Goal: Transaction & Acquisition: Purchase product/service

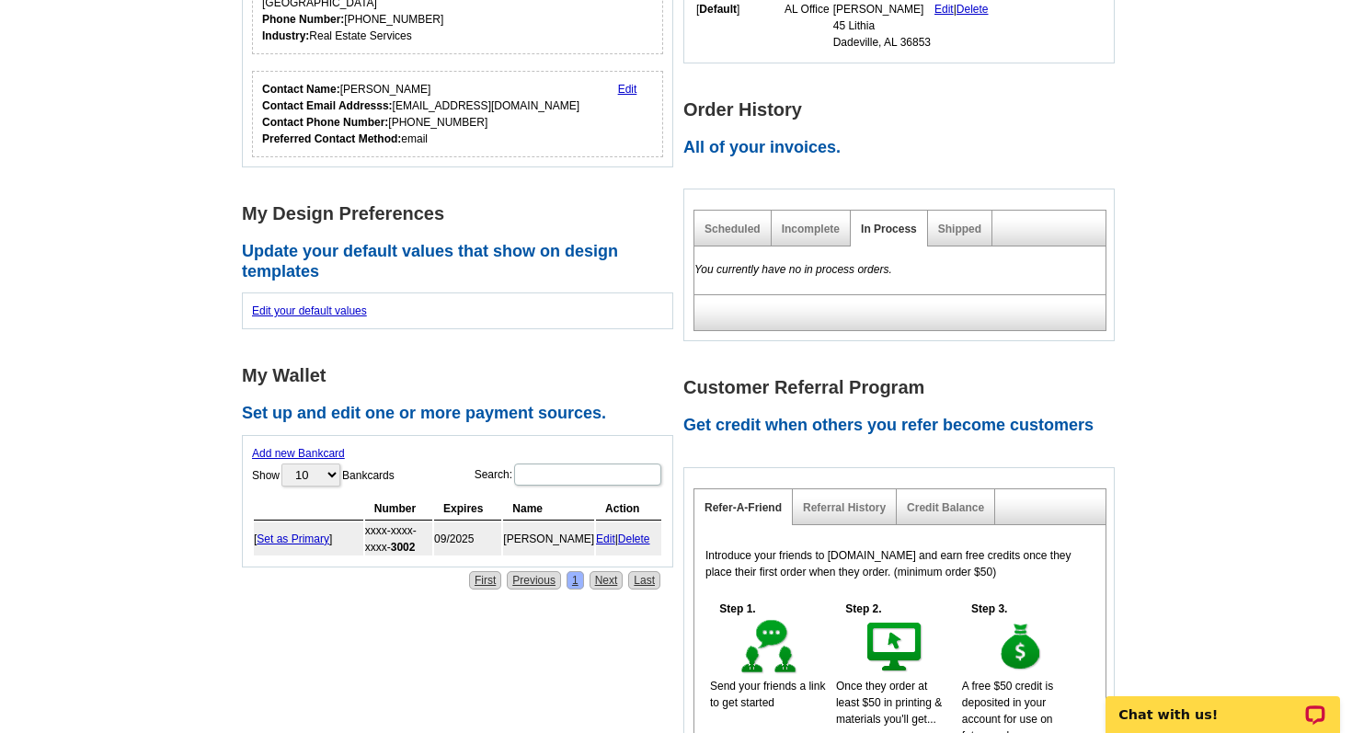
scroll to position [574, 0]
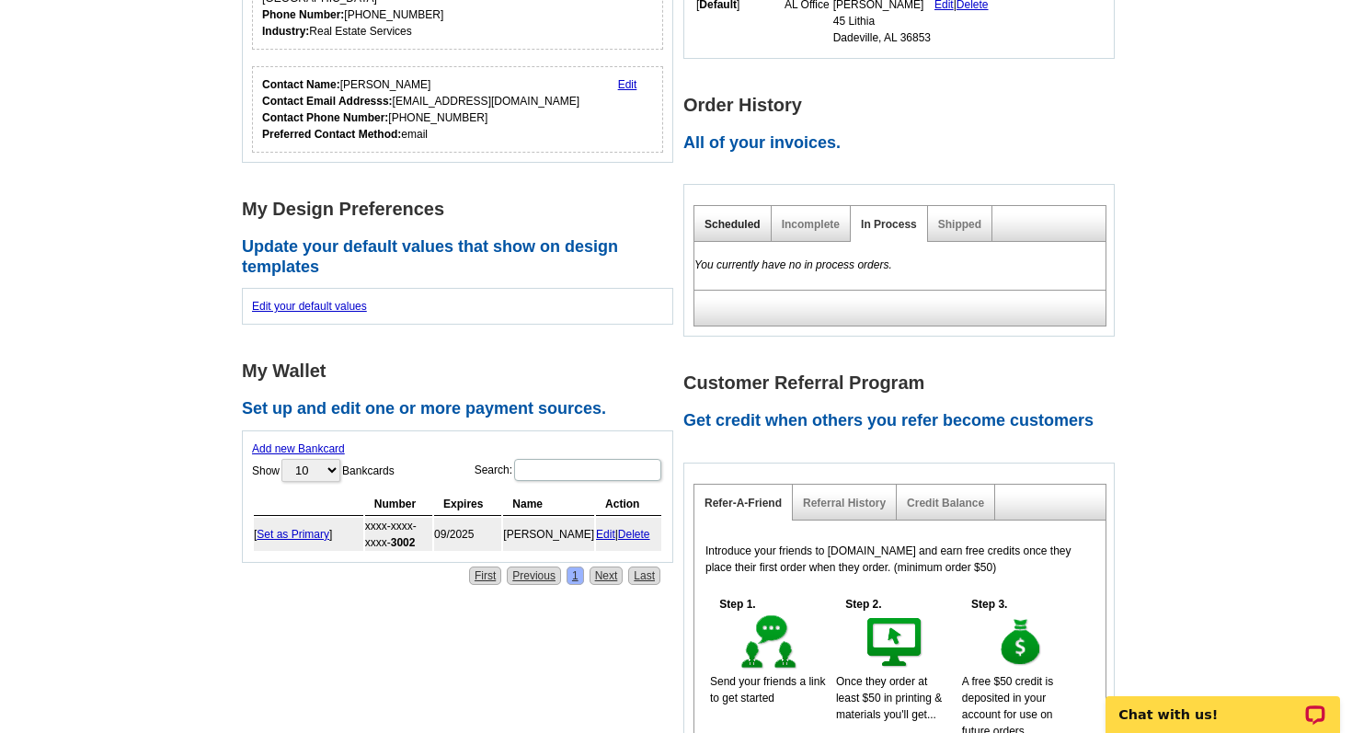
click at [716, 226] on link "Scheduled" at bounding box center [733, 224] width 56 height 13
click at [957, 227] on link "Shipped" at bounding box center [959, 224] width 43 height 13
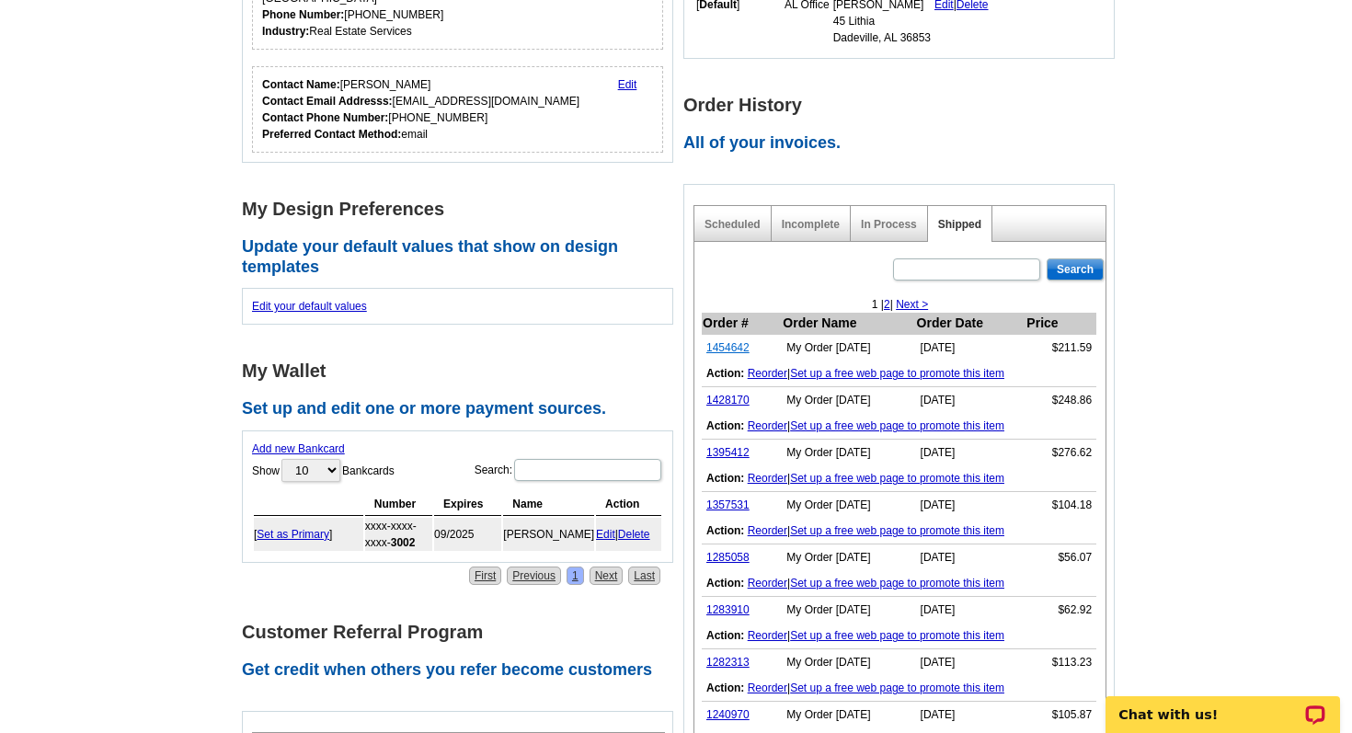
click at [734, 345] on link "1454642" at bounding box center [727, 347] width 43 height 13
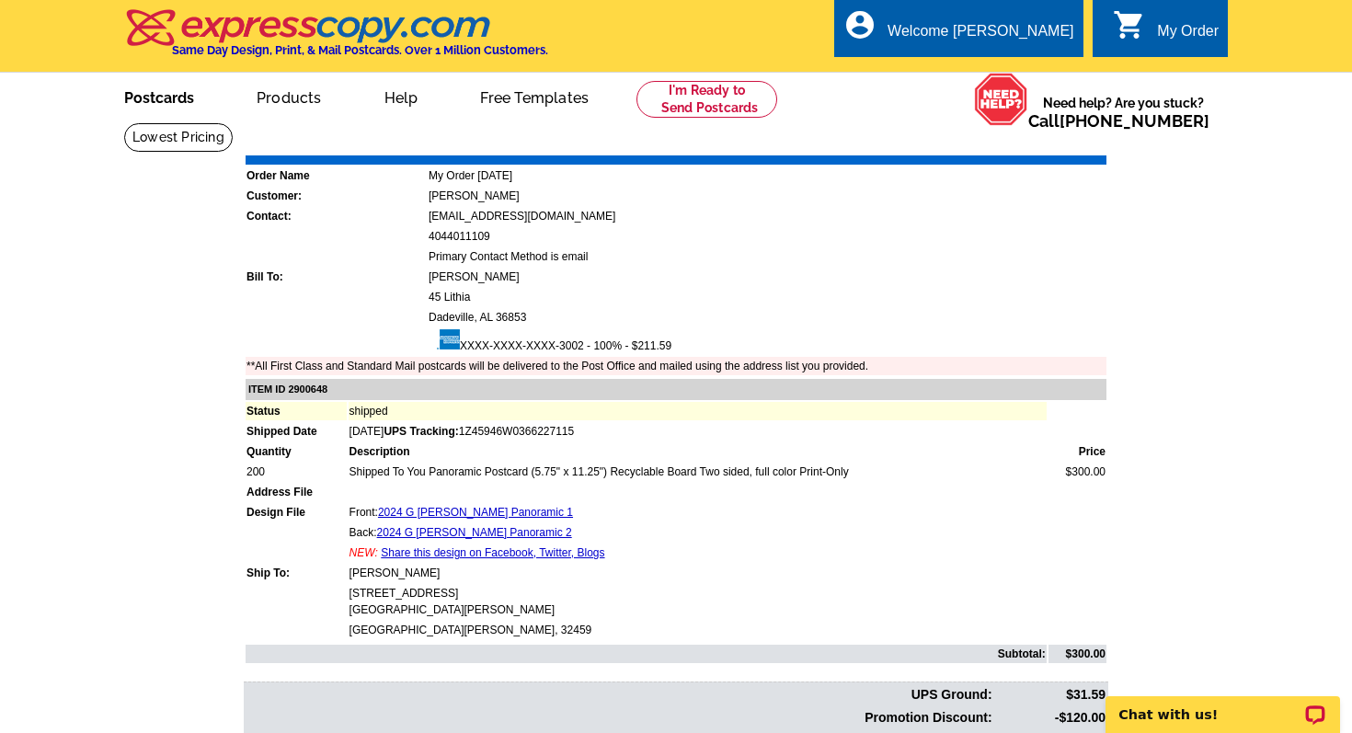
click at [165, 97] on link "Postcards" at bounding box center [159, 96] width 129 height 43
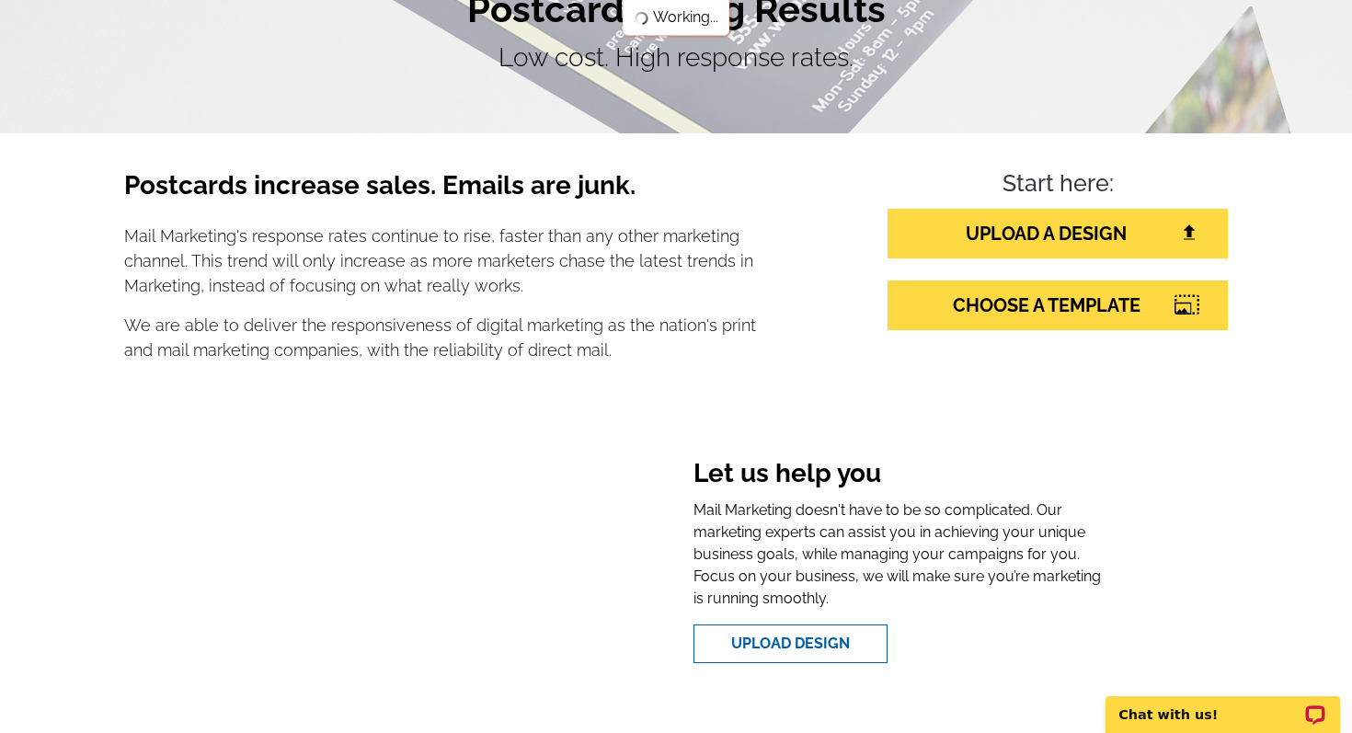
scroll to position [266, 0]
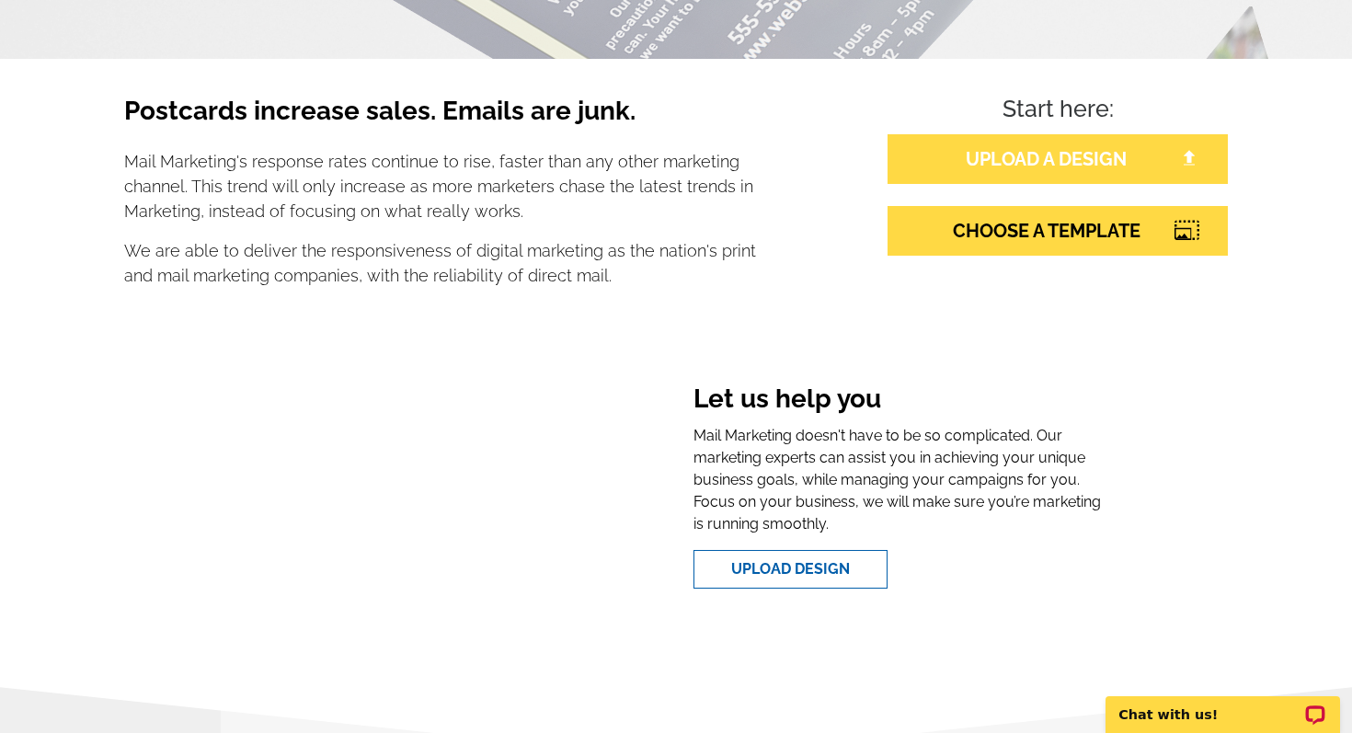
click at [1116, 164] on link "UPLOAD A DESIGN" at bounding box center [1058, 159] width 340 height 50
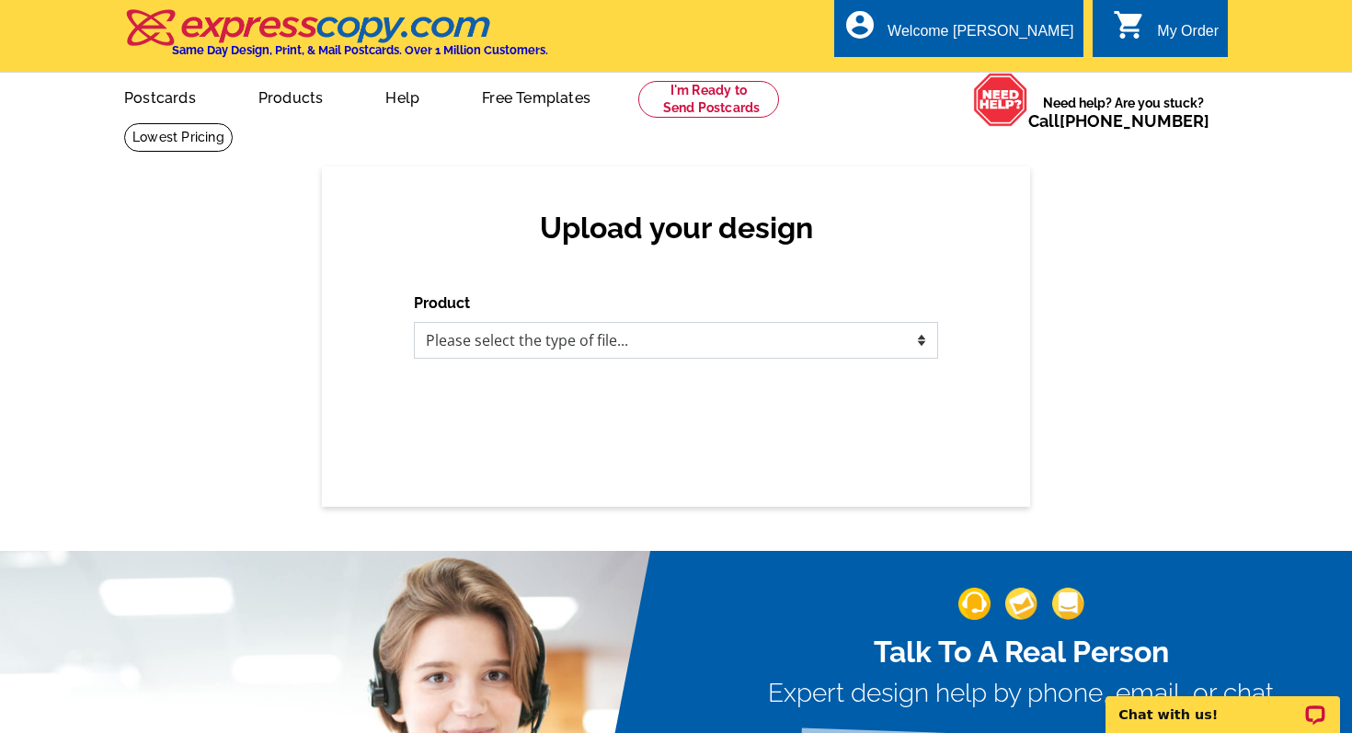
click at [605, 352] on select "Please select the type of file... Postcards Business Cards Letters and flyers G…" at bounding box center [676, 340] width 524 height 37
select select "1"
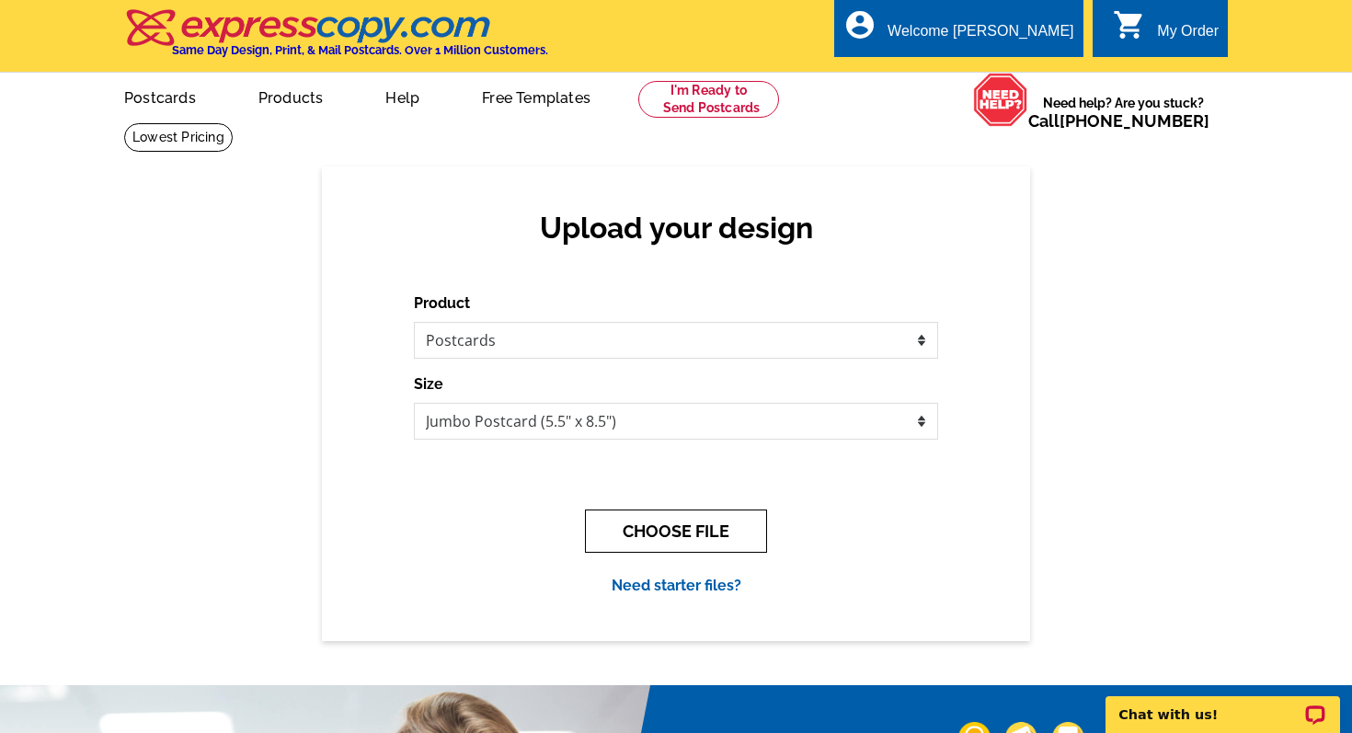
click at [640, 531] on button "CHOOSE FILE" at bounding box center [676, 531] width 182 height 43
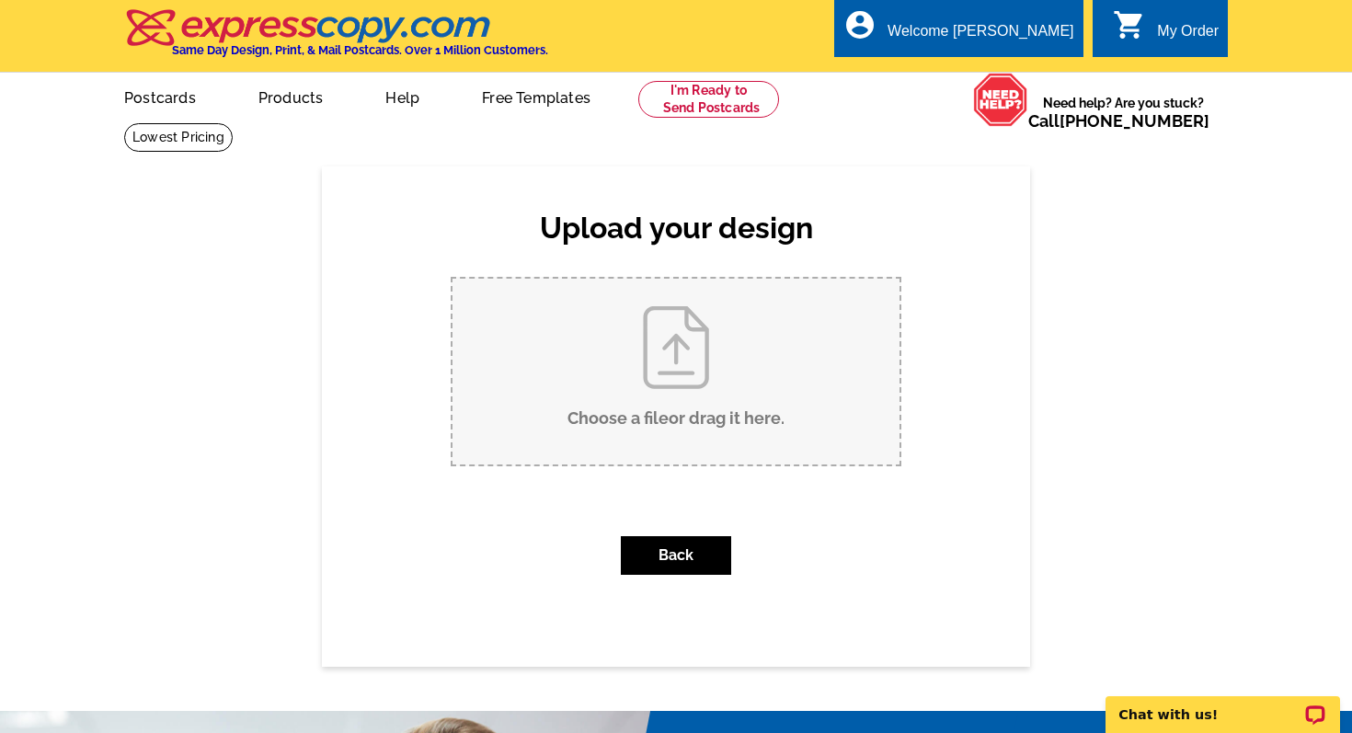
click at [662, 361] on input "Choose a file or drag it here ." at bounding box center [676, 372] width 447 height 186
type input "C:\fakepath\2025 G Ozburn Panoramic.pdf"
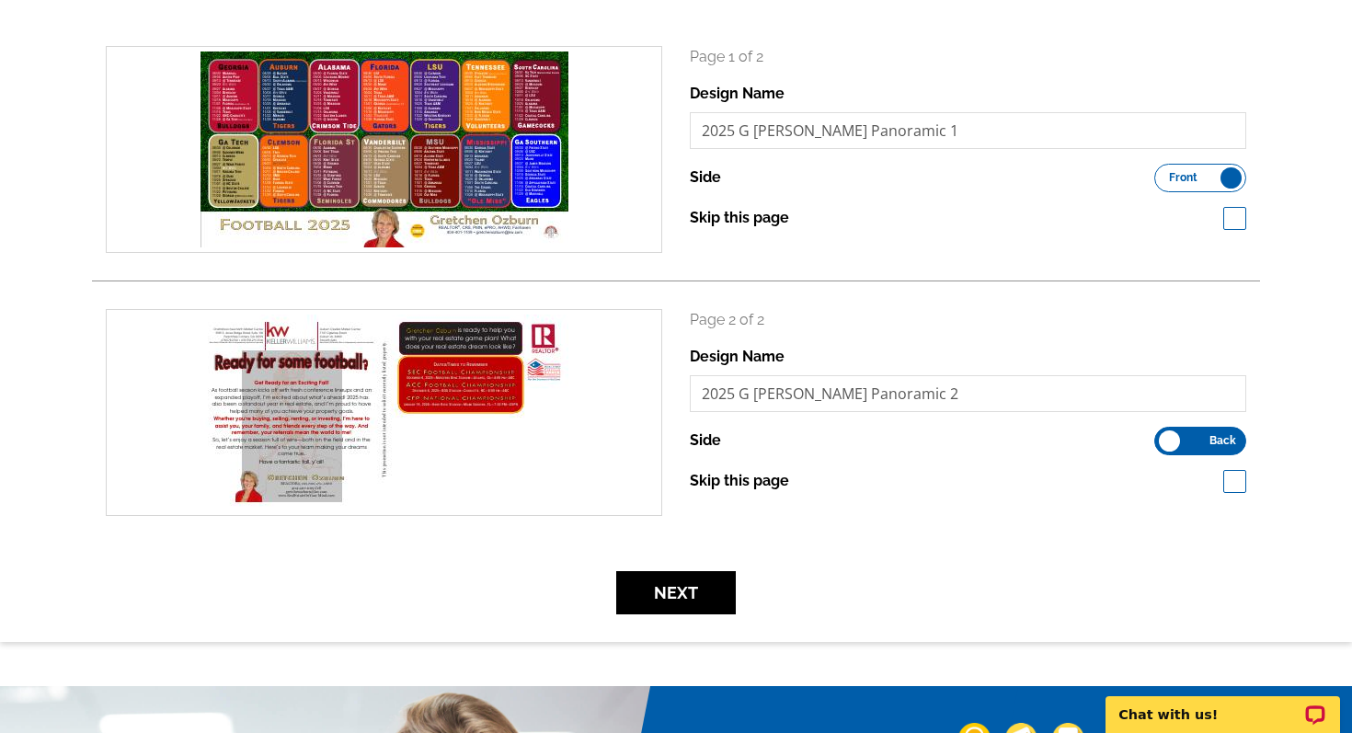
scroll to position [267, 0]
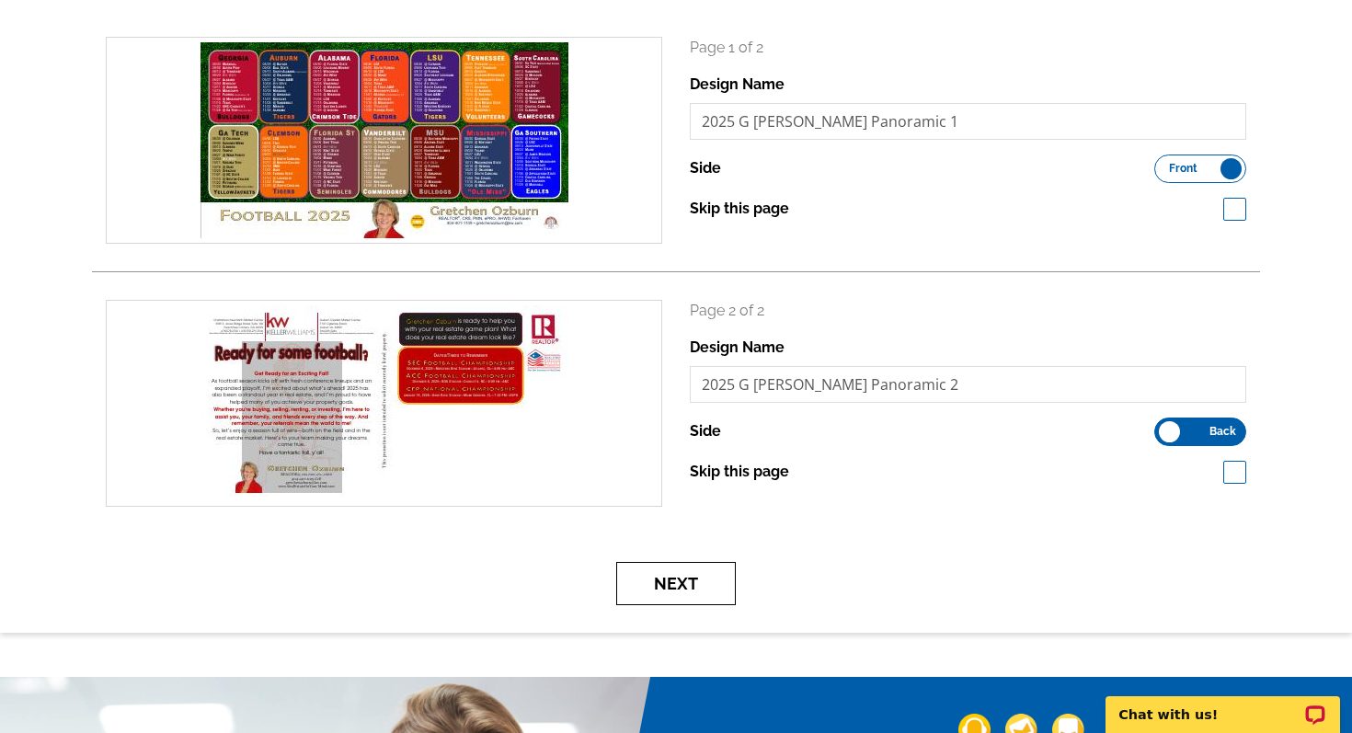
click at [672, 580] on button "Next" at bounding box center [676, 583] width 120 height 43
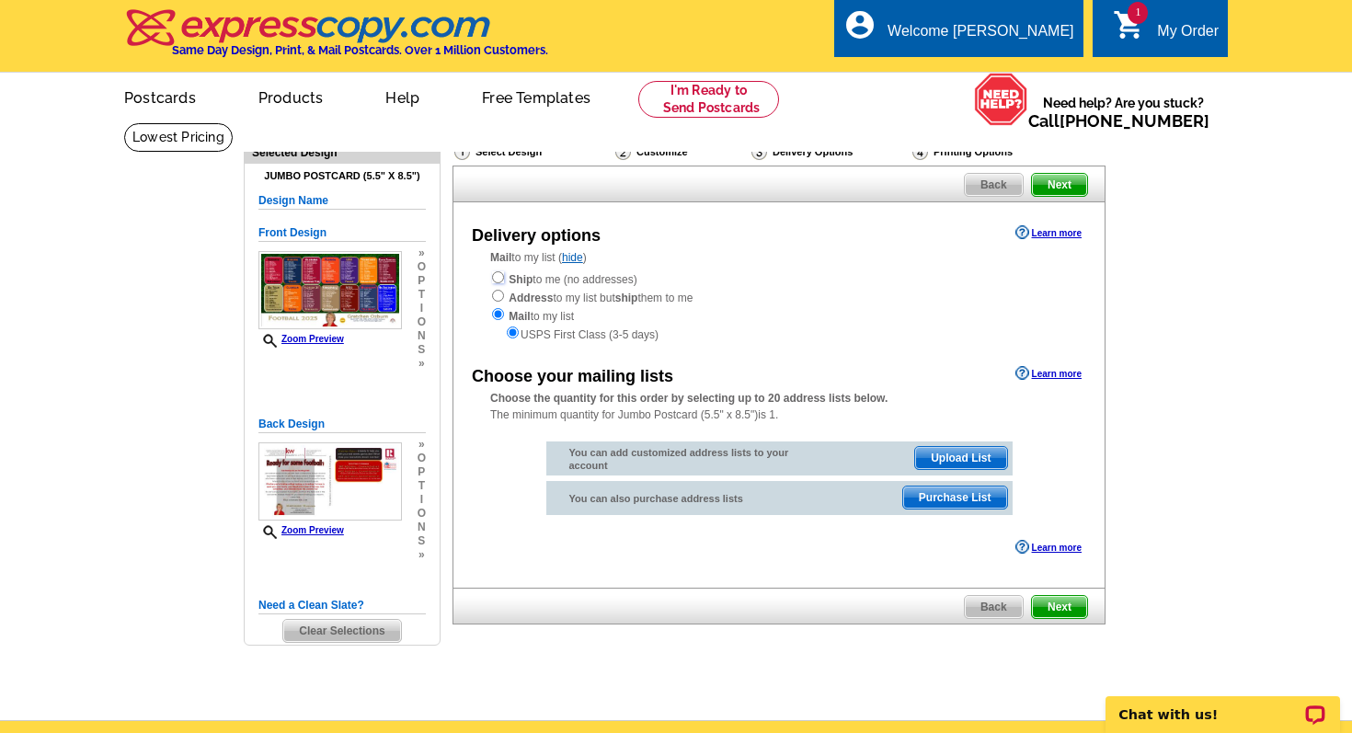
click at [499, 279] on input "radio" at bounding box center [498, 277] width 12 height 12
radio input "true"
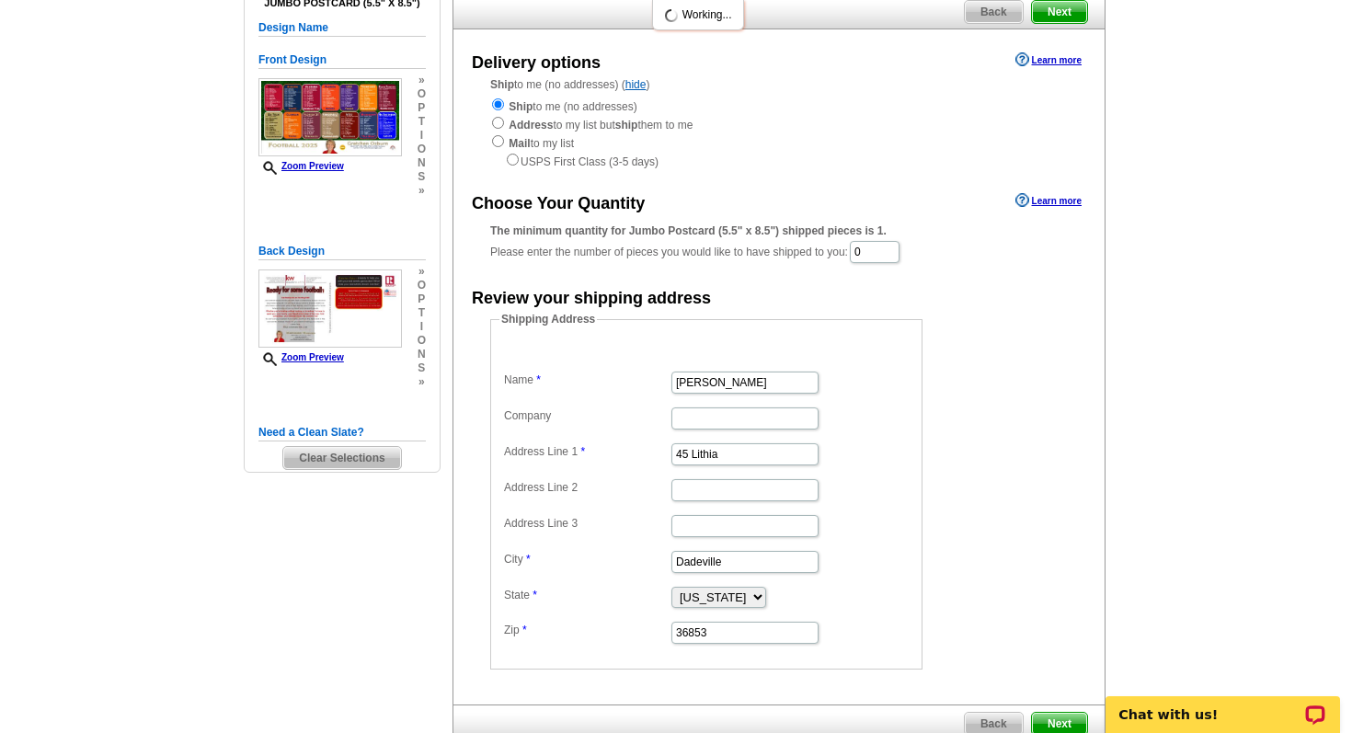
scroll to position [61, 0]
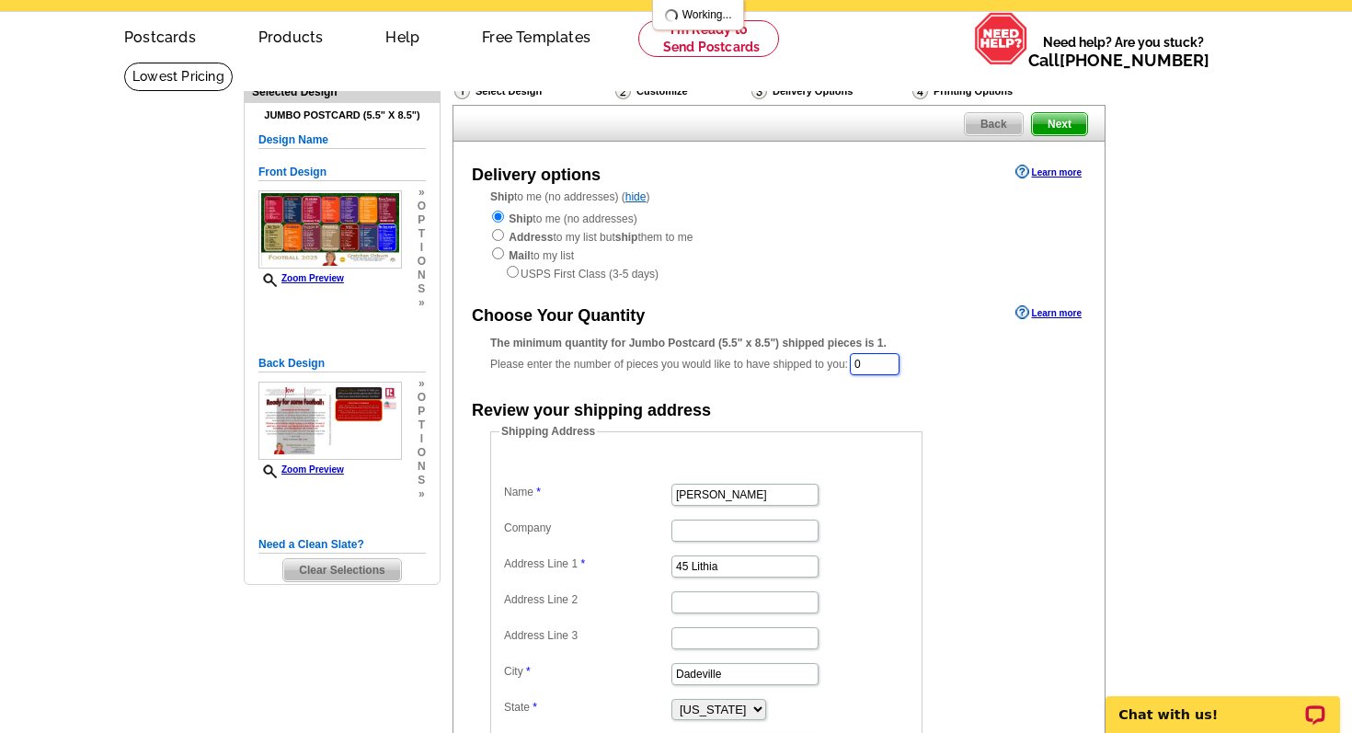
click at [878, 364] on input "0" at bounding box center [875, 364] width 50 height 22
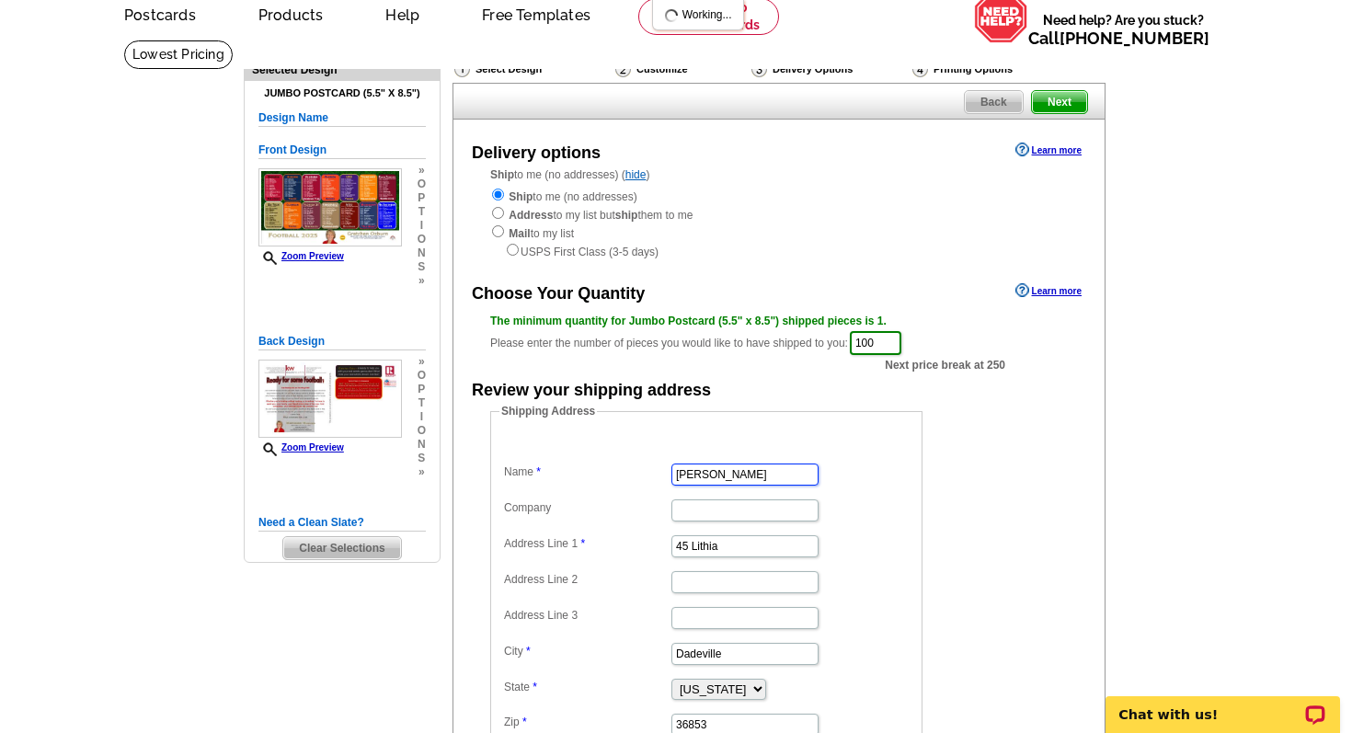
scroll to position [80, 0]
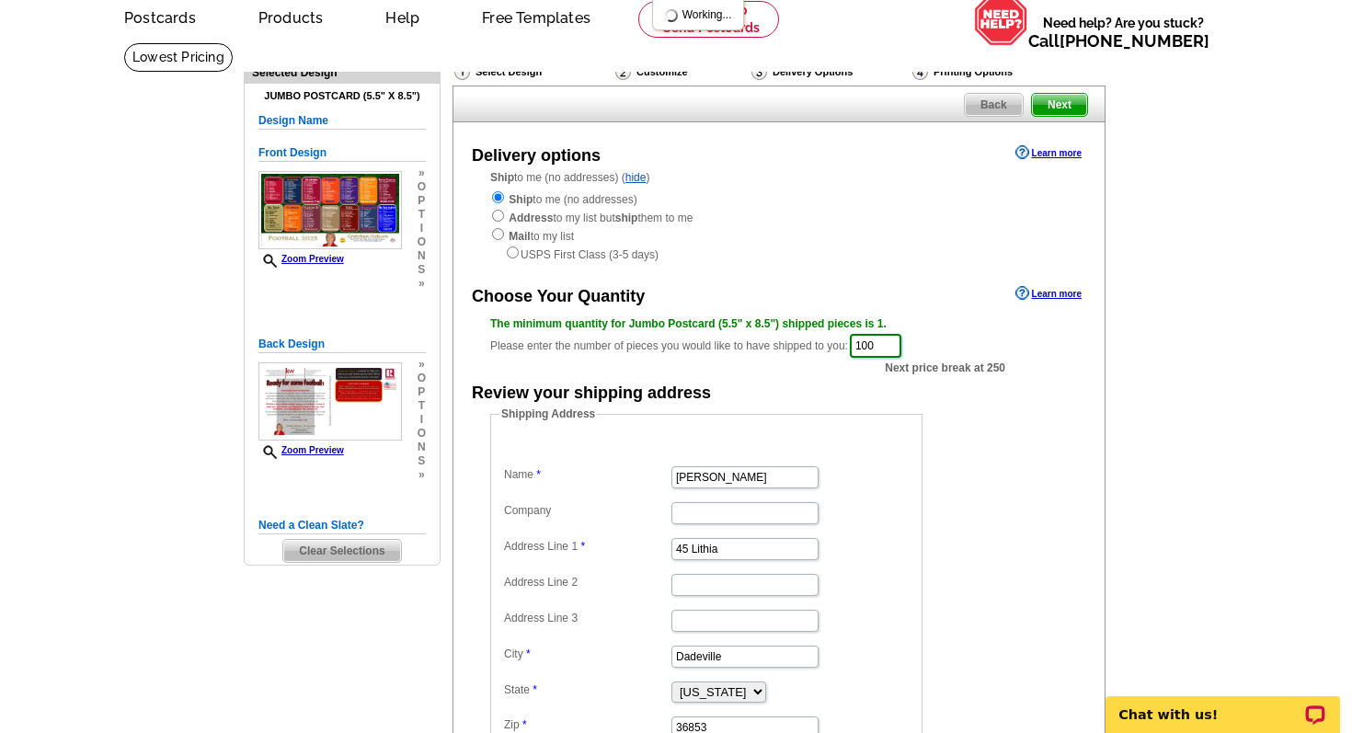
click at [889, 344] on input "100" at bounding box center [876, 346] width 52 height 24
type input "125"
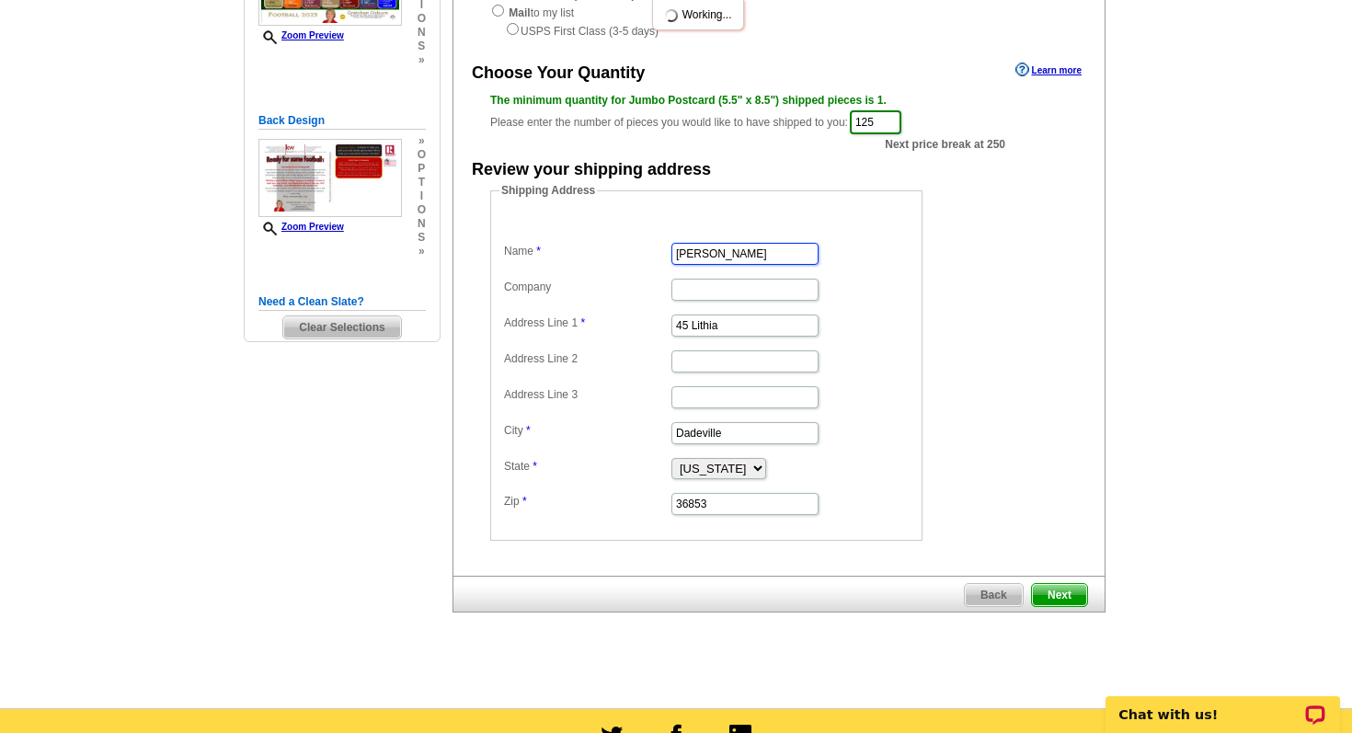
scroll to position [432, 0]
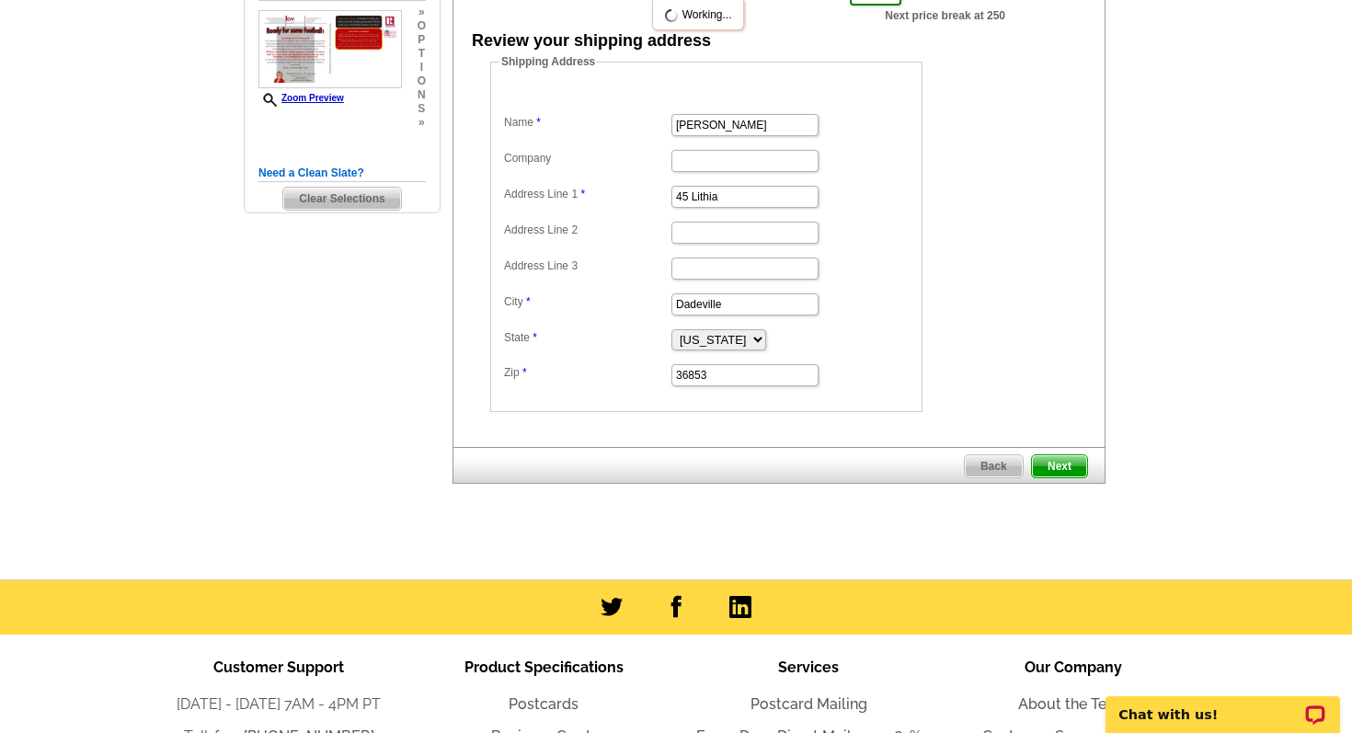
click at [1070, 470] on span "Next" at bounding box center [1059, 466] width 55 height 22
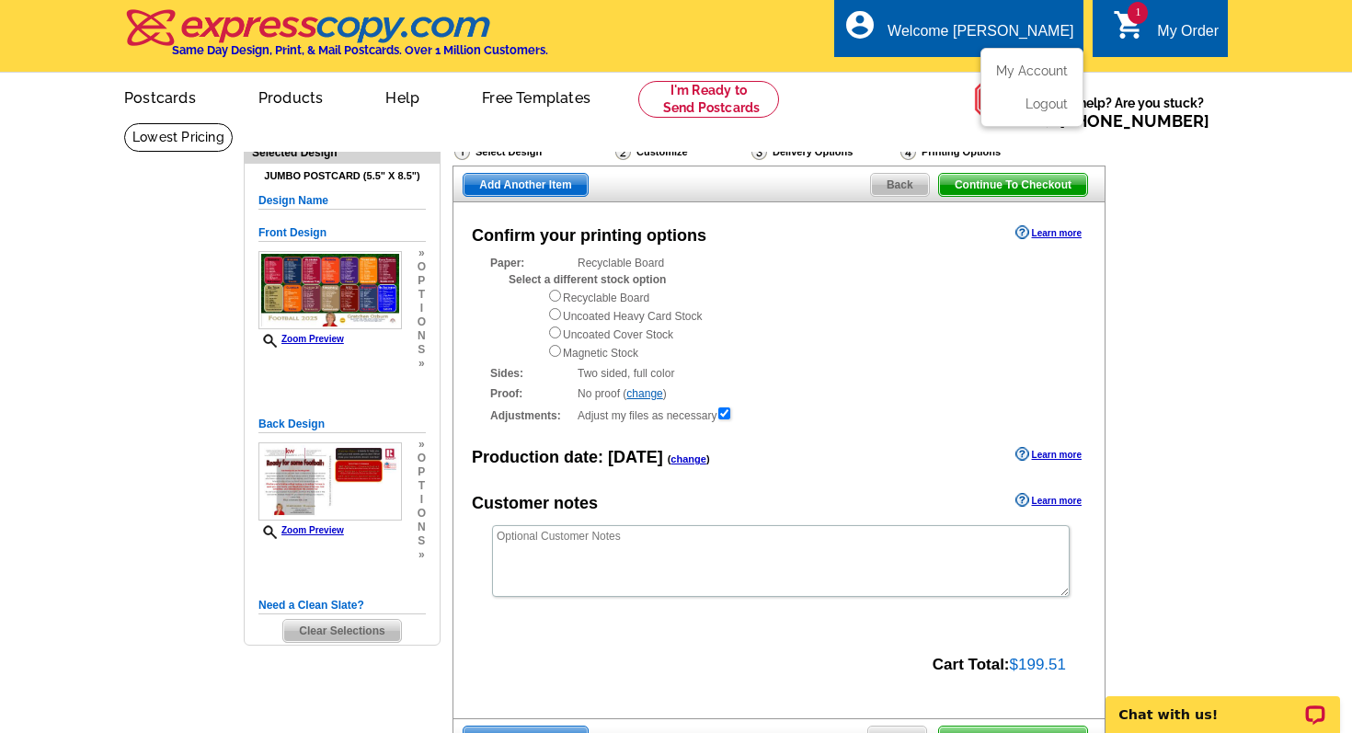
click at [1044, 38] on div "Welcome [PERSON_NAME]" at bounding box center [981, 36] width 186 height 26
click at [1039, 73] on link "My Account" at bounding box center [1028, 71] width 79 height 17
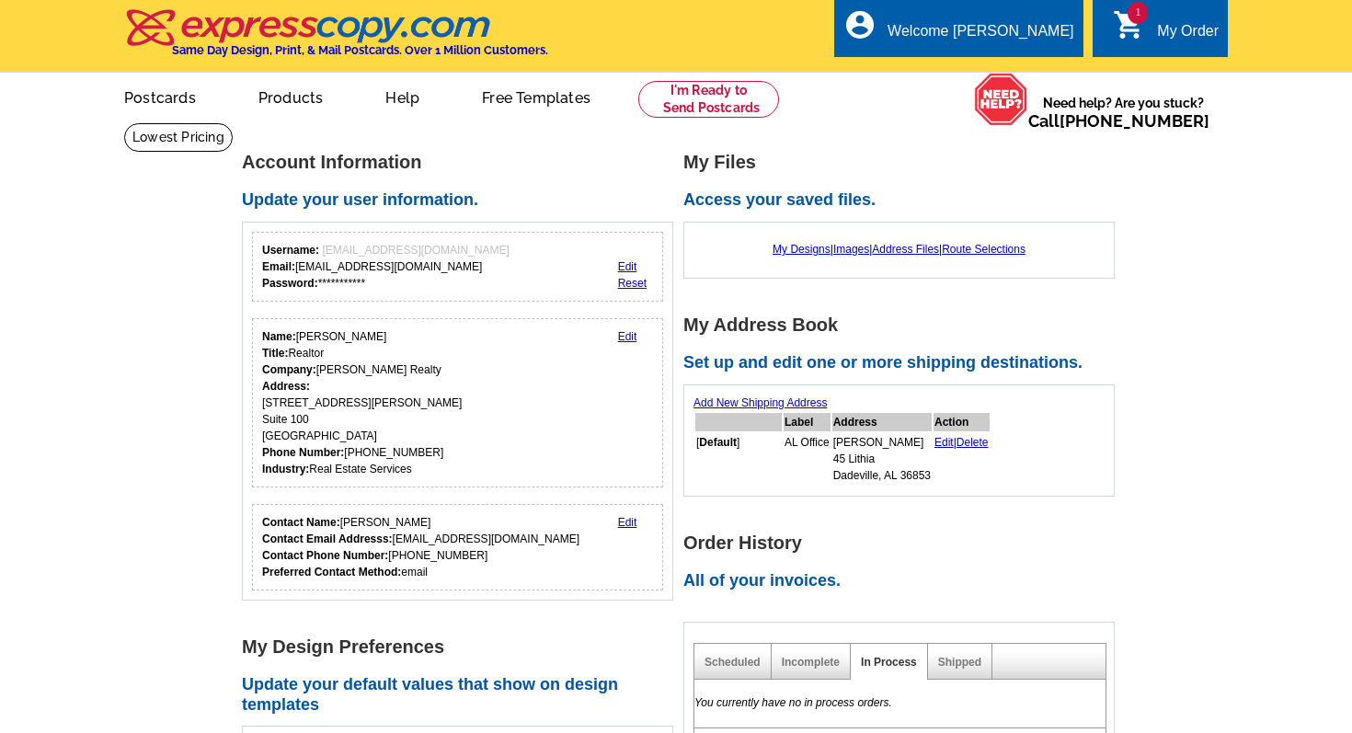
click at [1028, 73] on img at bounding box center [1001, 99] width 54 height 53
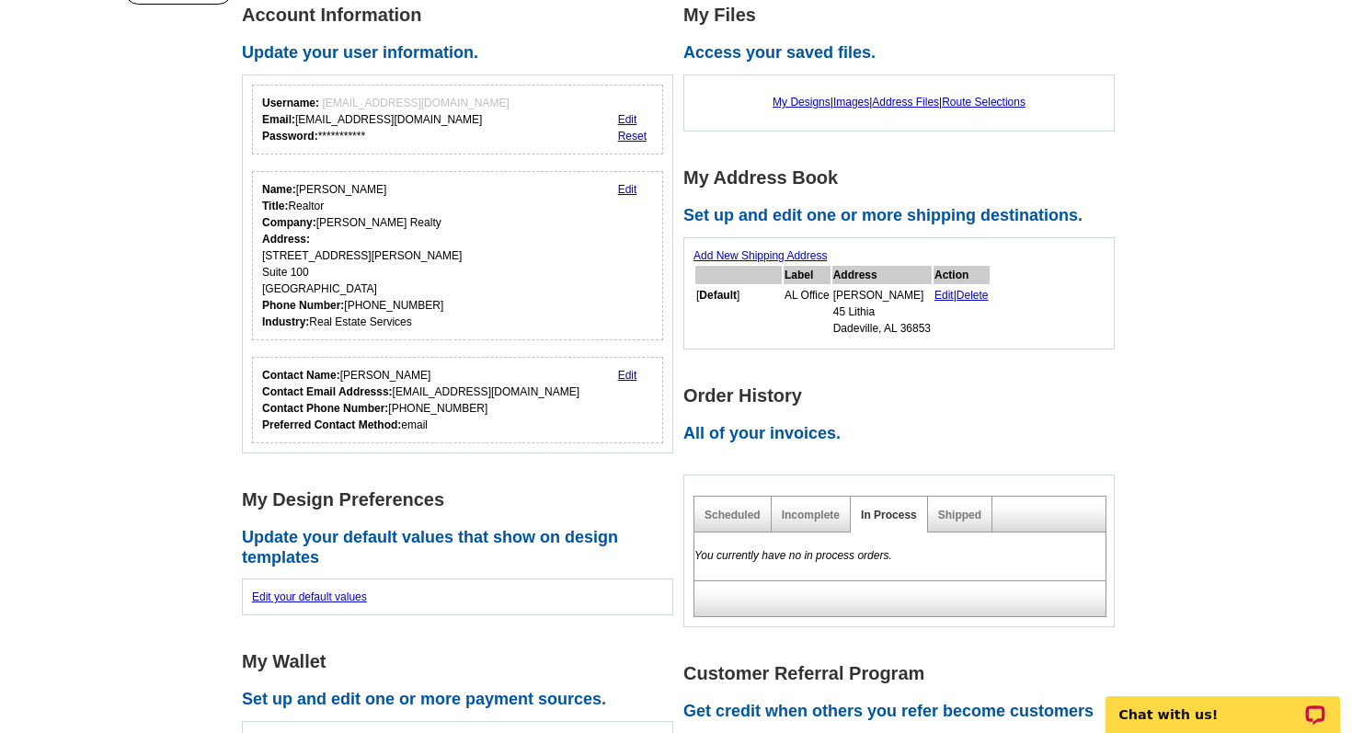
scroll to position [307, 0]
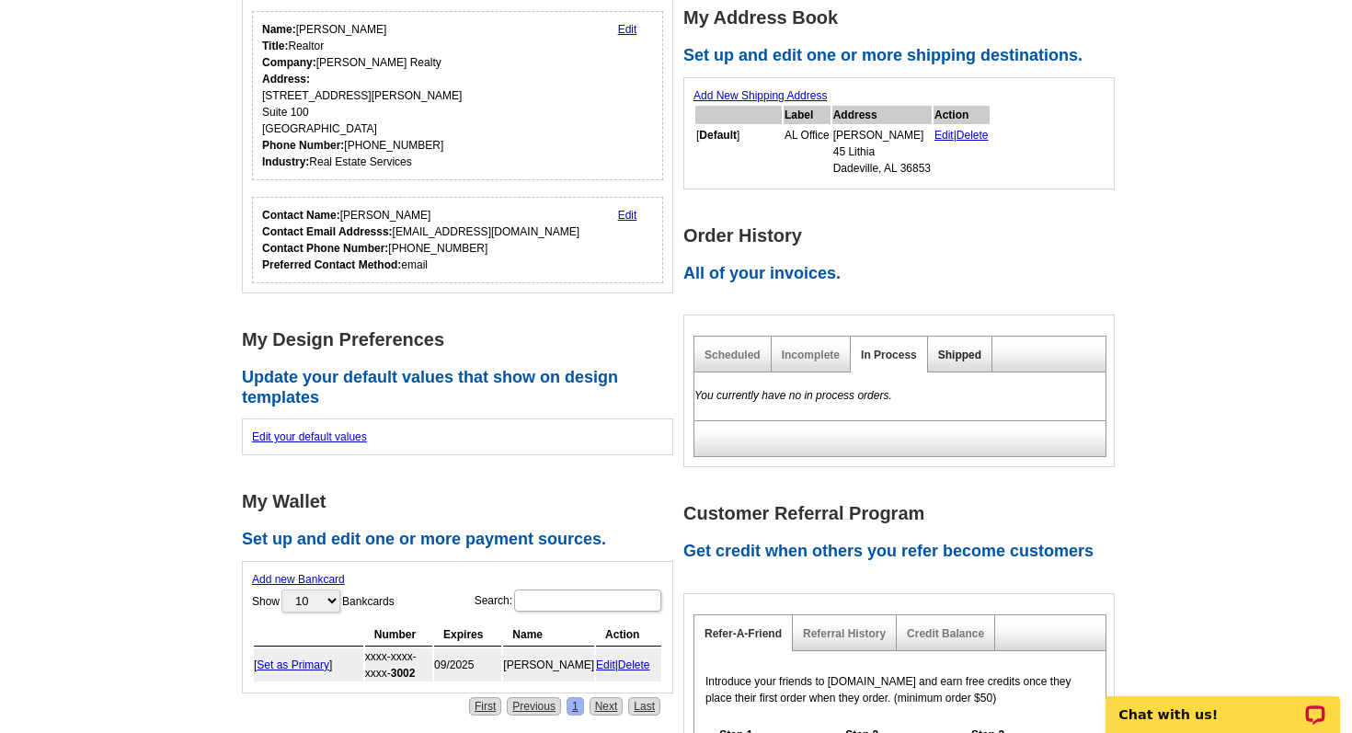
click at [955, 354] on link "Shipped" at bounding box center [959, 355] width 43 height 13
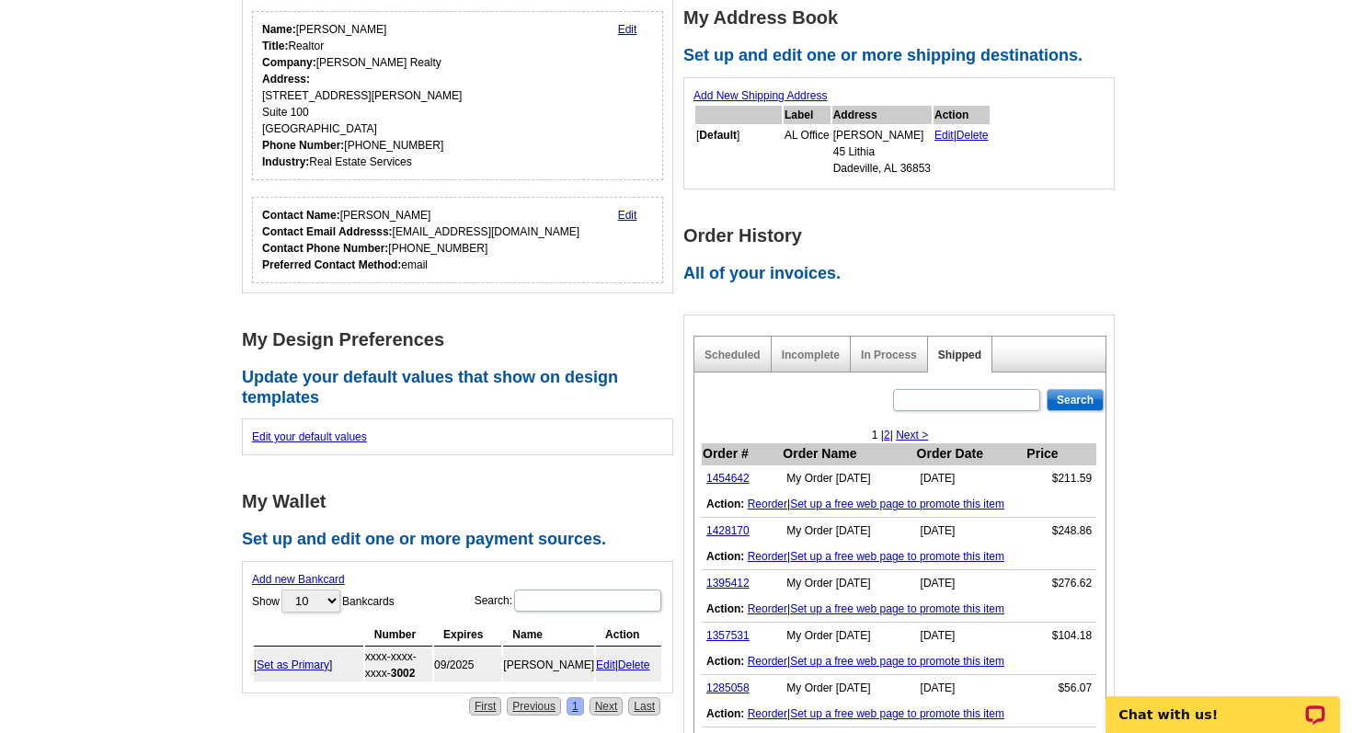
click at [774, 503] on link "Reorder" at bounding box center [768, 504] width 40 height 13
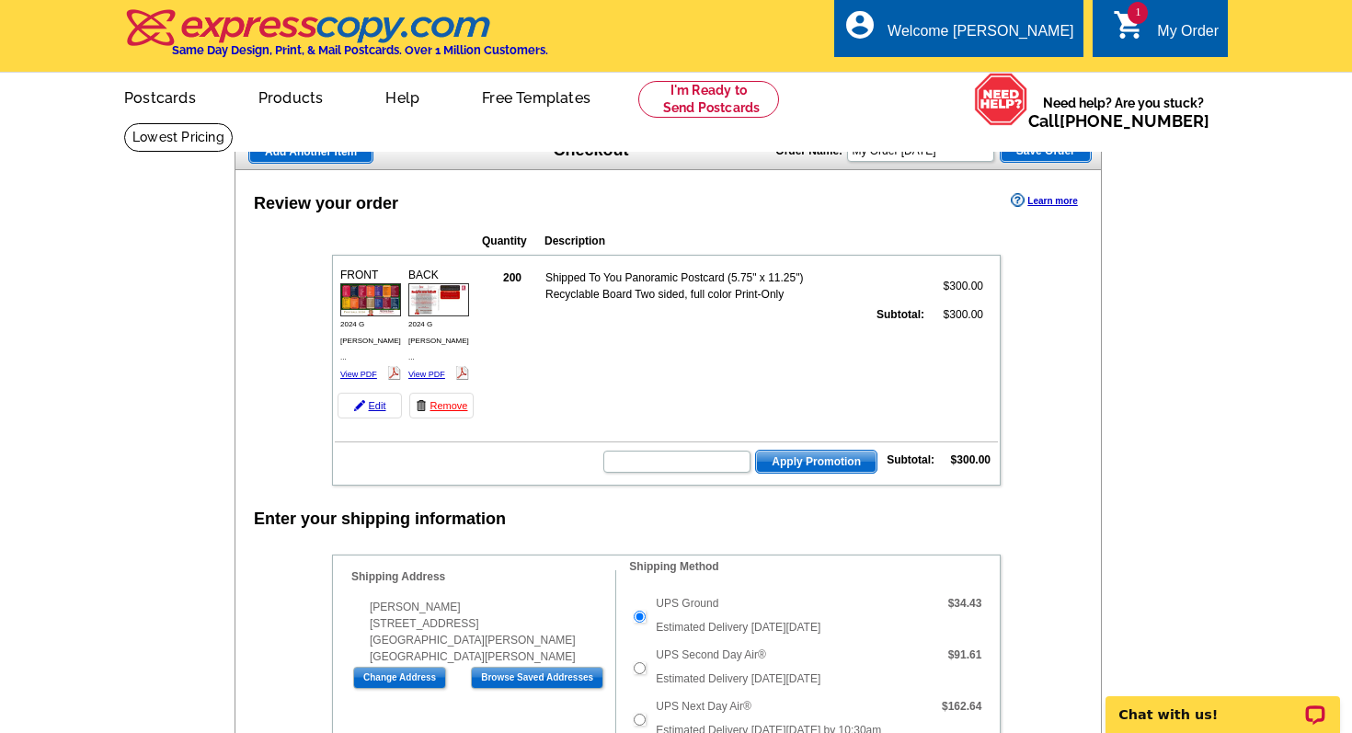
click at [972, 37] on div "Welcome [PERSON_NAME]" at bounding box center [981, 36] width 186 height 26
click at [1025, 77] on link "My Account" at bounding box center [1028, 71] width 79 height 17
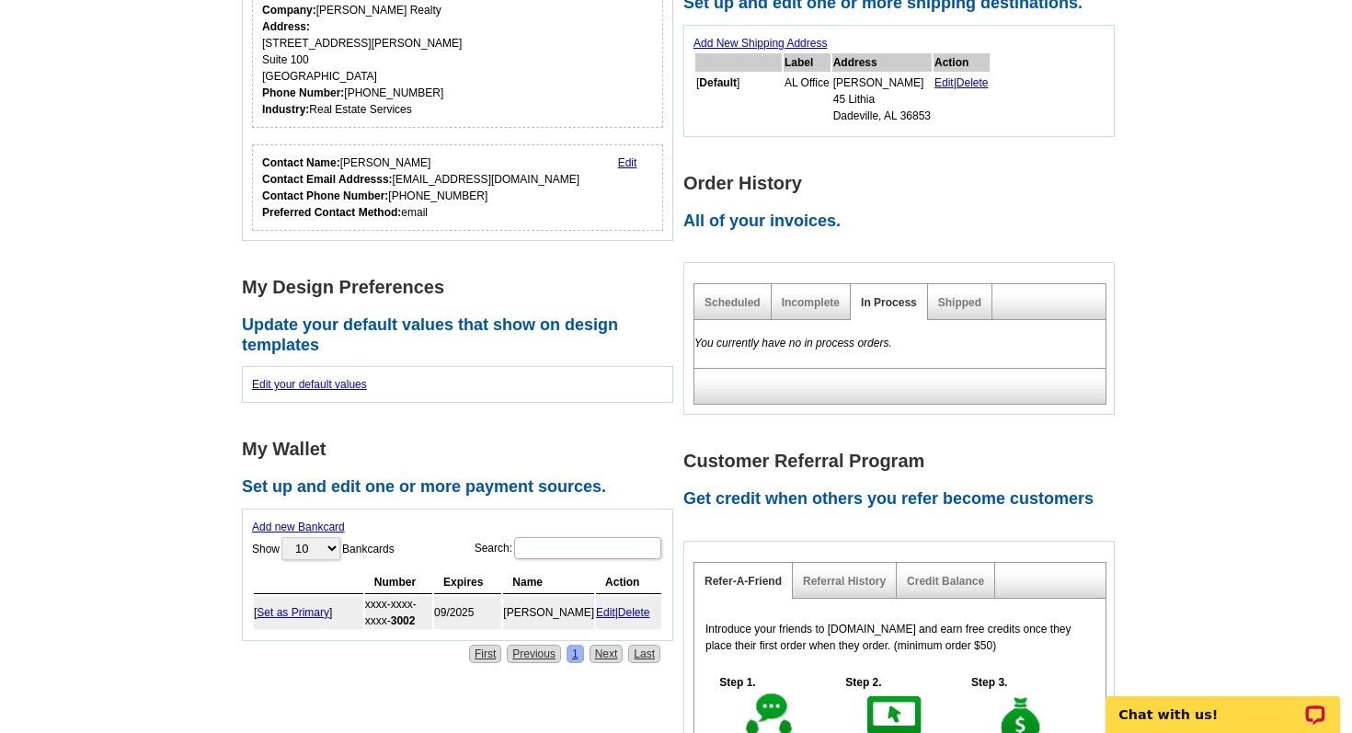
scroll to position [361, 0]
click at [808, 304] on link "Incomplete" at bounding box center [811, 301] width 58 height 13
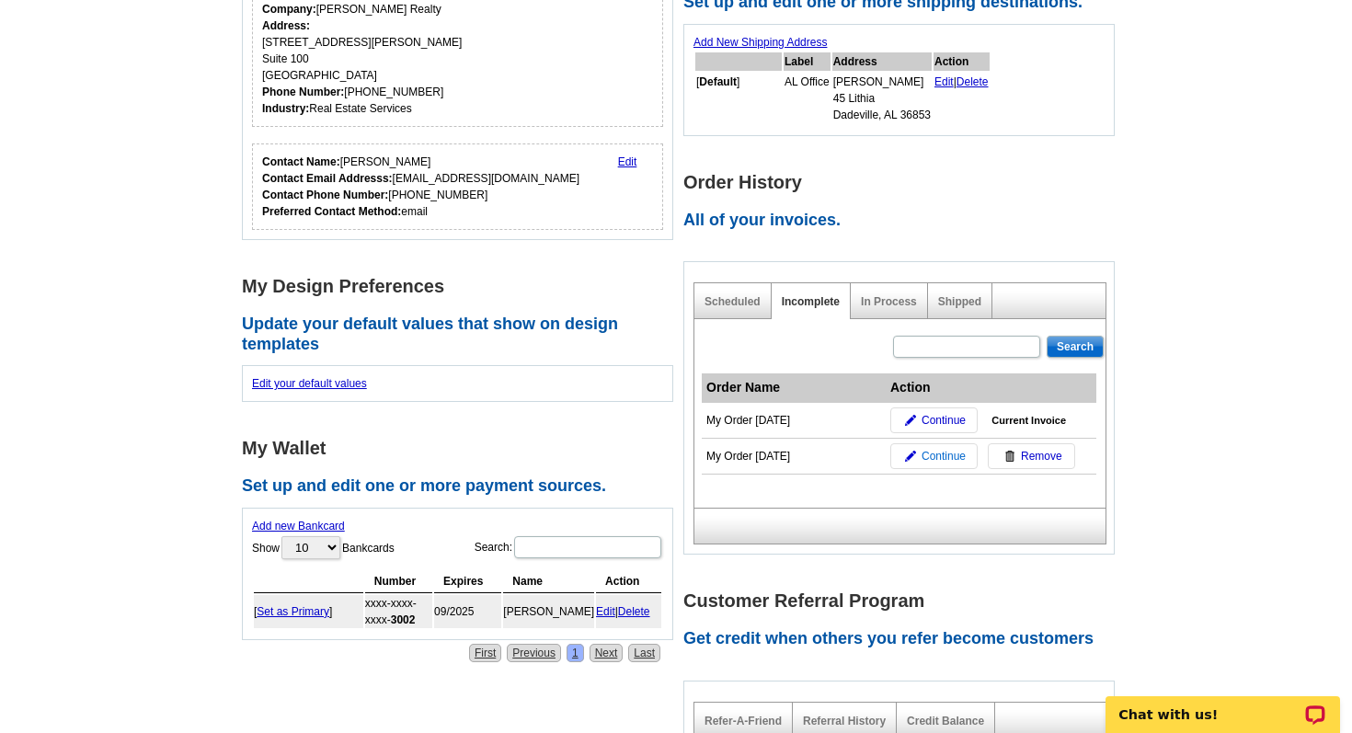
click at [941, 457] on span "Continue" at bounding box center [944, 456] width 44 height 17
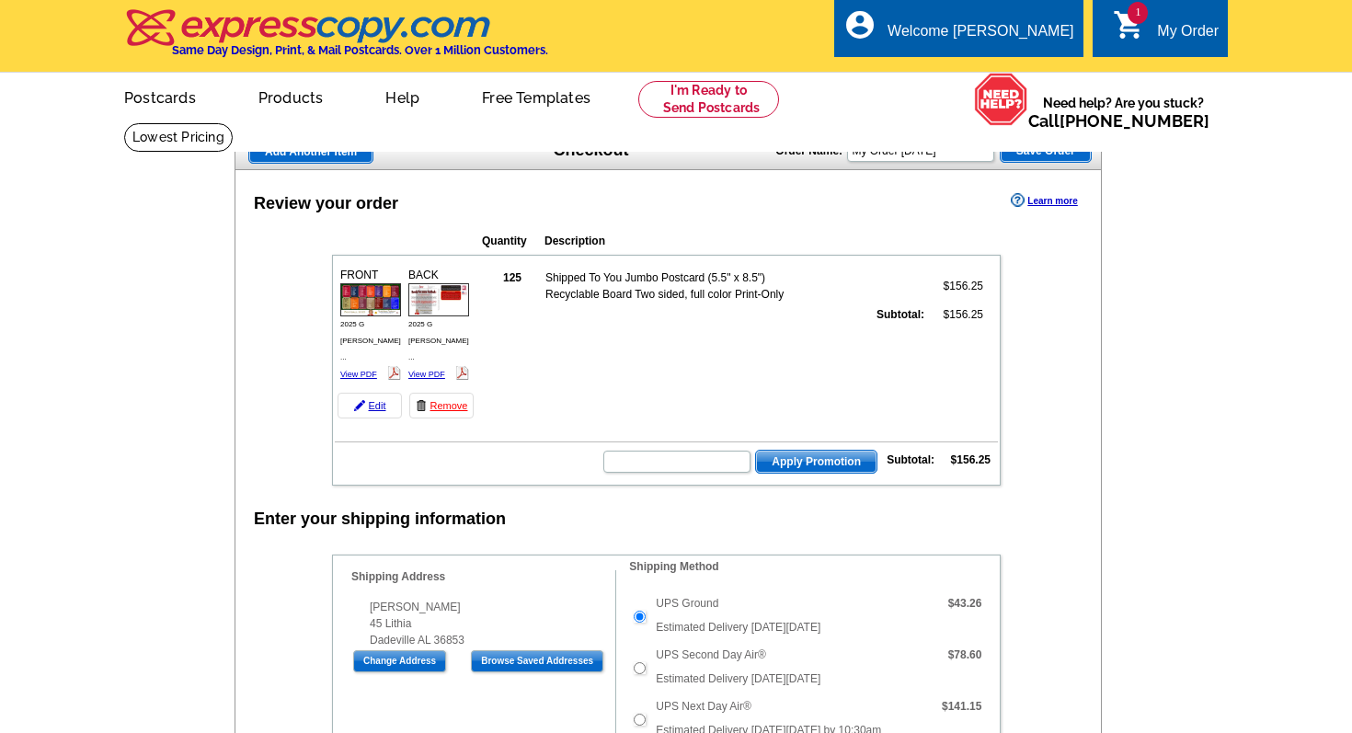
click at [941, 457] on td "$156.25" at bounding box center [964, 460] width 54 height 18
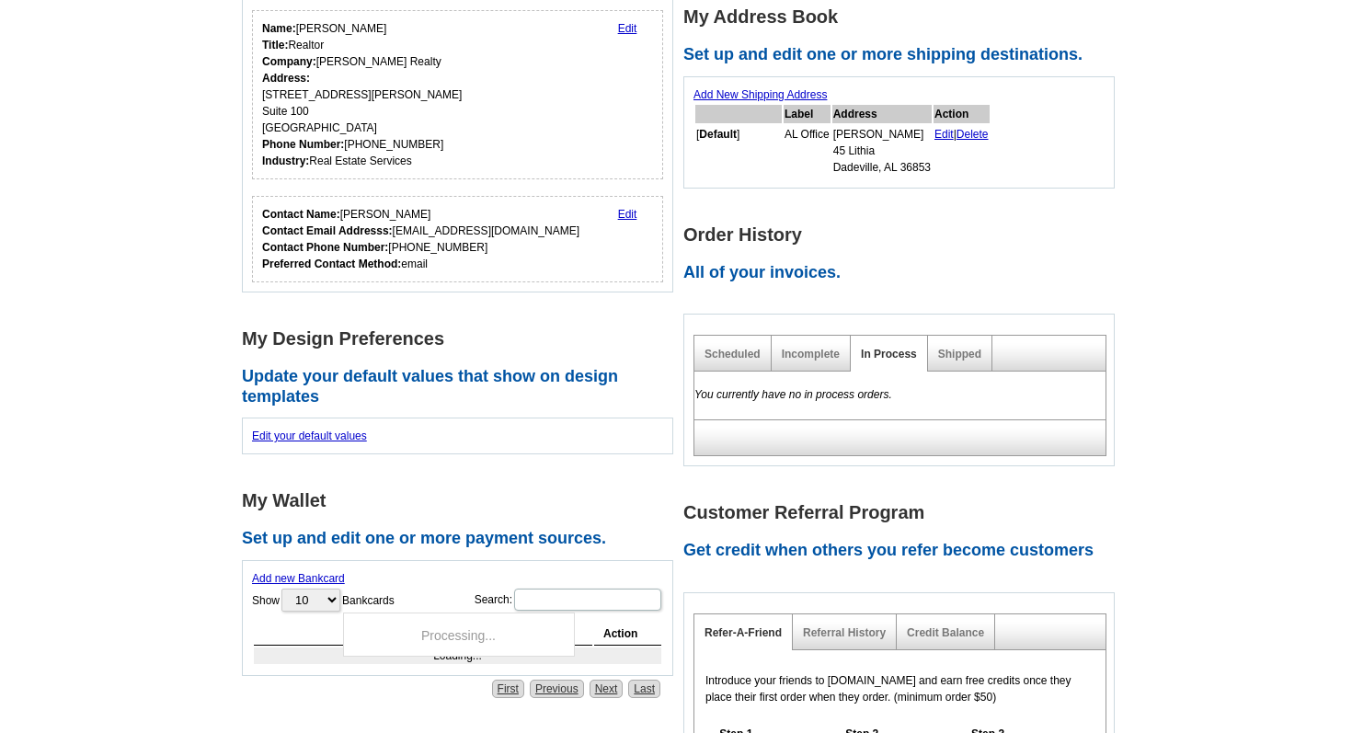
scroll to position [307, 0]
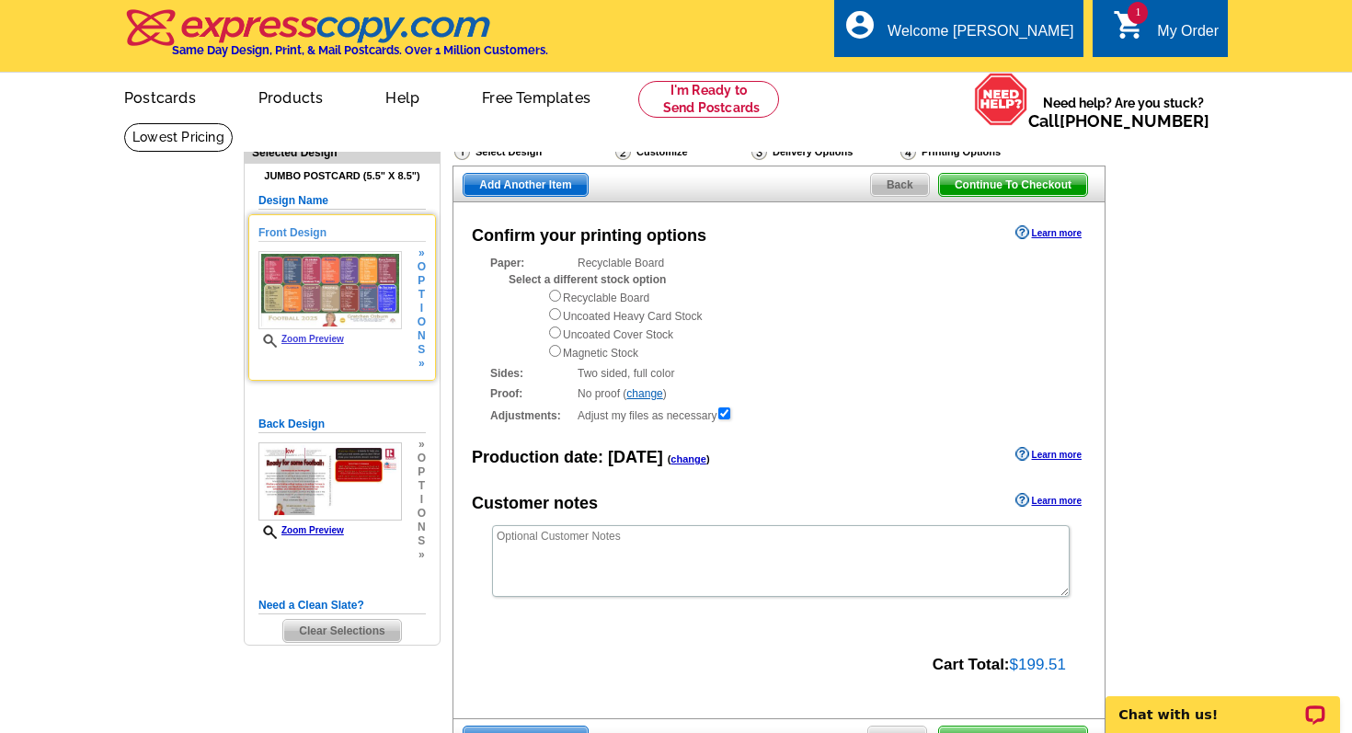
click at [416, 304] on div "» o p t i o n s »" at bounding box center [419, 309] width 13 height 124
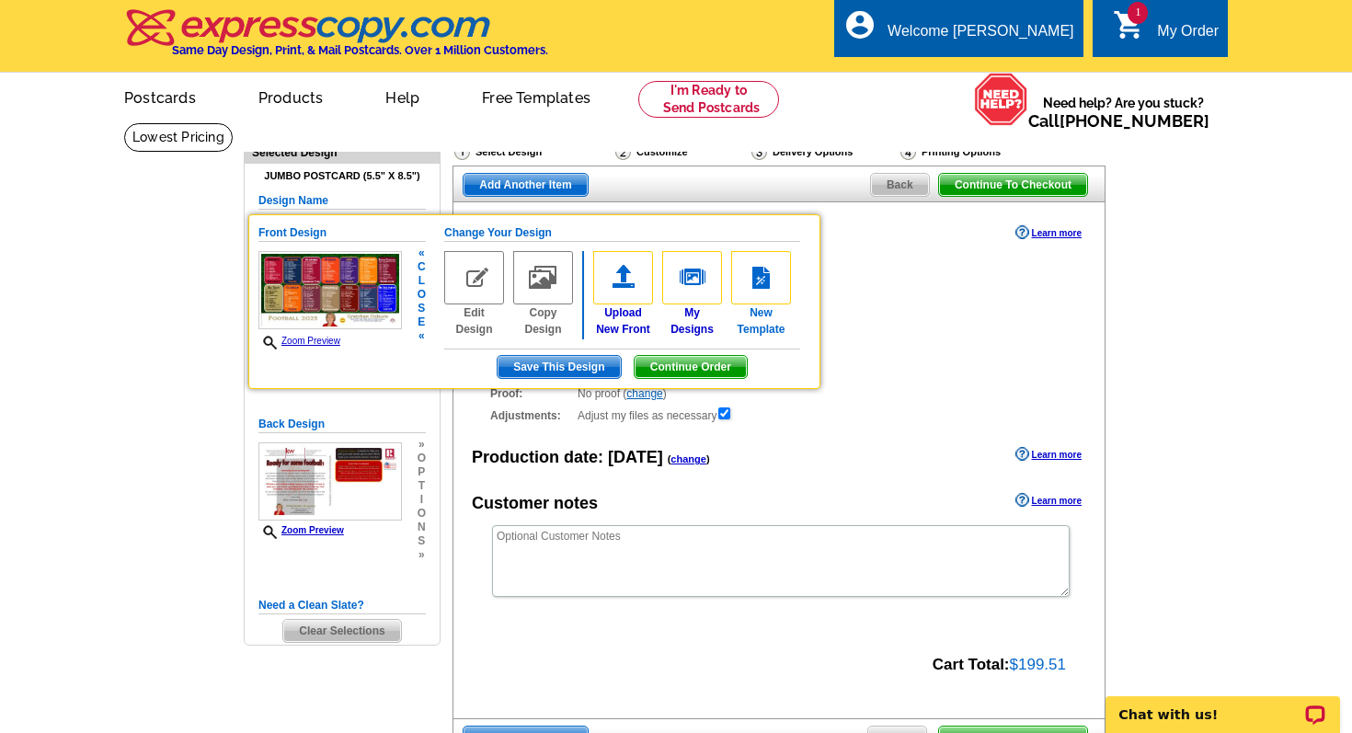
click at [758, 288] on img at bounding box center [761, 277] width 60 height 53
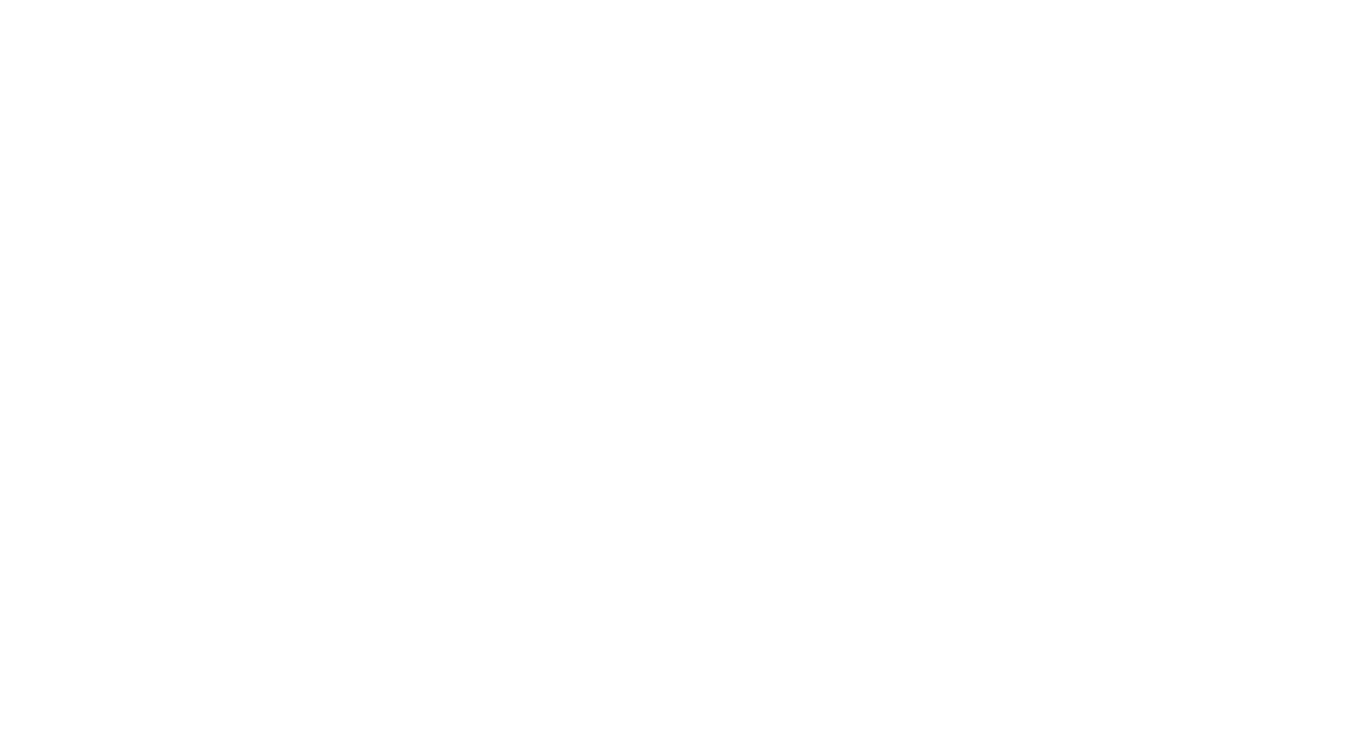
select select "1"
select select "2"
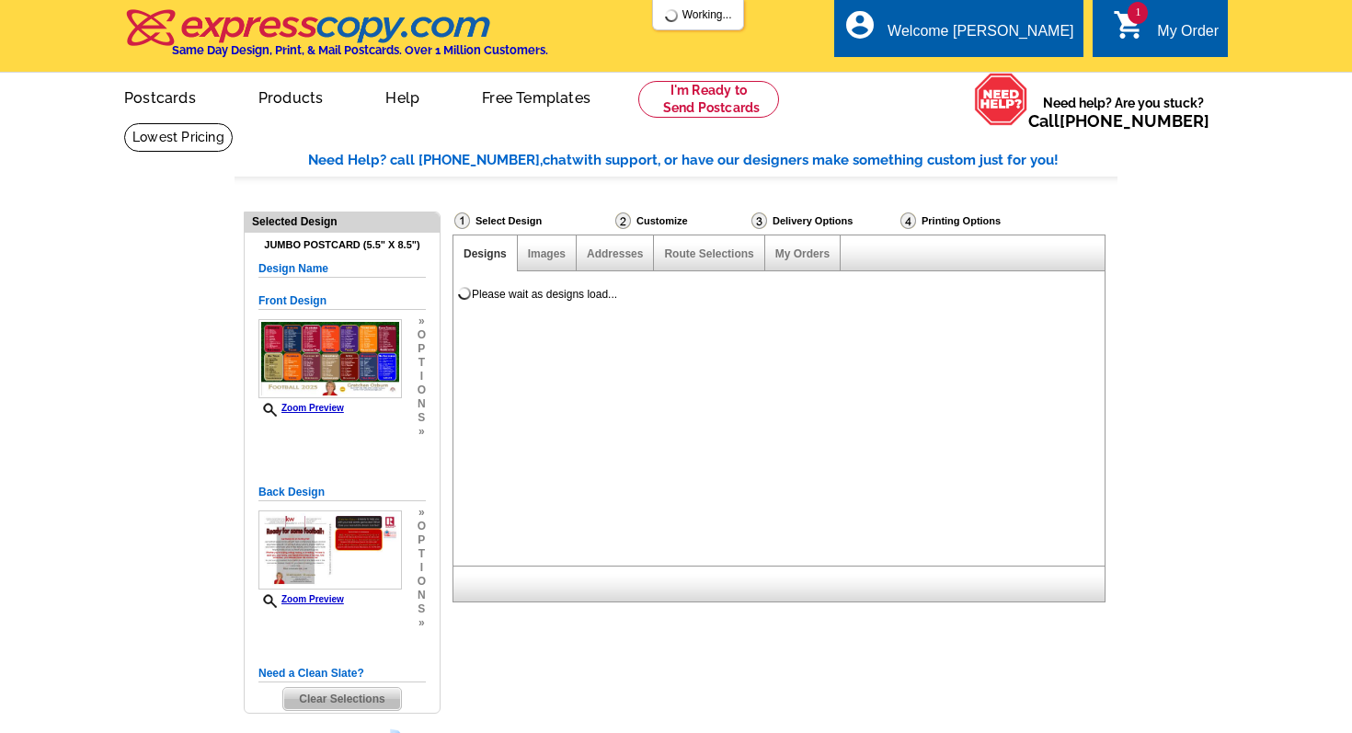
click at [556, 299] on div "Please wait as designs load..." at bounding box center [544, 294] width 145 height 17
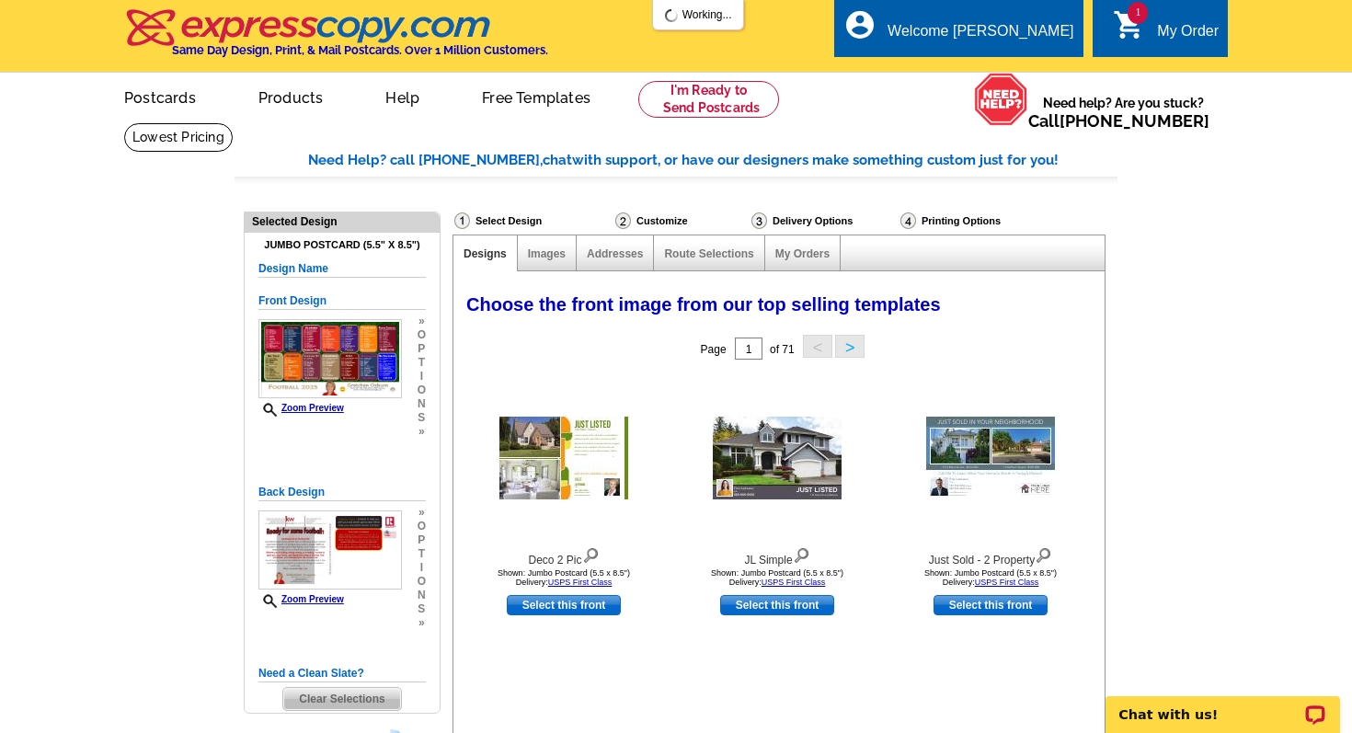
select select "785"
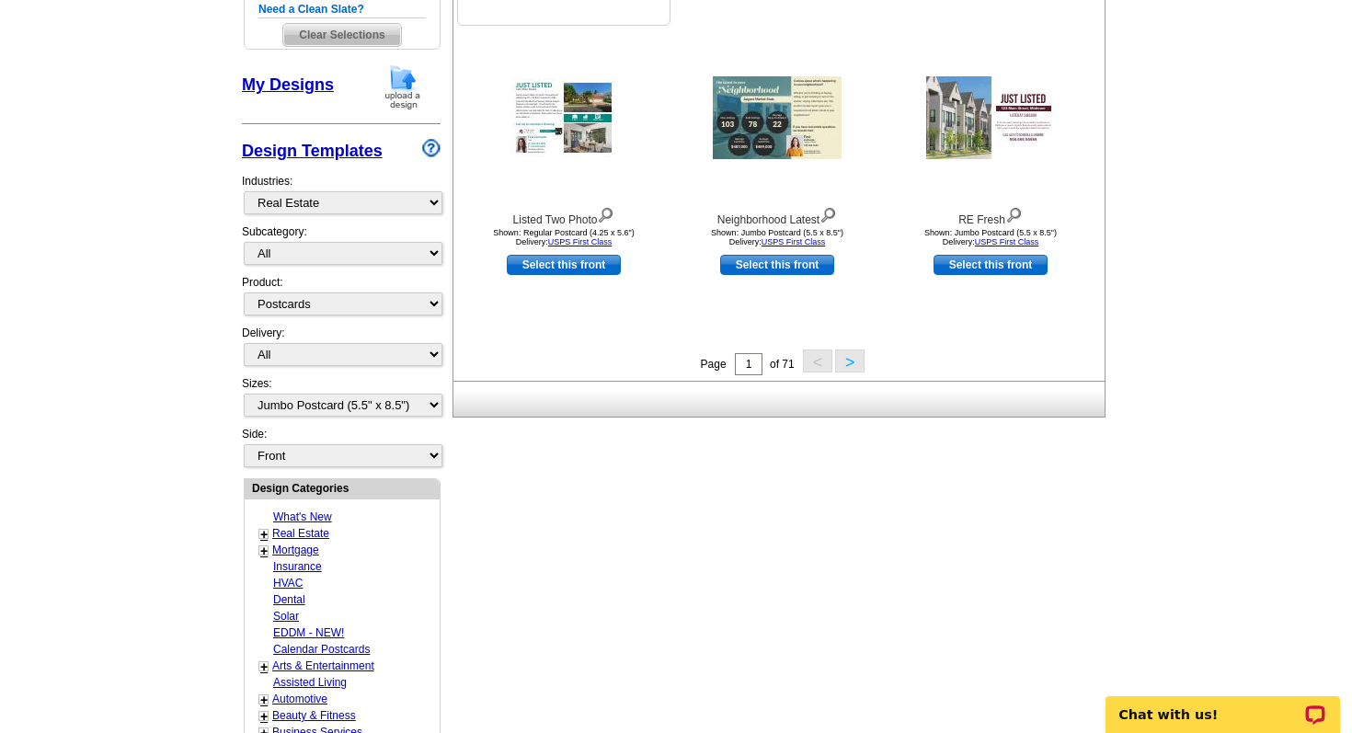
scroll to position [695, 0]
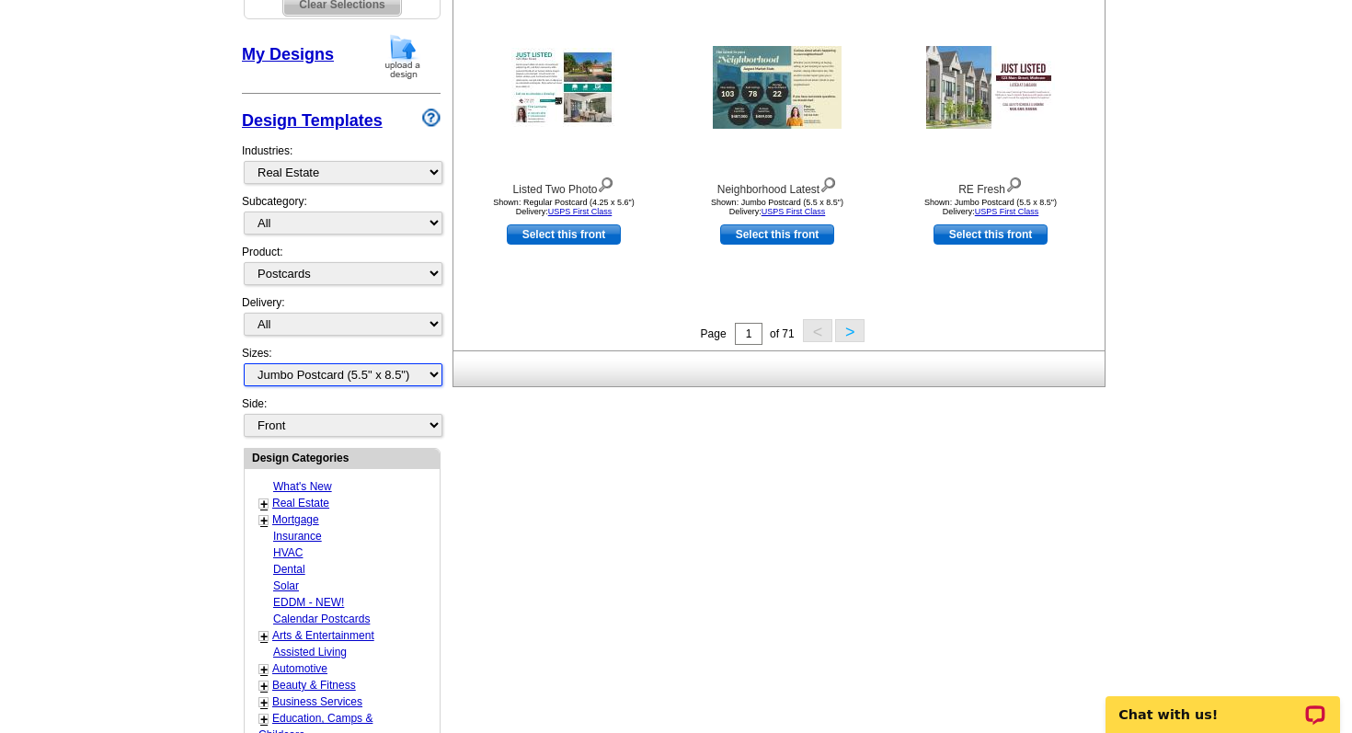
click at [362, 376] on select "All Jumbo Postcard (5.5" x 8.5") Regular Postcard (4.25" x 5.6") Panoramic Post…" at bounding box center [343, 374] width 199 height 23
select select "3"
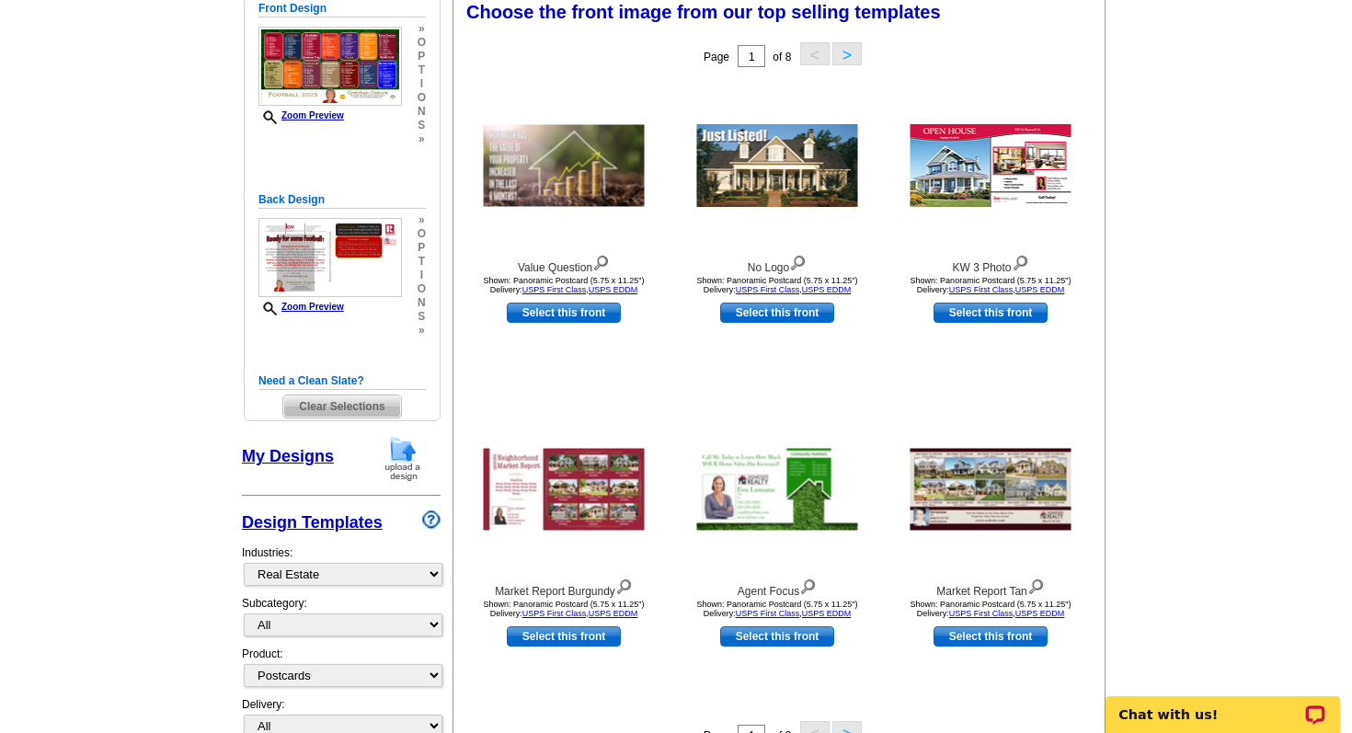
scroll to position [281, 0]
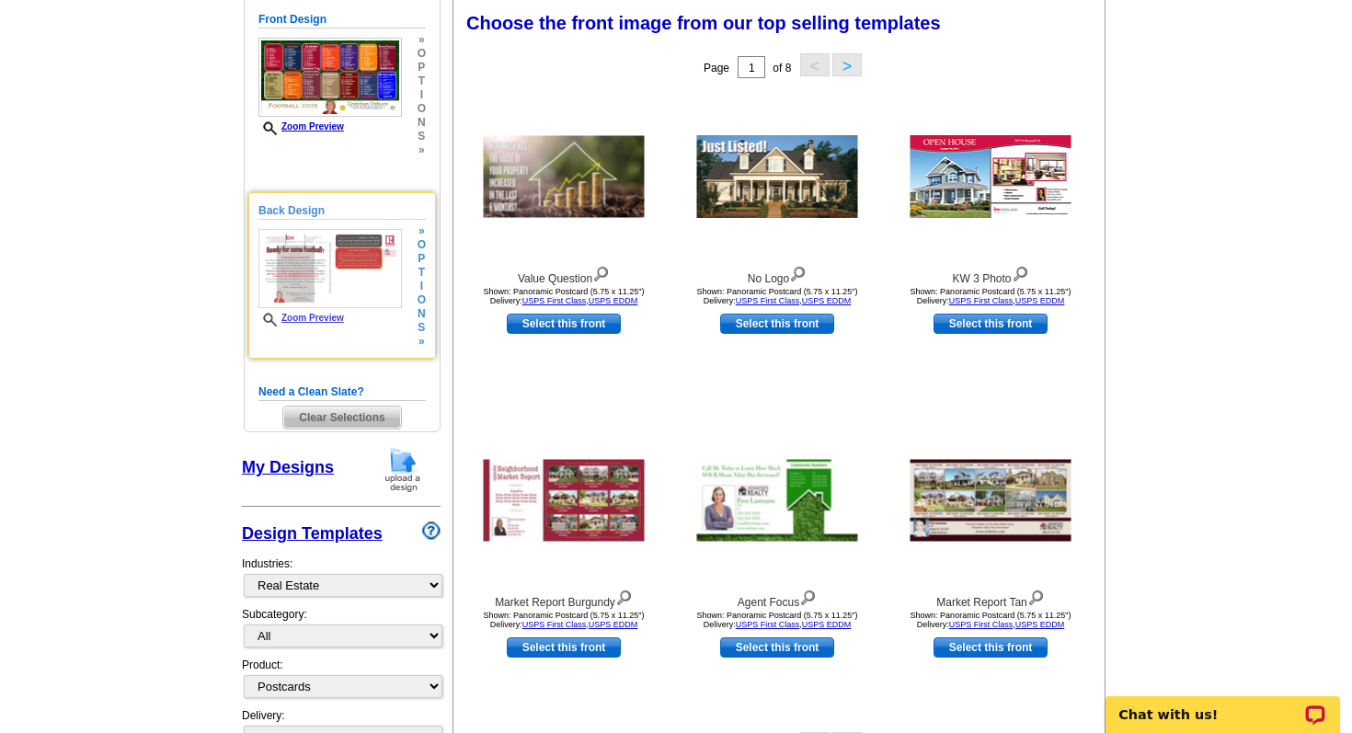
click at [410, 304] on div "Back Design Zoom Preview » o p t i o n s »" at bounding box center [341, 275] width 167 height 146
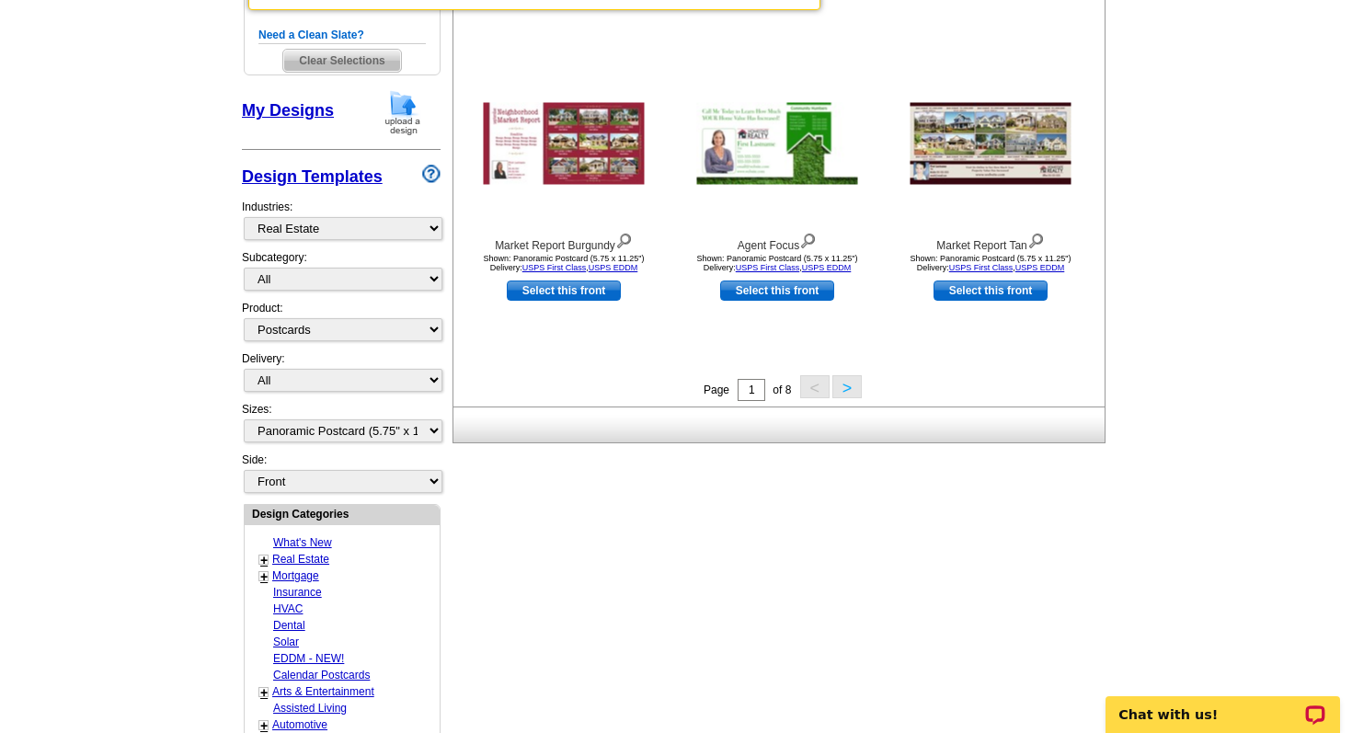
scroll to position [650, 0]
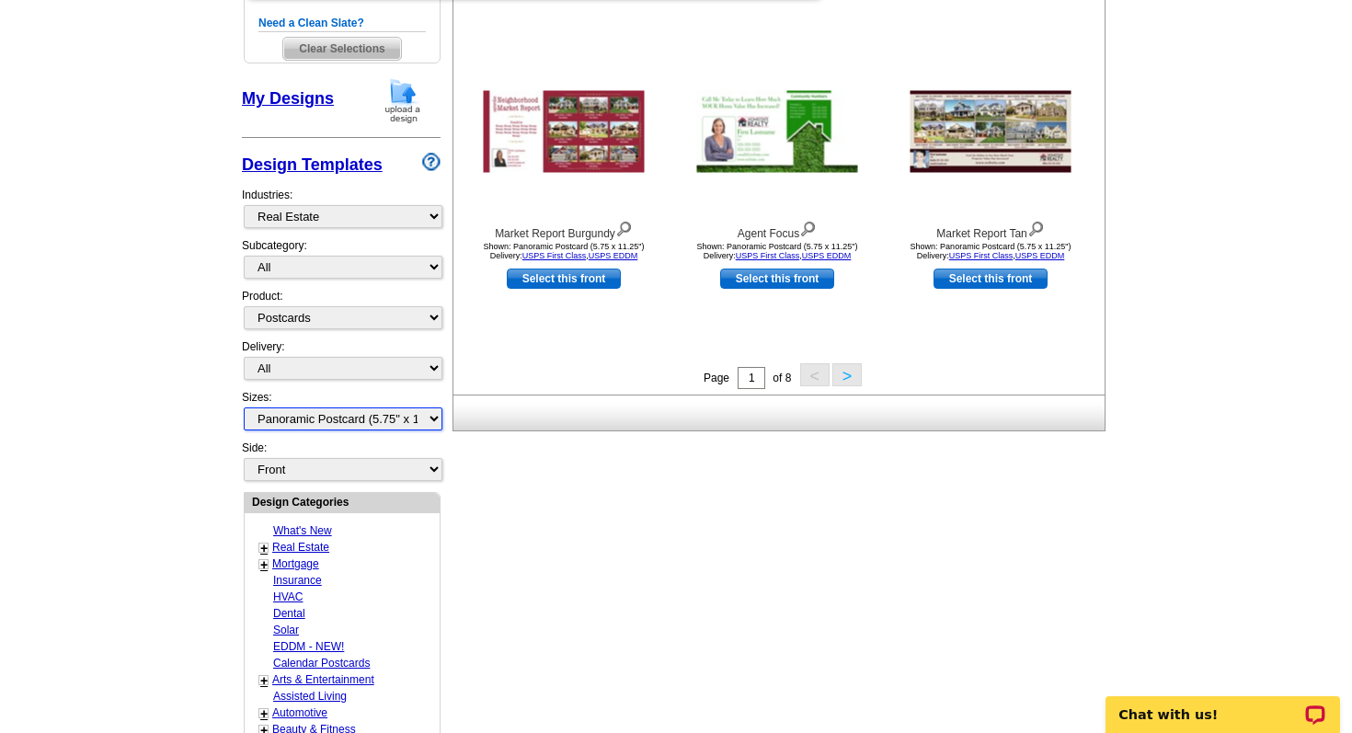
click at [372, 419] on select "All Jumbo Postcard (5.5" x 8.5") Regular Postcard (4.25" x 5.6") Panoramic Post…" at bounding box center [343, 419] width 199 height 23
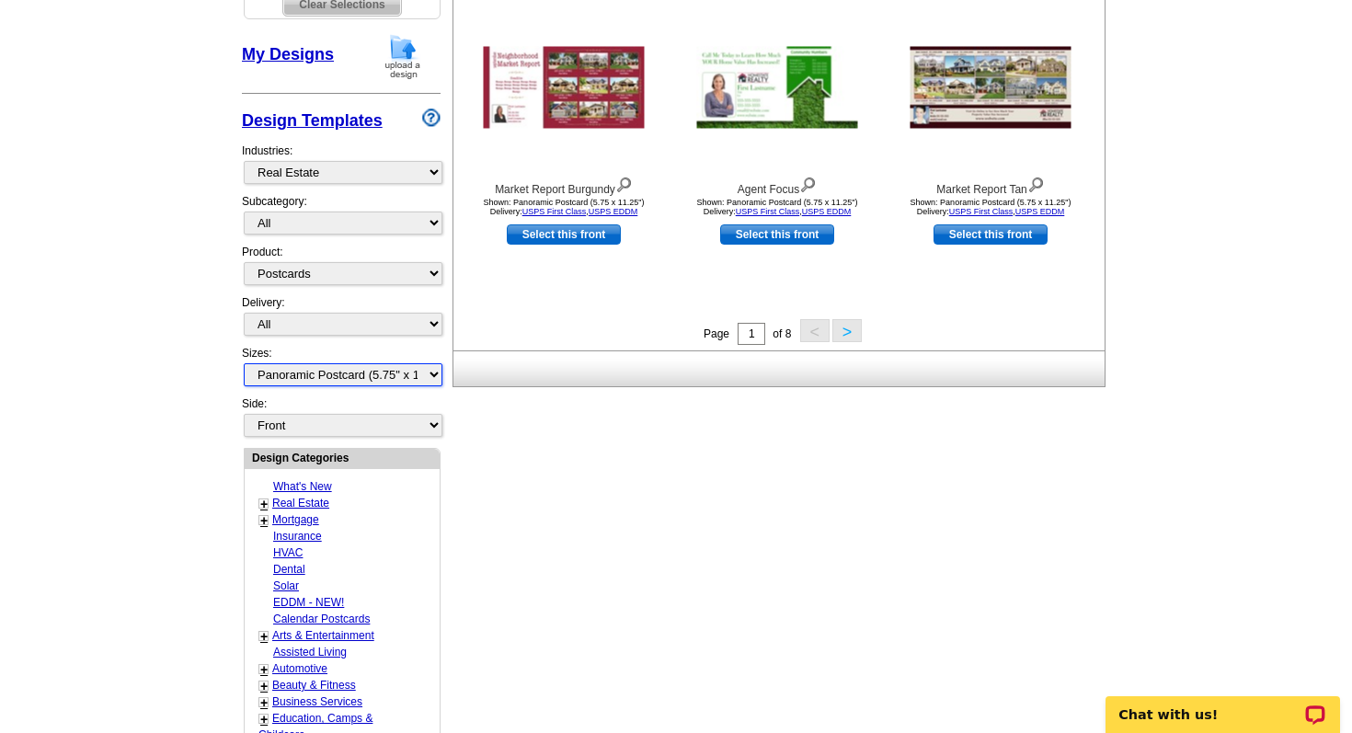
scroll to position [677, 0]
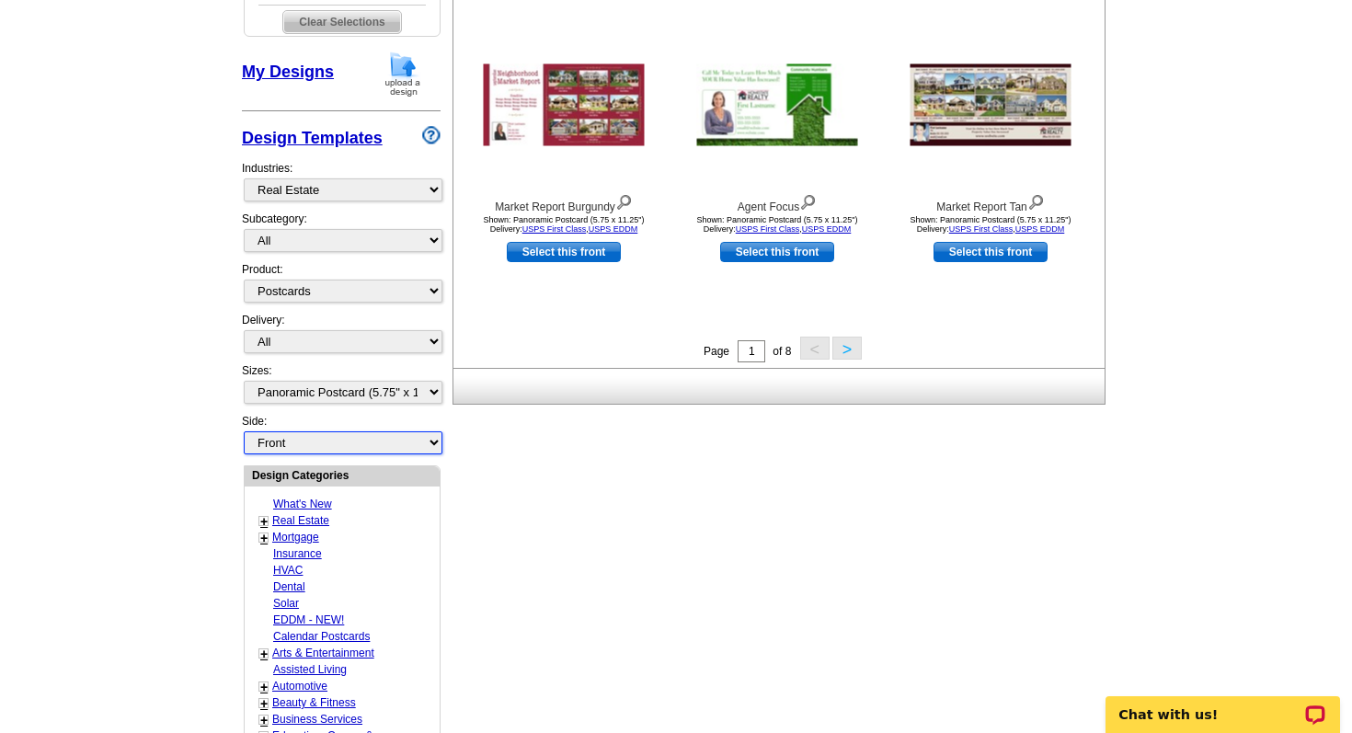
click at [418, 441] on select "Front Back" at bounding box center [343, 442] width 199 height 23
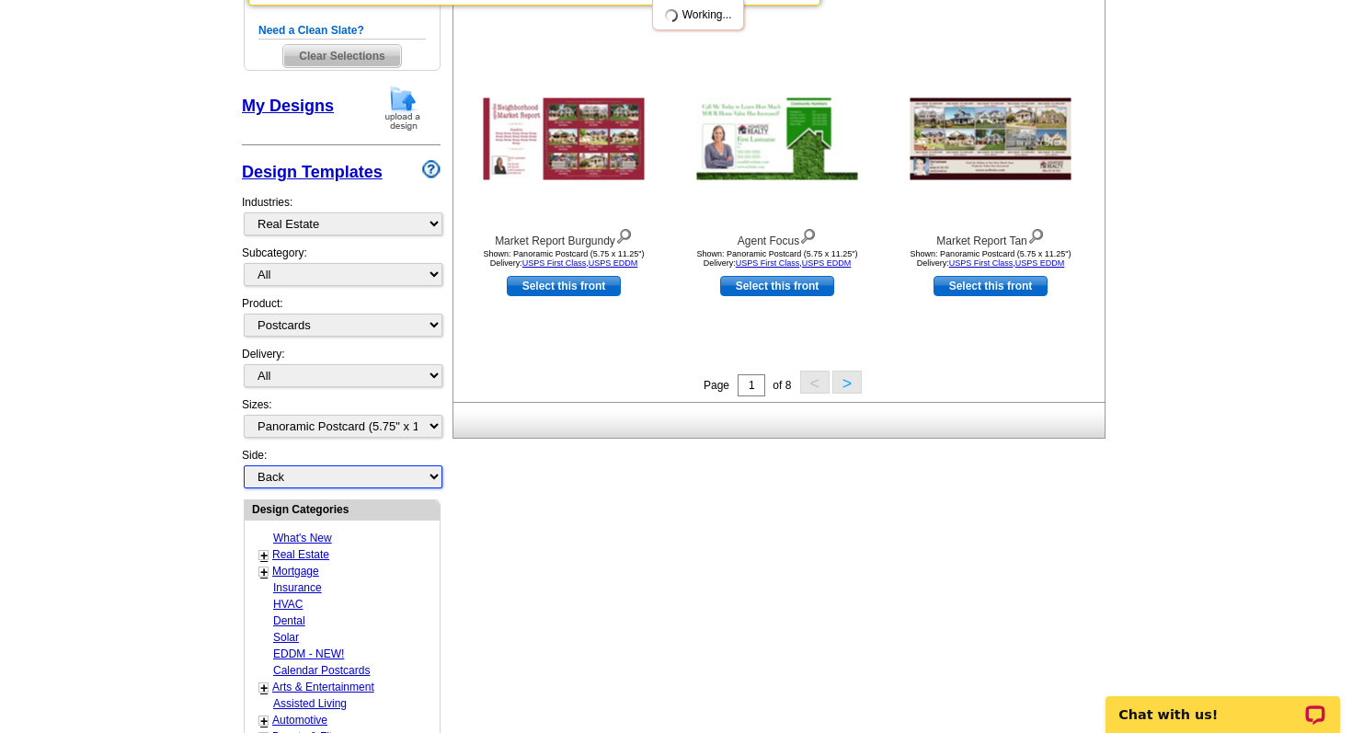
select select "back"
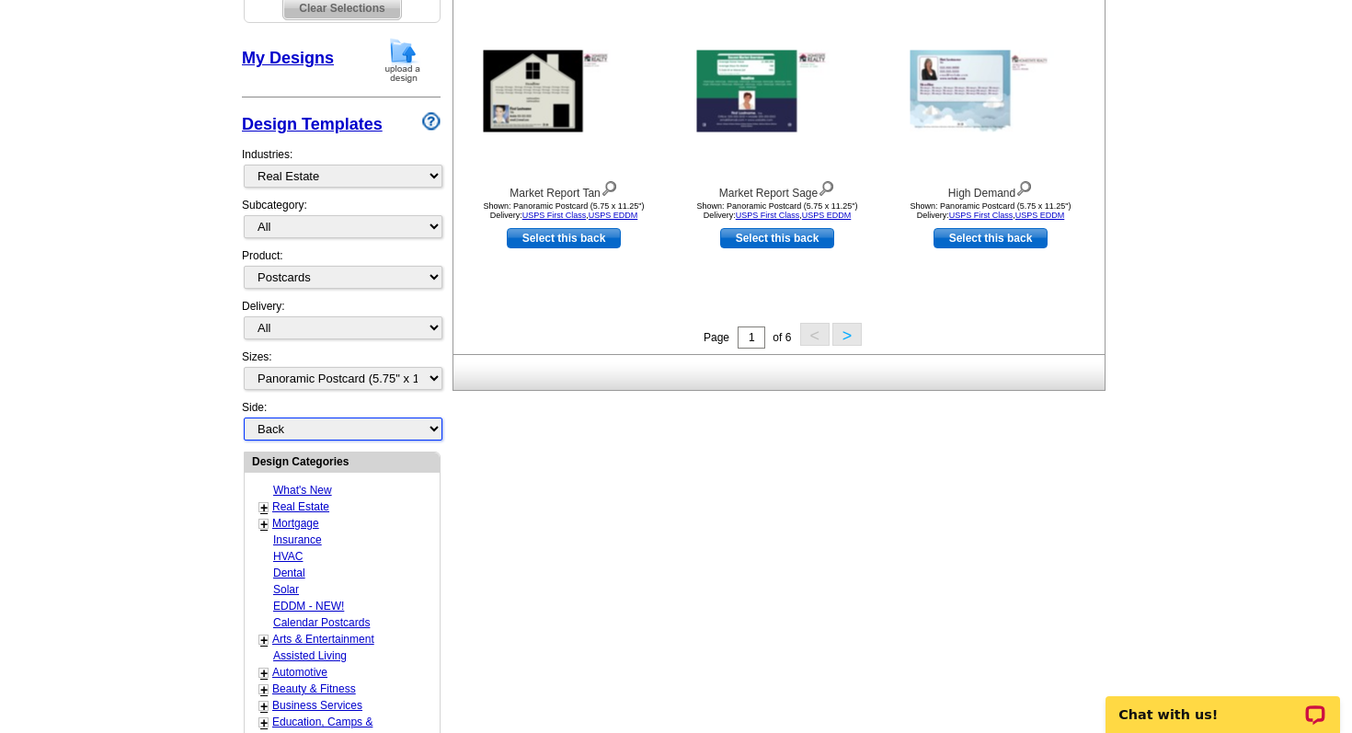
scroll to position [699, 0]
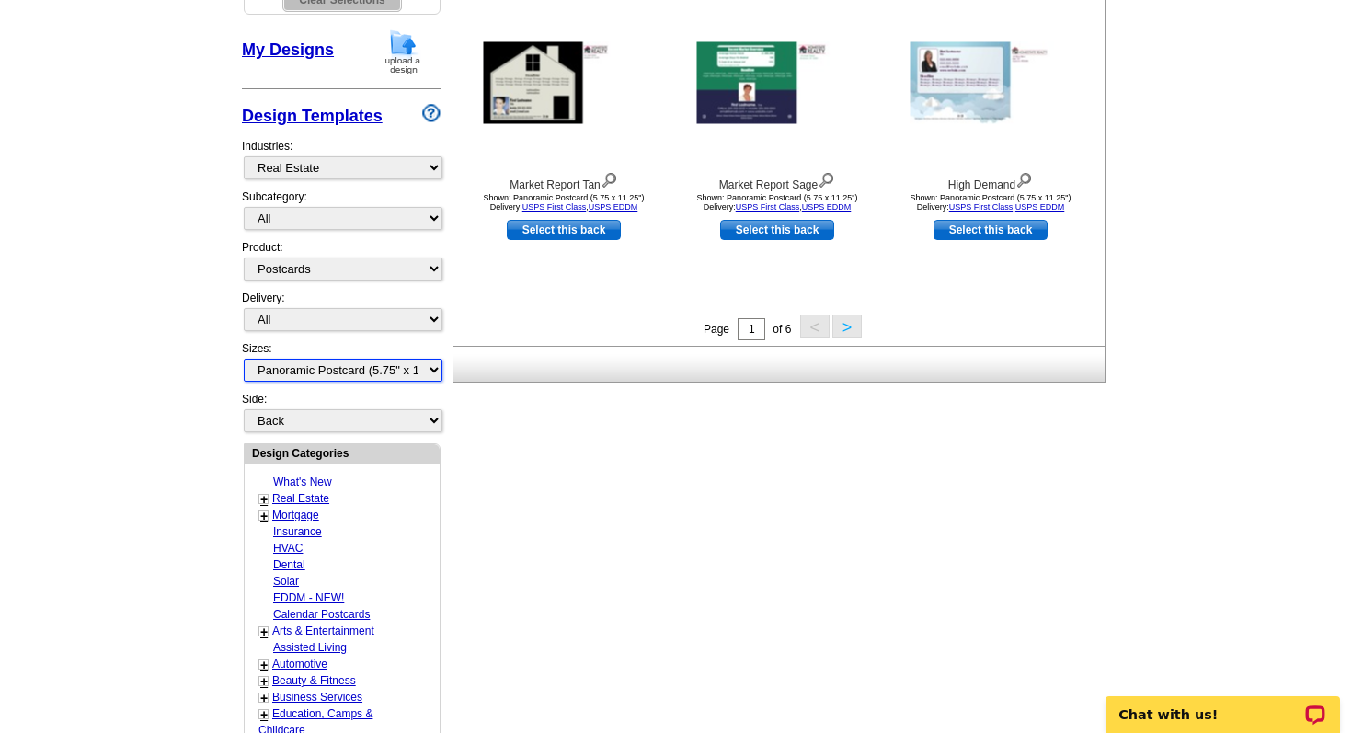
click at [423, 366] on select "All Jumbo Postcard (5.5" x 8.5") Regular Postcard (4.25" x 5.6") Panoramic Post…" at bounding box center [343, 370] width 199 height 23
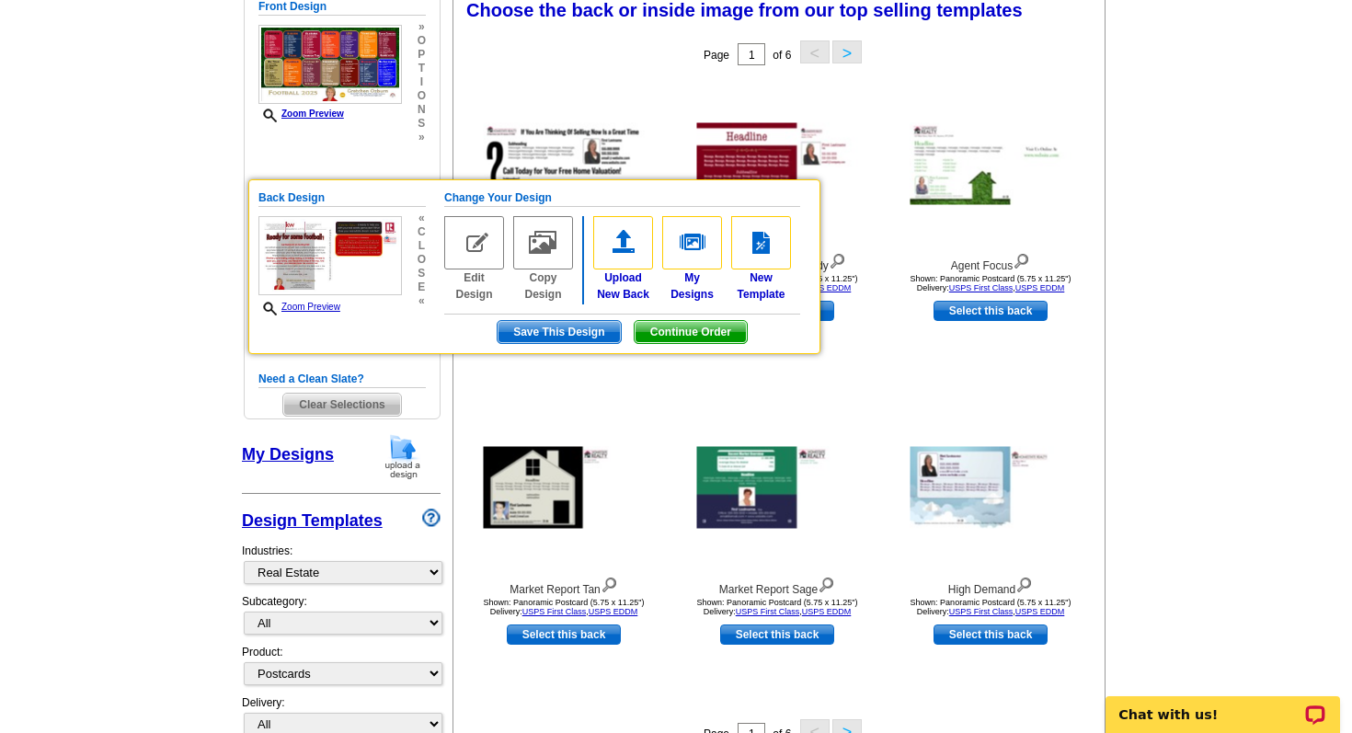
scroll to position [282, 0]
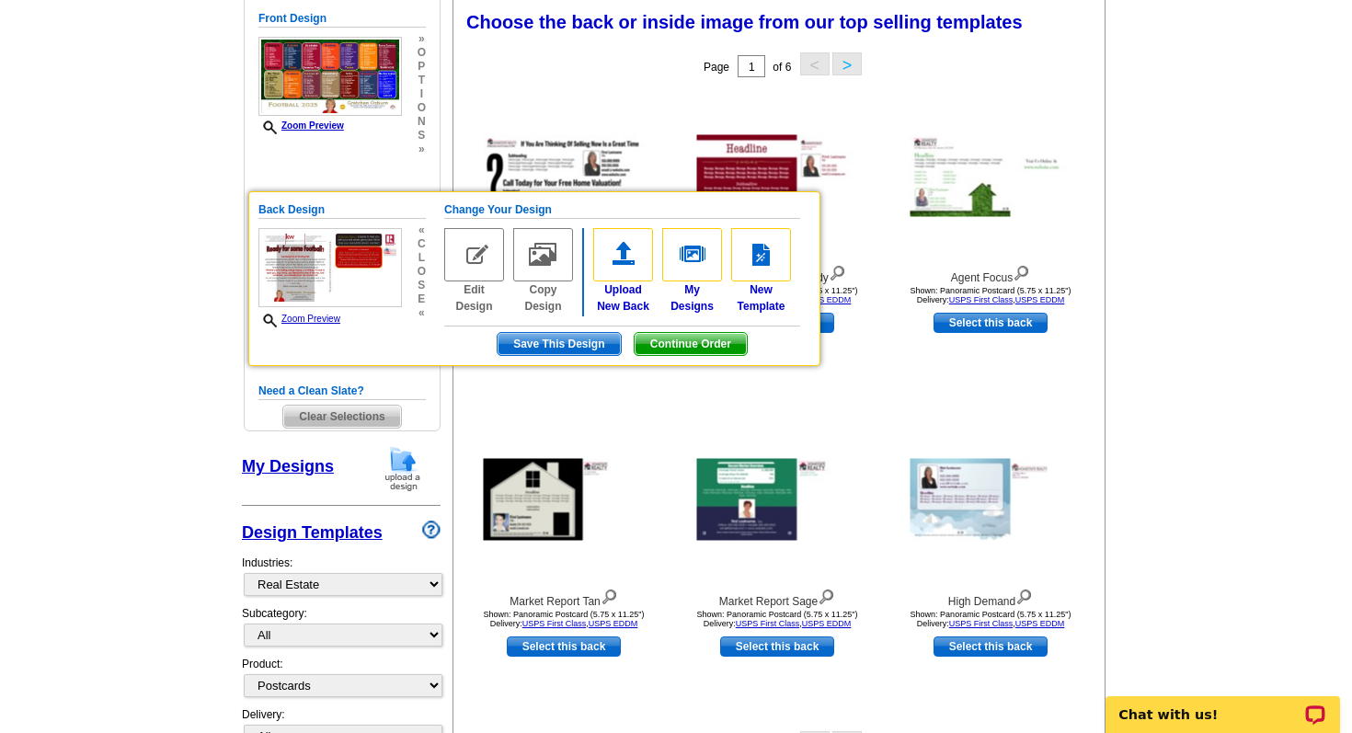
click at [1177, 494] on main "Need Help? call 800-260-5887, chat with support, or have our designers make som…" at bounding box center [676, 719] width 1352 height 1758
click at [1224, 381] on main "Need Help? call 800-260-5887, chat with support, or have our designers make som…" at bounding box center [676, 719] width 1352 height 1758
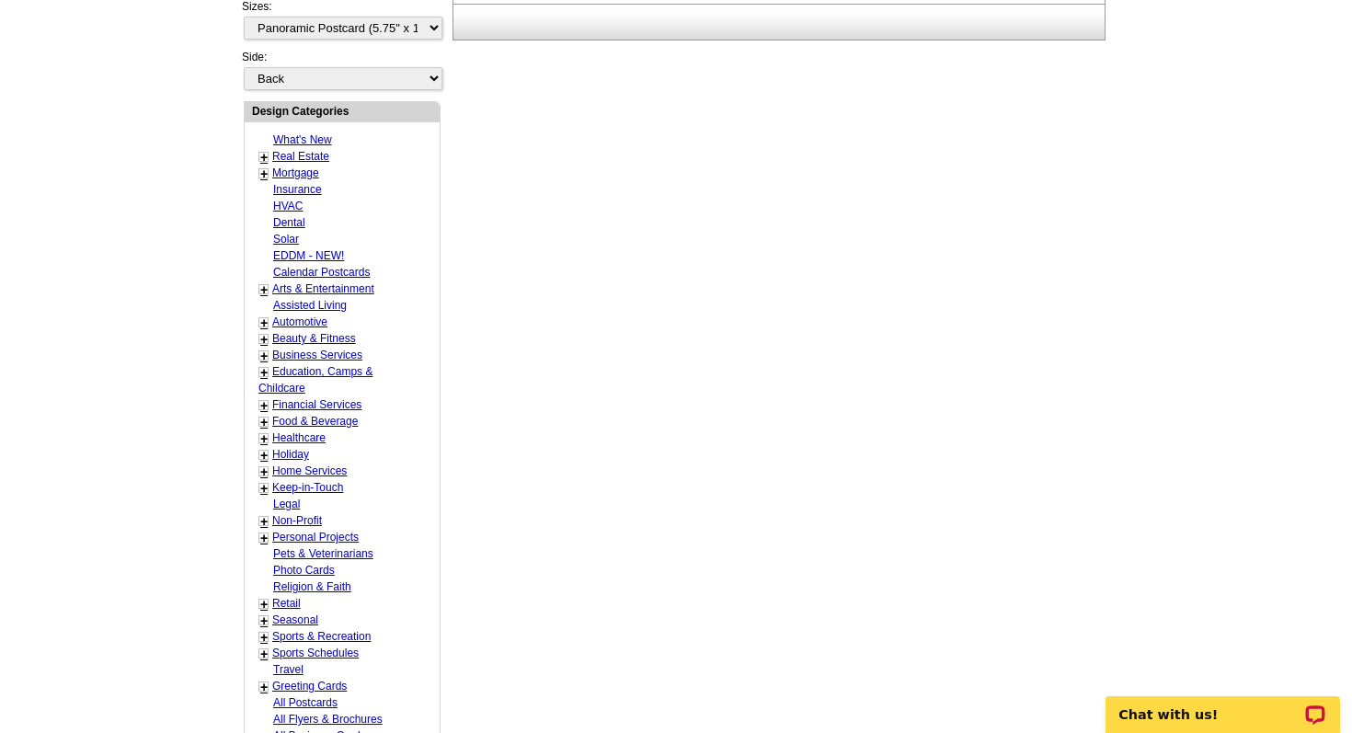
scroll to position [0, 0]
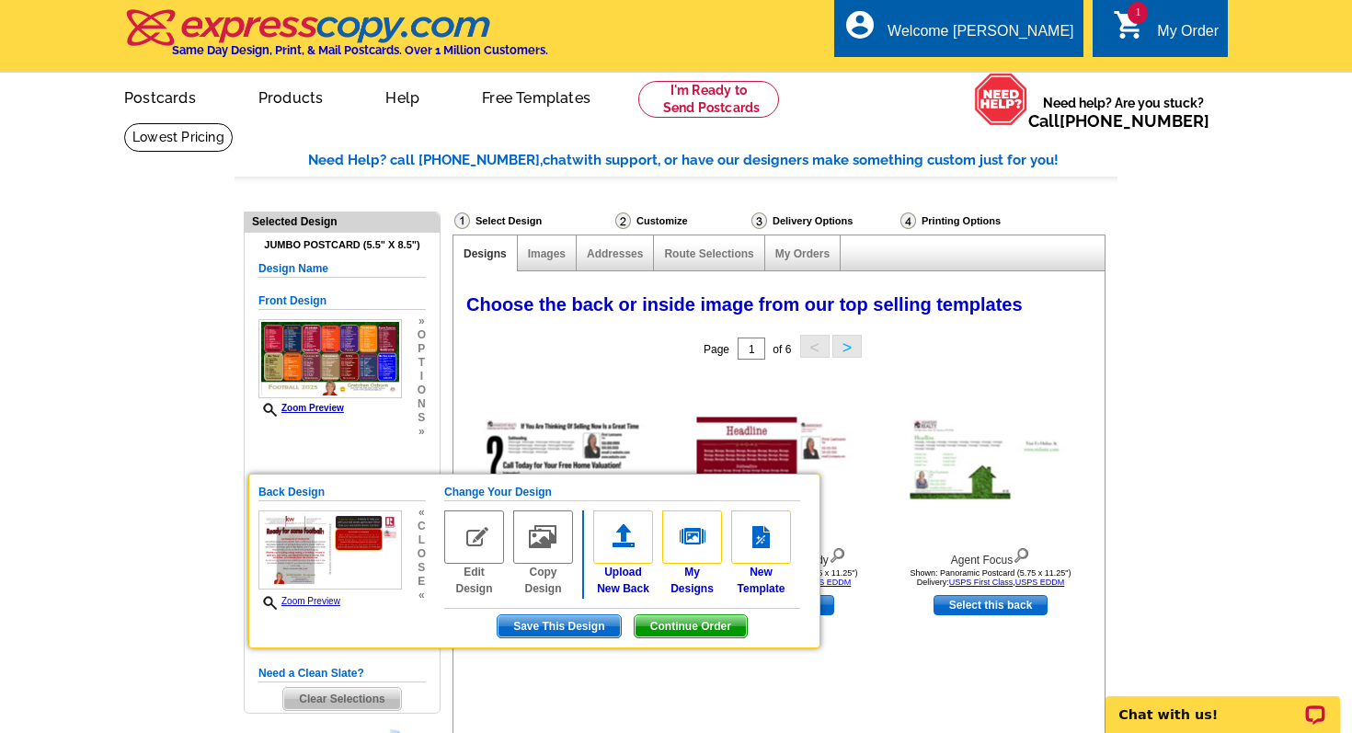
click at [513, 224] on div "Select Design" at bounding box center [533, 223] width 161 height 23
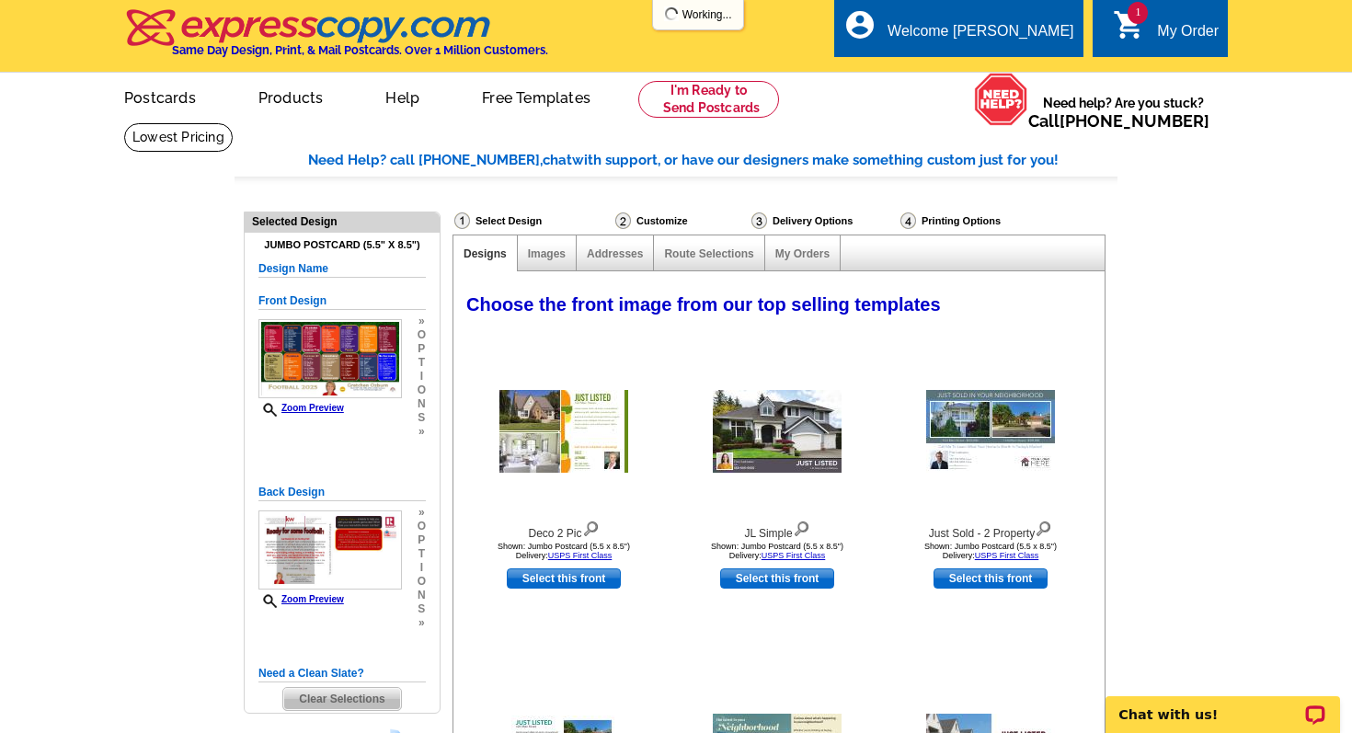
select select "785"
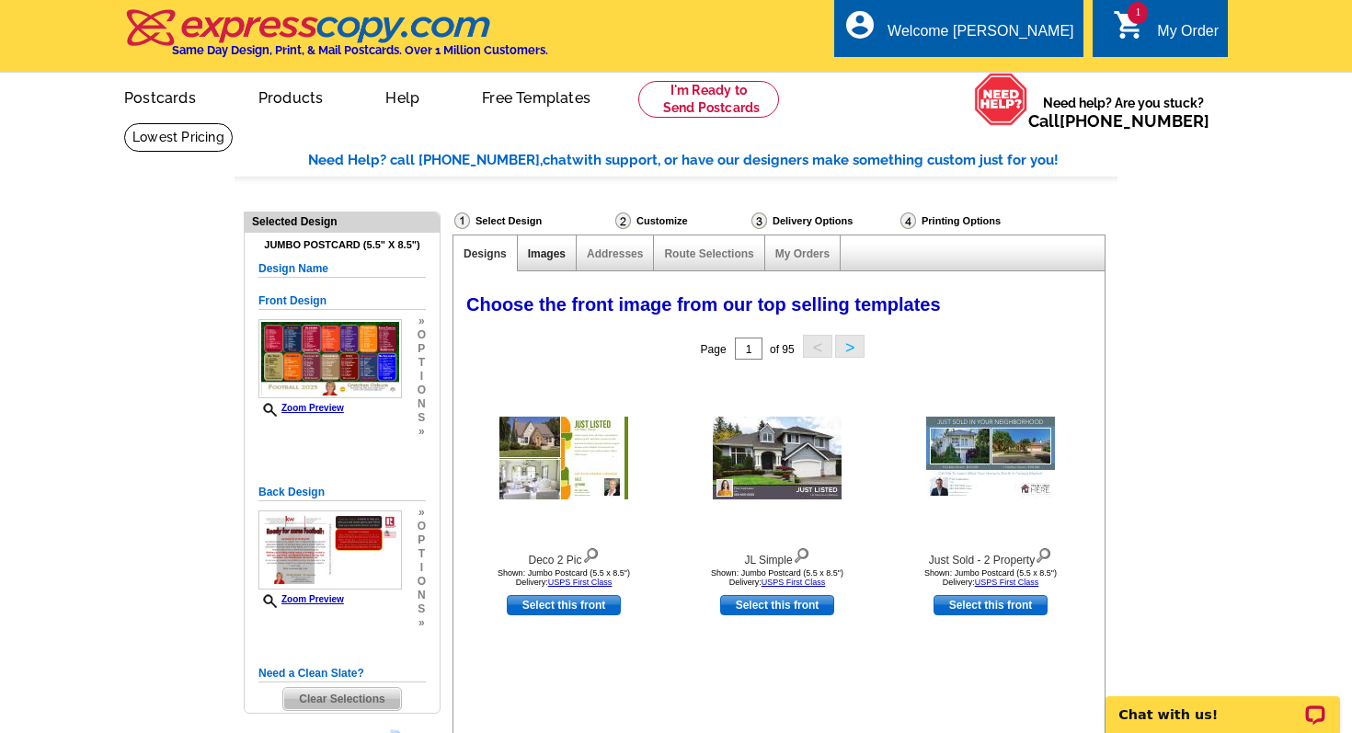
click at [545, 258] on link "Images" at bounding box center [547, 253] width 38 height 13
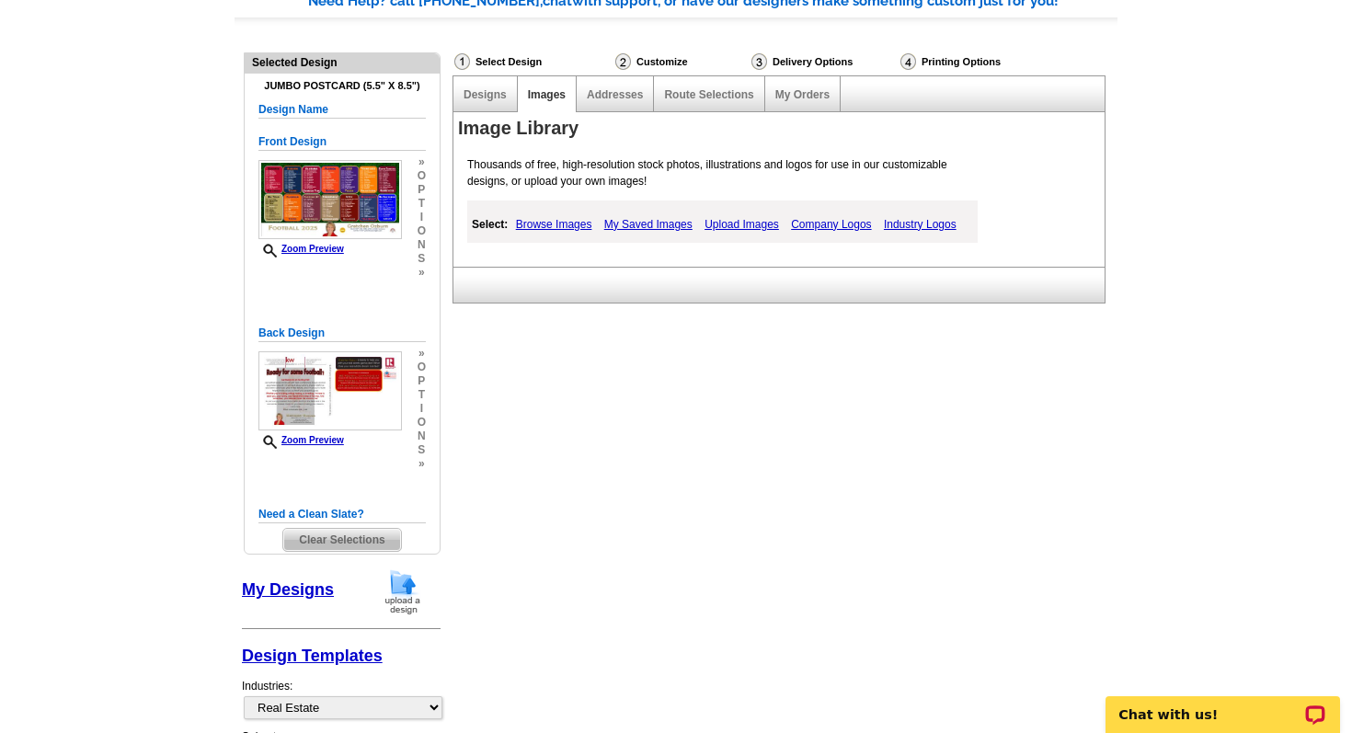
scroll to position [158, 0]
click at [408, 86] on h4 "Jumbo Postcard (5.5" x 8.5")" at bounding box center [341, 87] width 167 height 12
click at [287, 63] on div "Selected Design" at bounding box center [342, 62] width 195 height 17
click at [288, 103] on h5 "Design Name" at bounding box center [341, 110] width 167 height 17
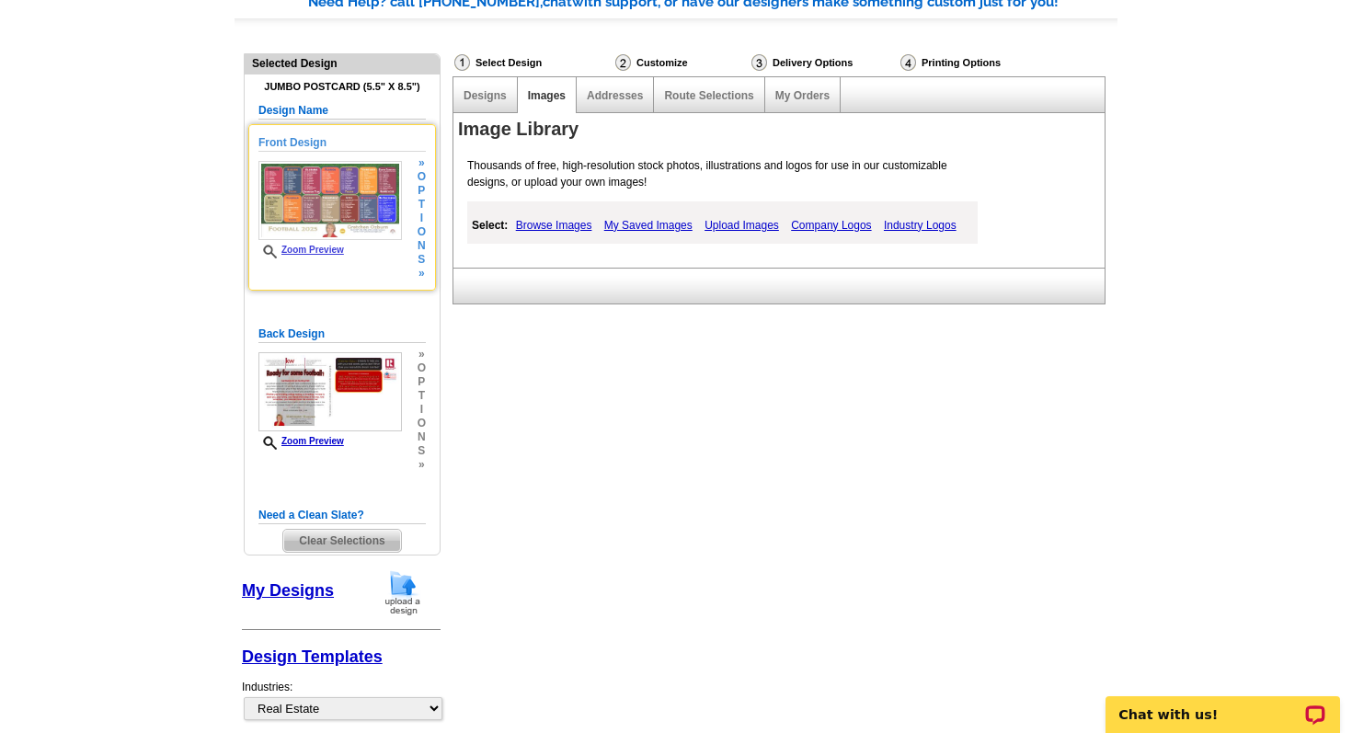
click at [349, 228] on img at bounding box center [330, 200] width 144 height 79
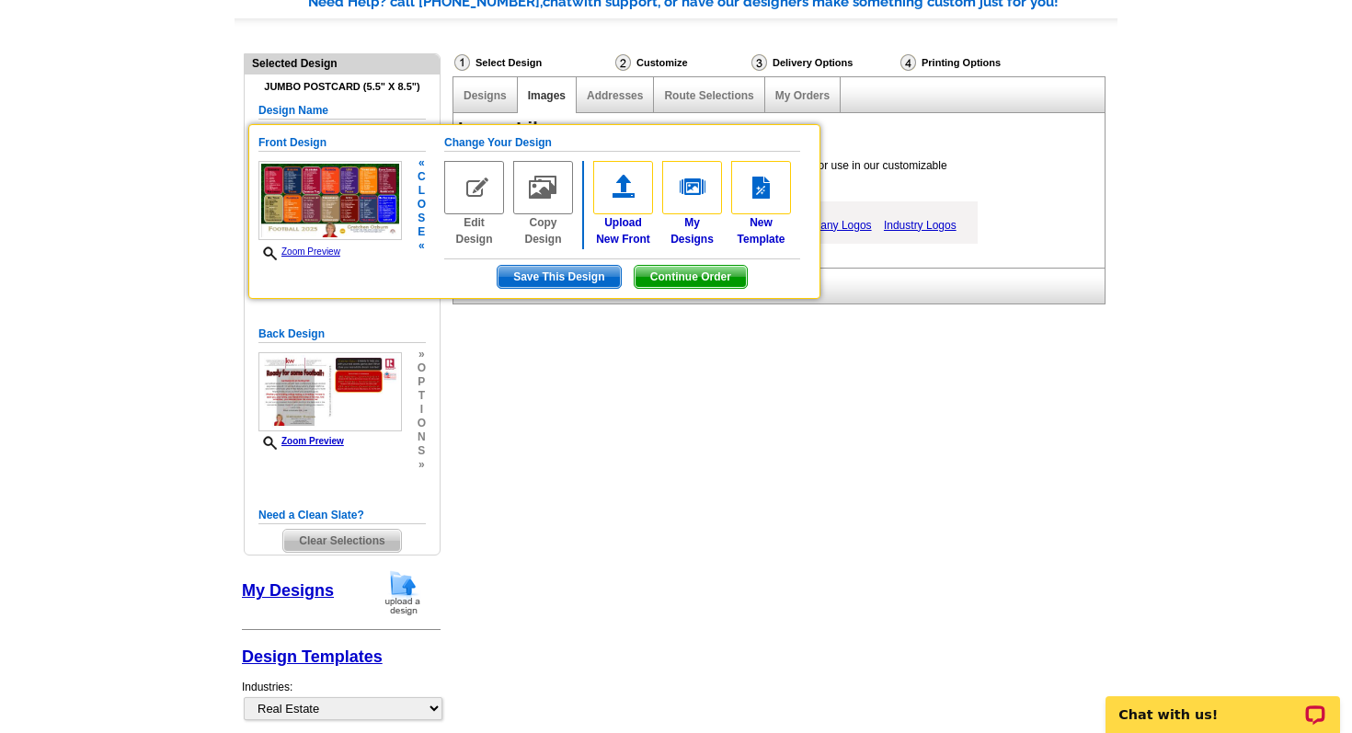
click at [499, 190] on img at bounding box center [474, 187] width 60 height 53
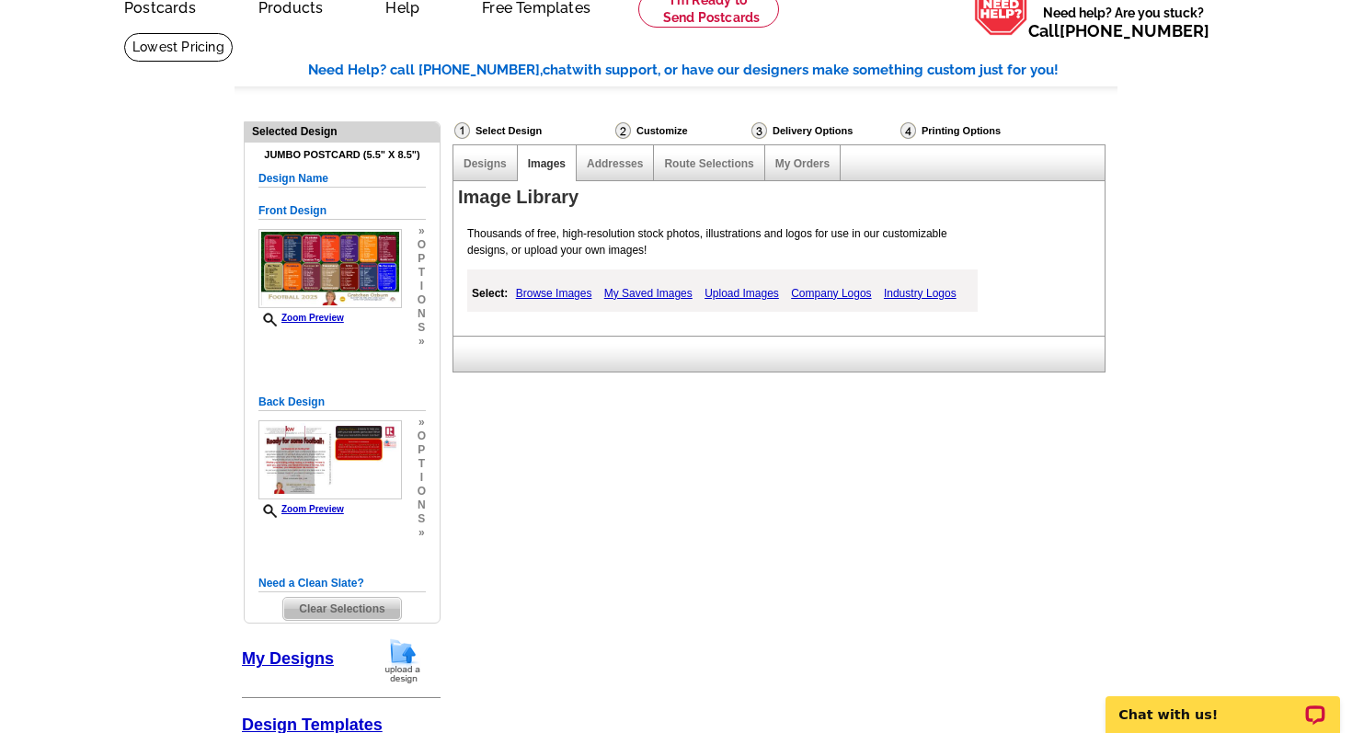
scroll to position [0, 0]
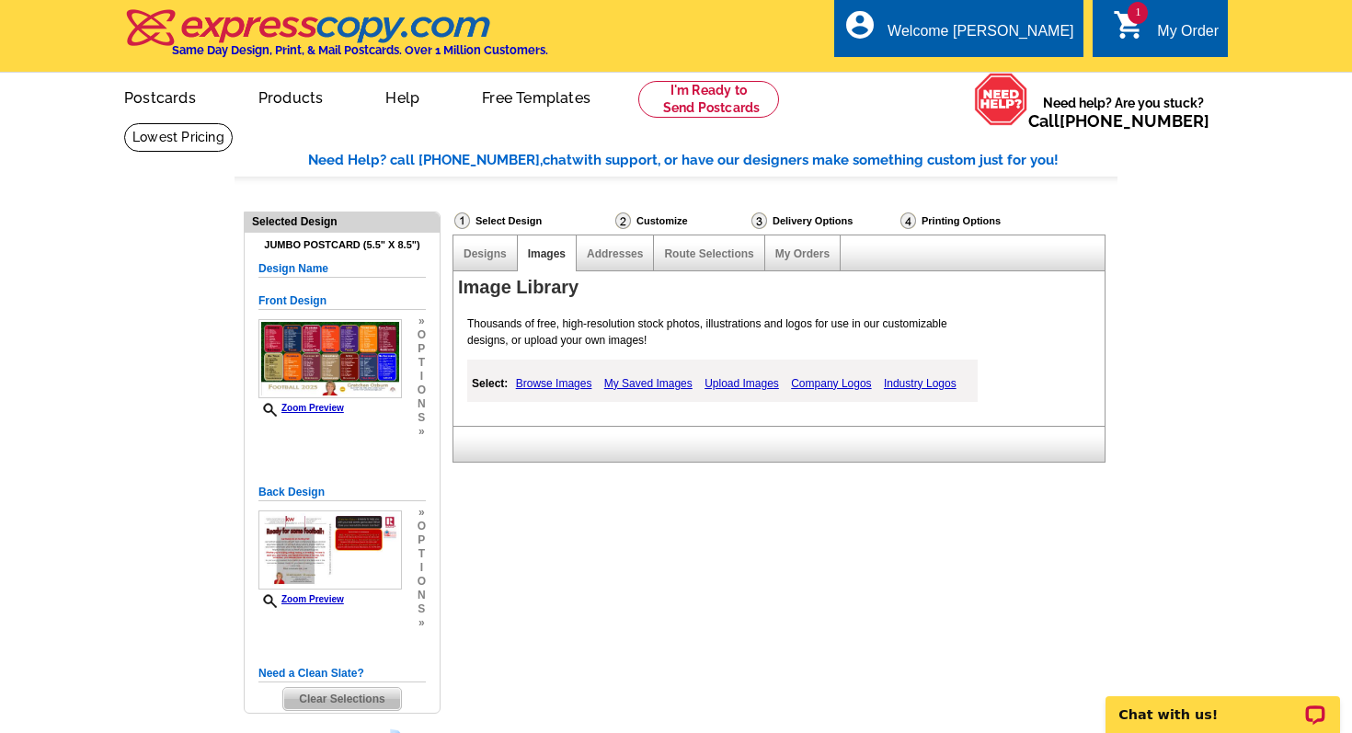
click at [1123, 14] on icon "shopping_cart" at bounding box center [1129, 24] width 33 height 33
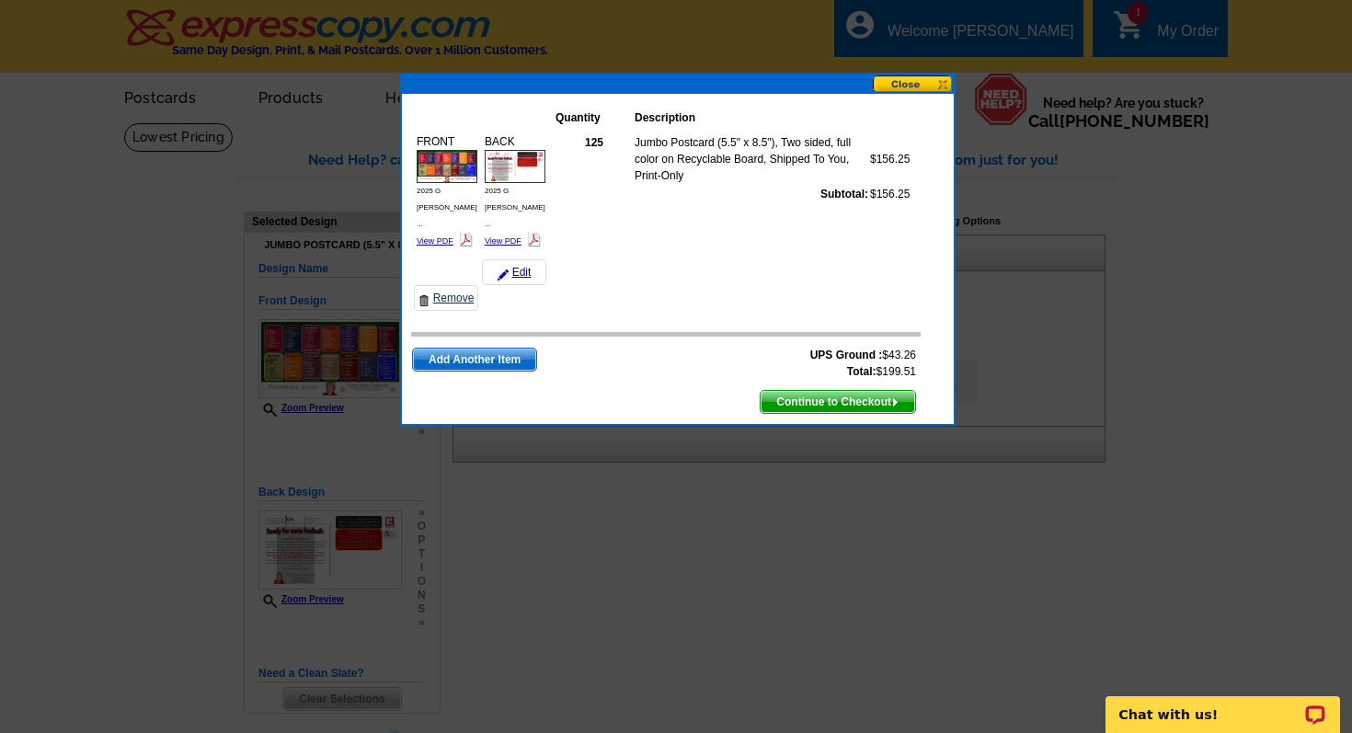
click at [465, 285] on link "Remove" at bounding box center [446, 298] width 64 height 26
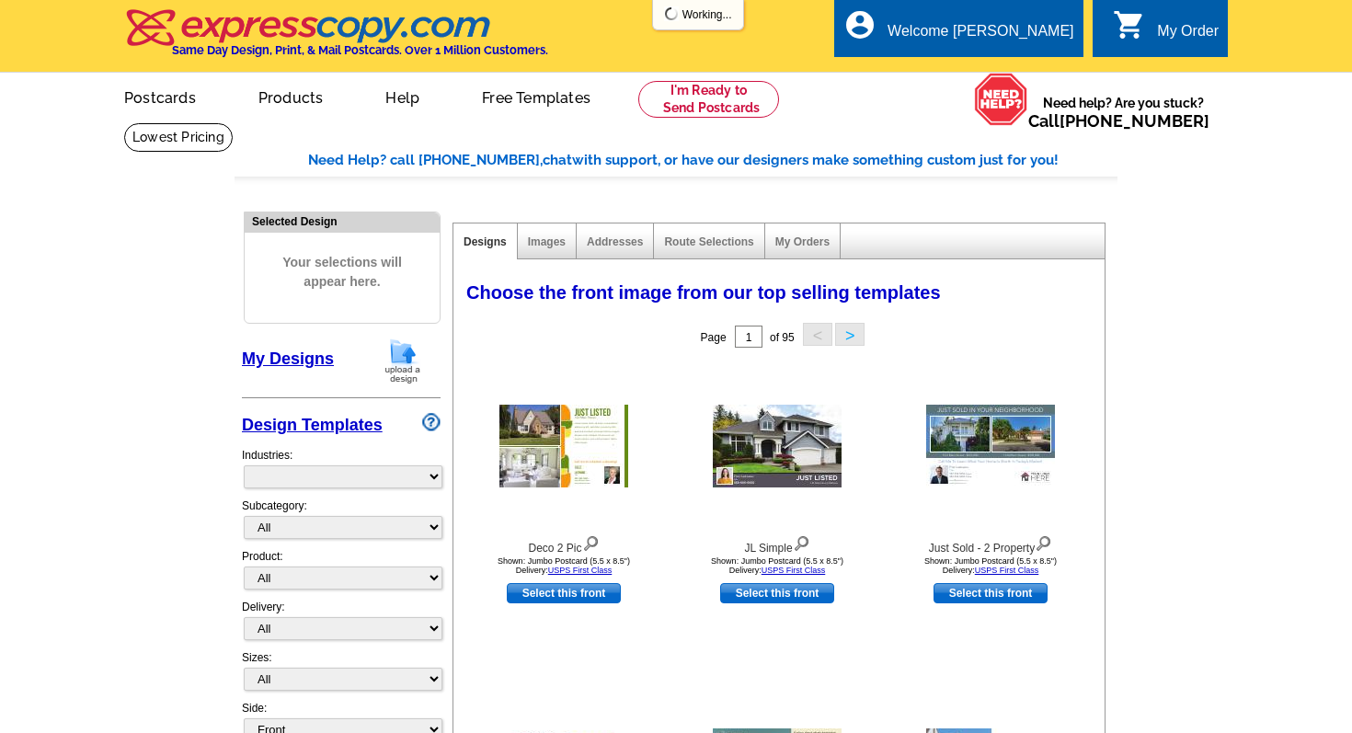
select select "785"
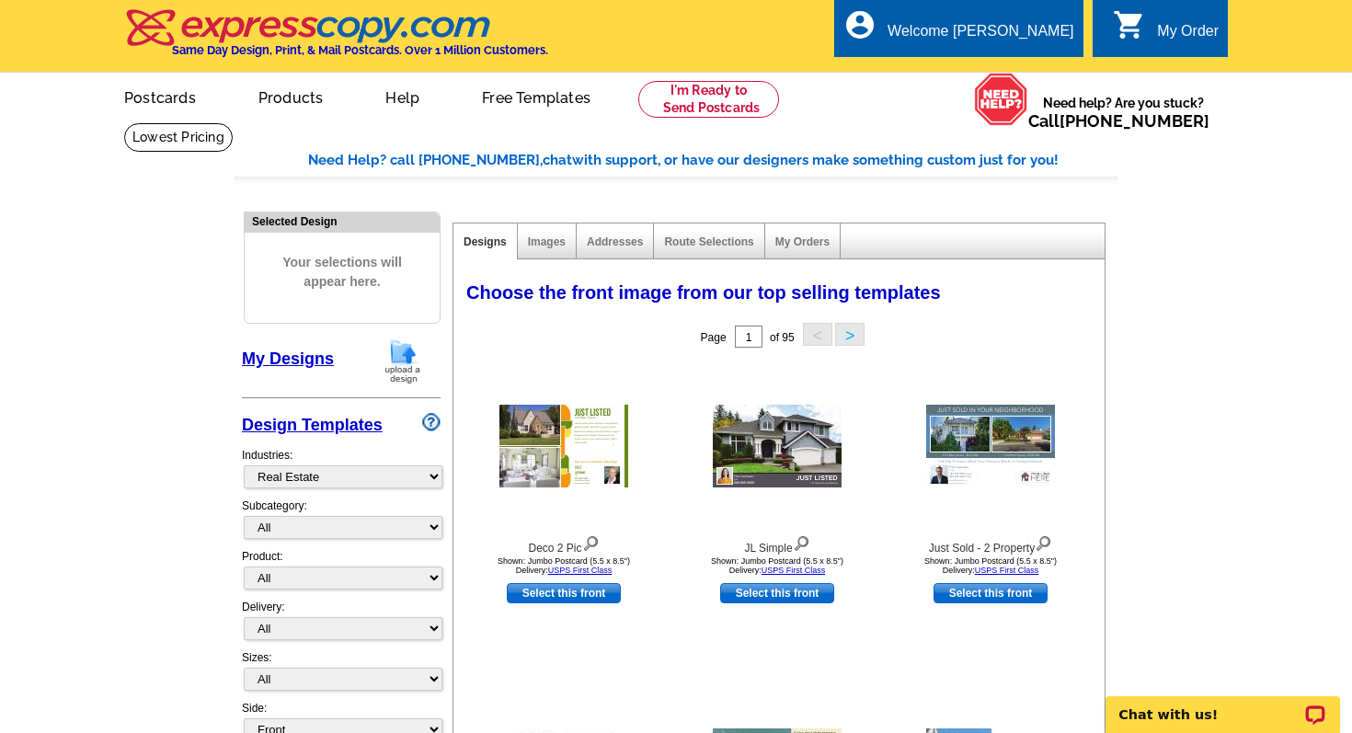
click at [396, 361] on img at bounding box center [403, 361] width 48 height 47
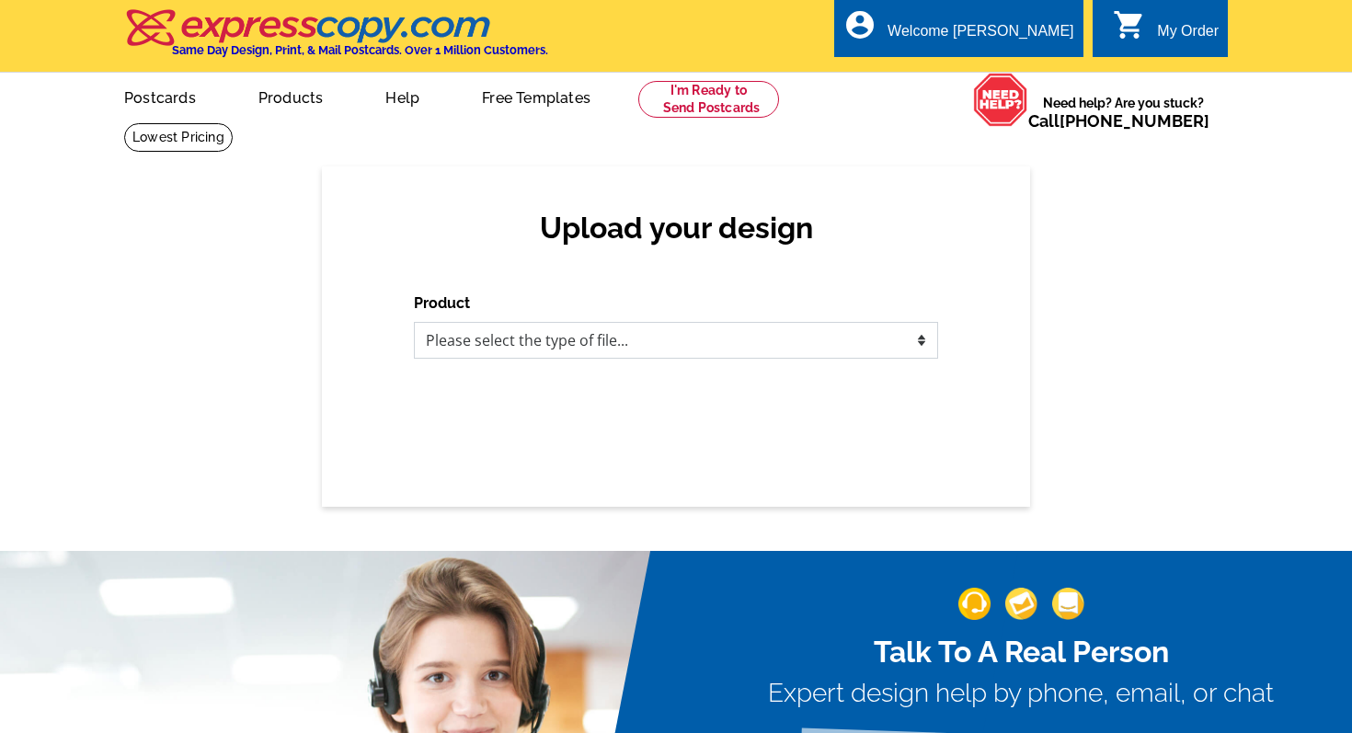
click at [516, 344] on select "Please select the type of file... Postcards Business Cards Letters and flyers G…" at bounding box center [676, 340] width 524 height 37
select select "1"
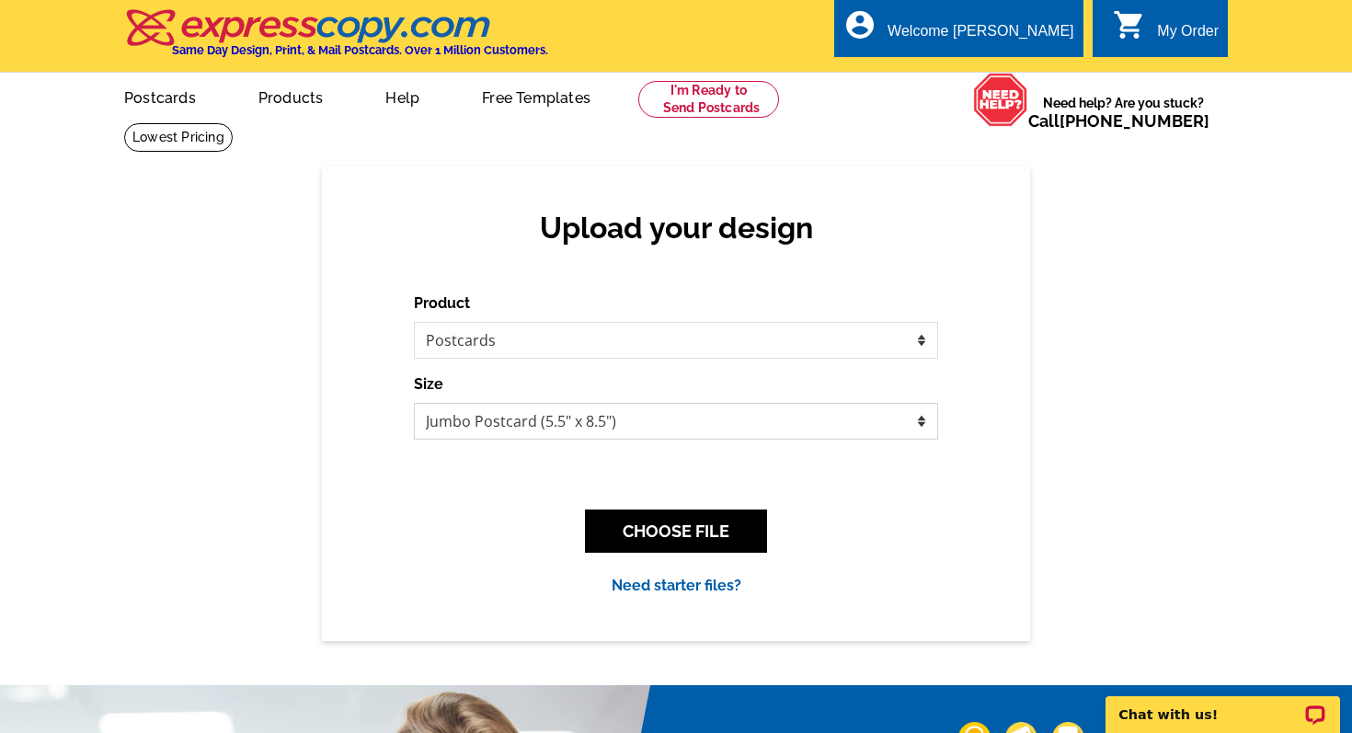
click at [509, 419] on select "Jumbo Postcard (5.5" x 8.5") Regular Postcard (4.25" x 5.6") Panoramic Postcard…" at bounding box center [676, 421] width 524 height 37
select select "3"
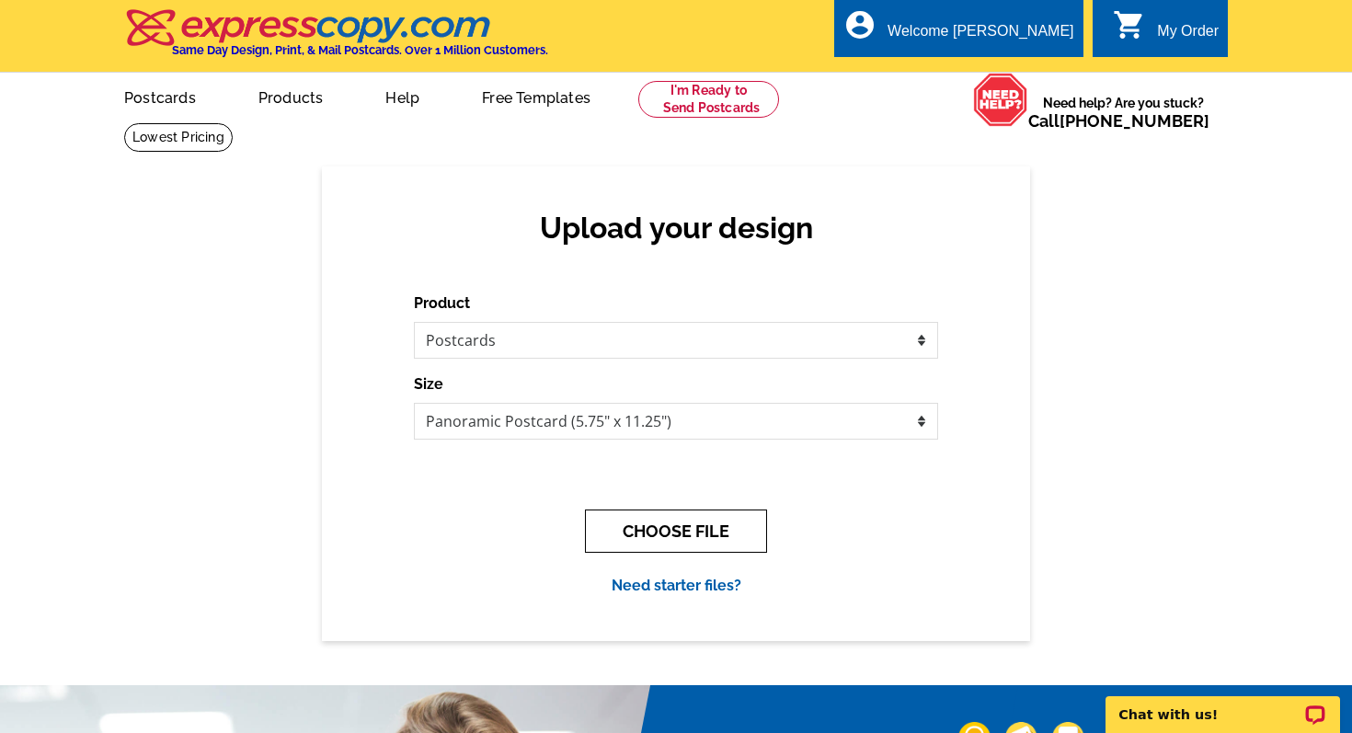
click at [659, 533] on button "CHOOSE FILE" at bounding box center [676, 531] width 182 height 43
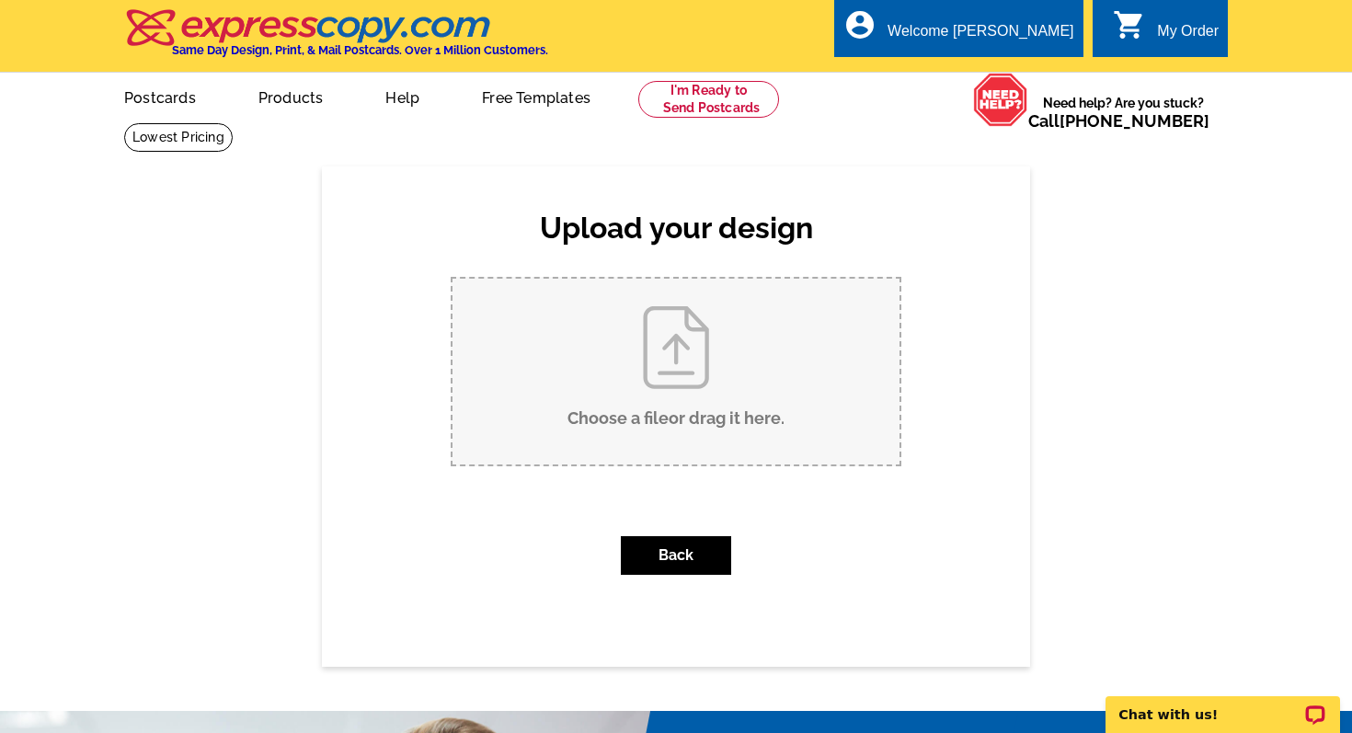
click at [672, 339] on input "Choose a file or drag it here ." at bounding box center [676, 372] width 447 height 186
type input "C:\fakepath\2025 G Ozburn Panoramic.pdf"
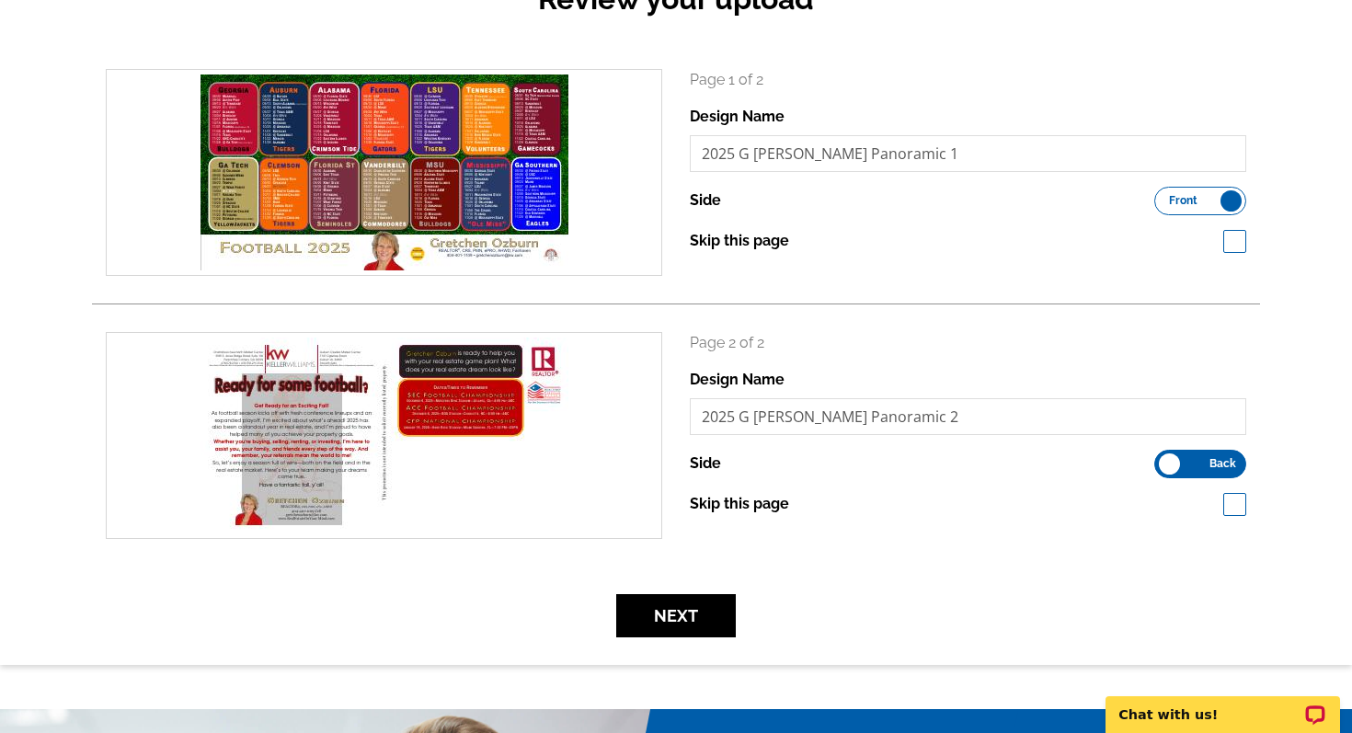
scroll to position [316, 0]
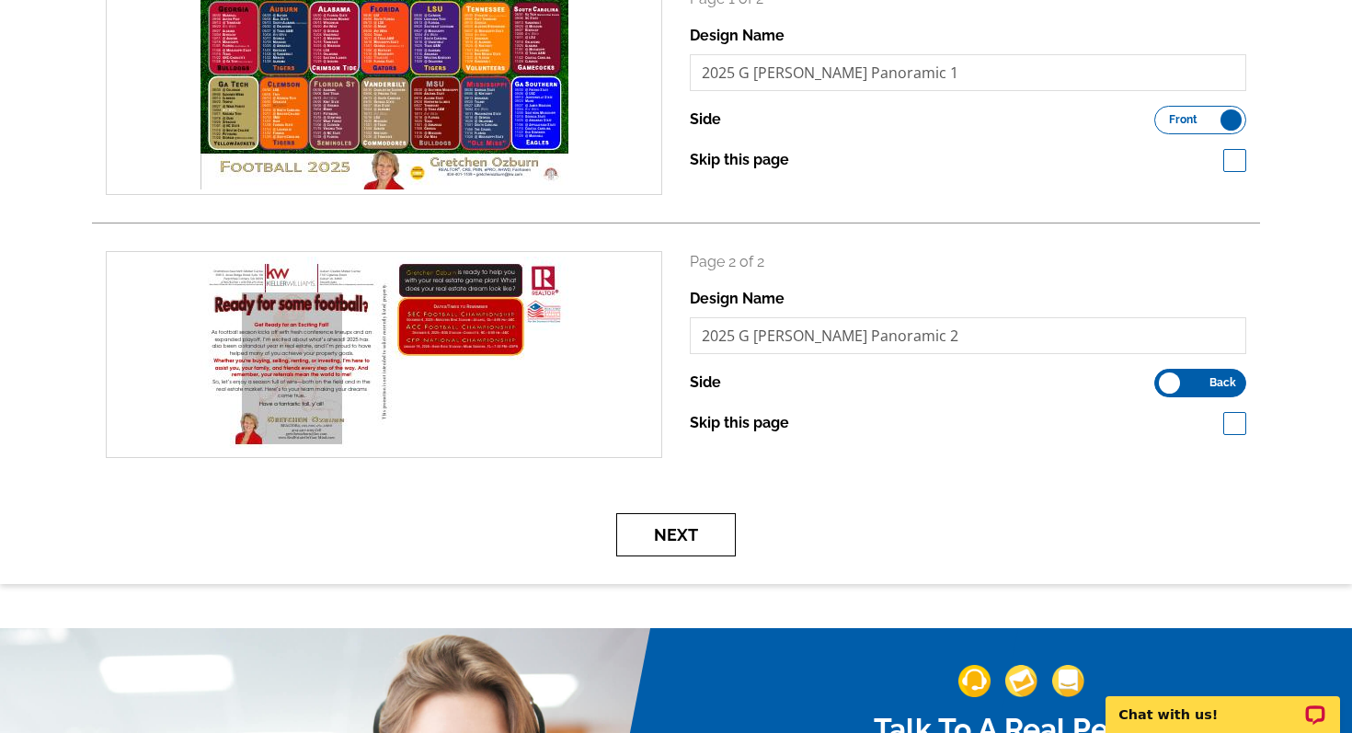
click at [700, 533] on button "Next" at bounding box center [676, 534] width 120 height 43
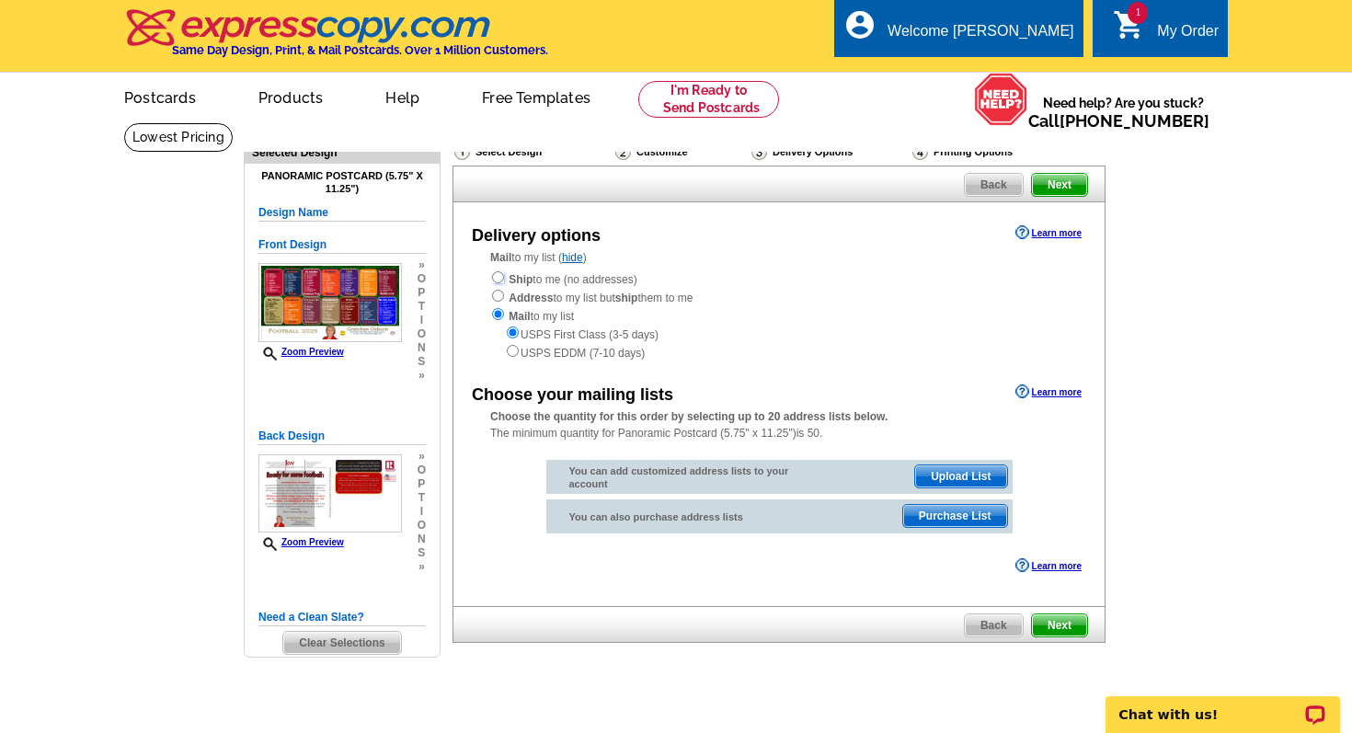
click at [499, 280] on input "radio" at bounding box center [498, 277] width 12 height 12
radio input "true"
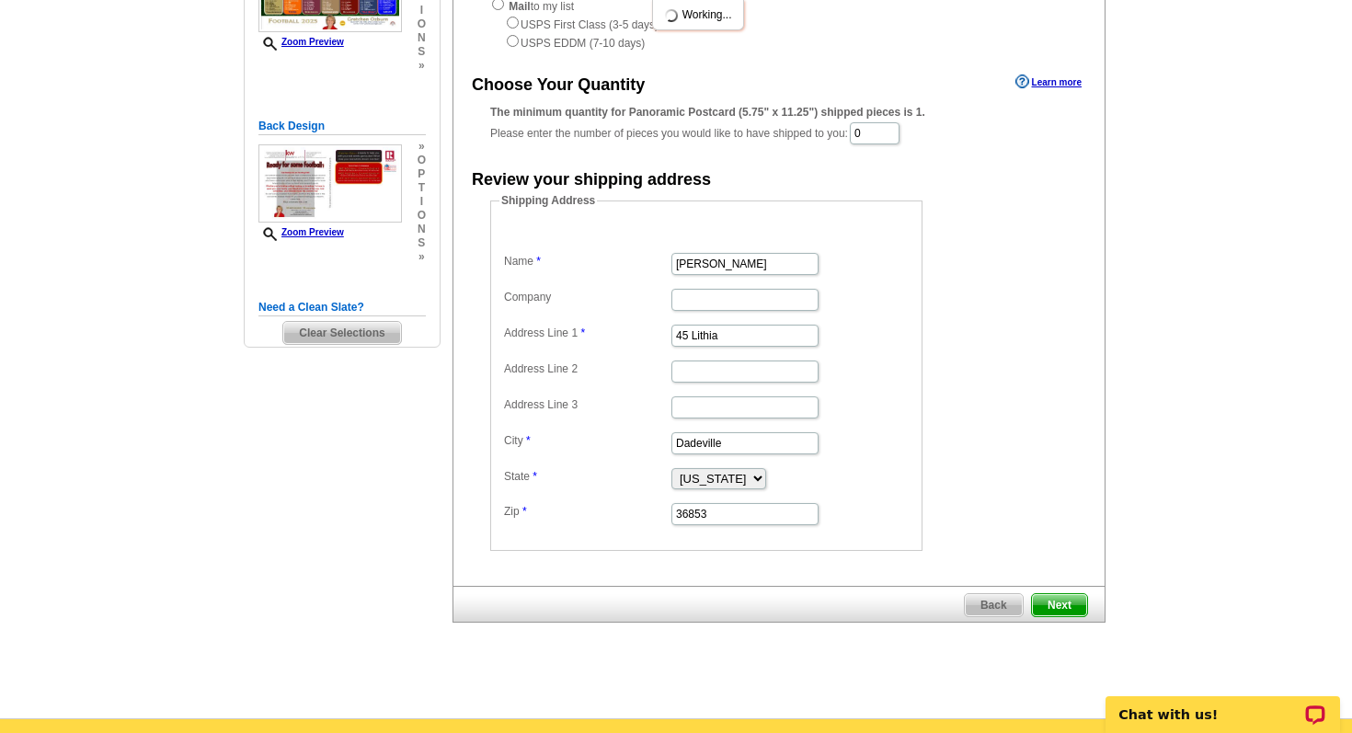
scroll to position [456, 0]
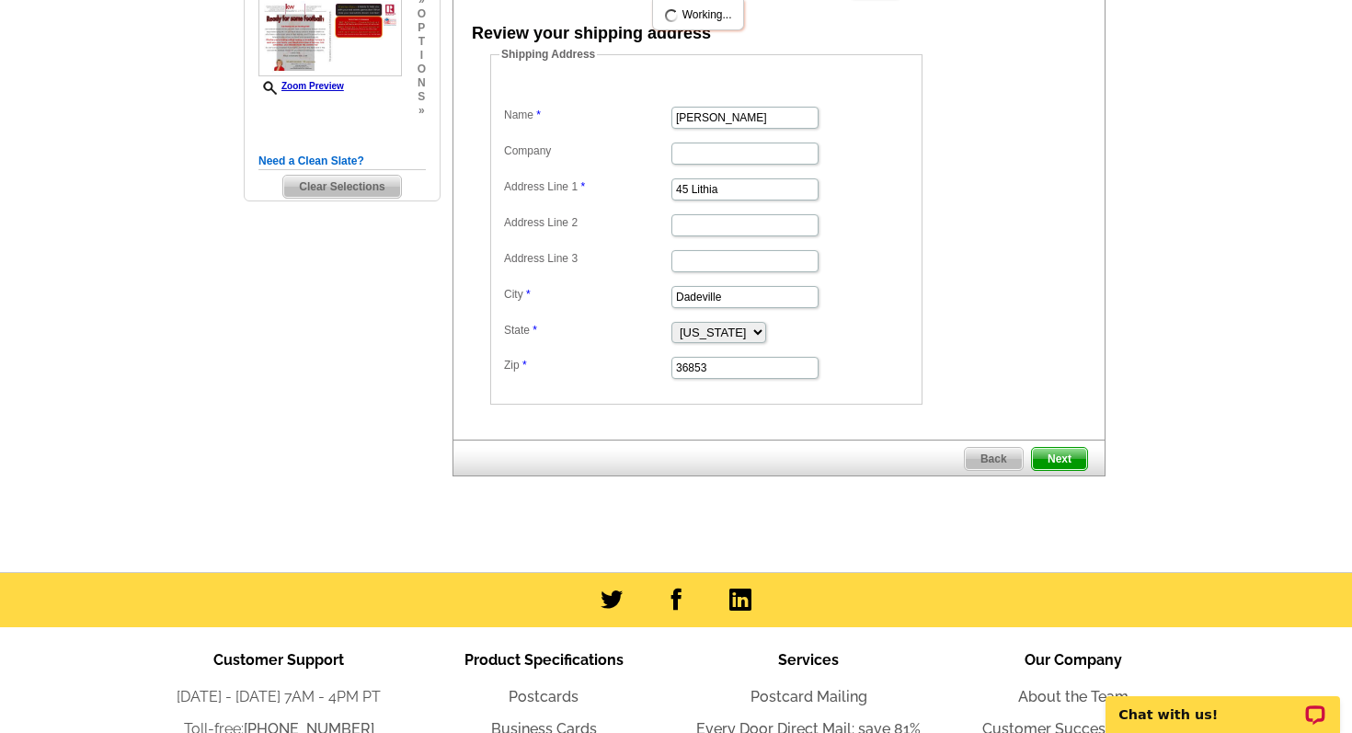
click at [1054, 469] on span "Next" at bounding box center [1059, 459] width 55 height 22
click at [1054, 464] on span "Next" at bounding box center [1059, 459] width 55 height 22
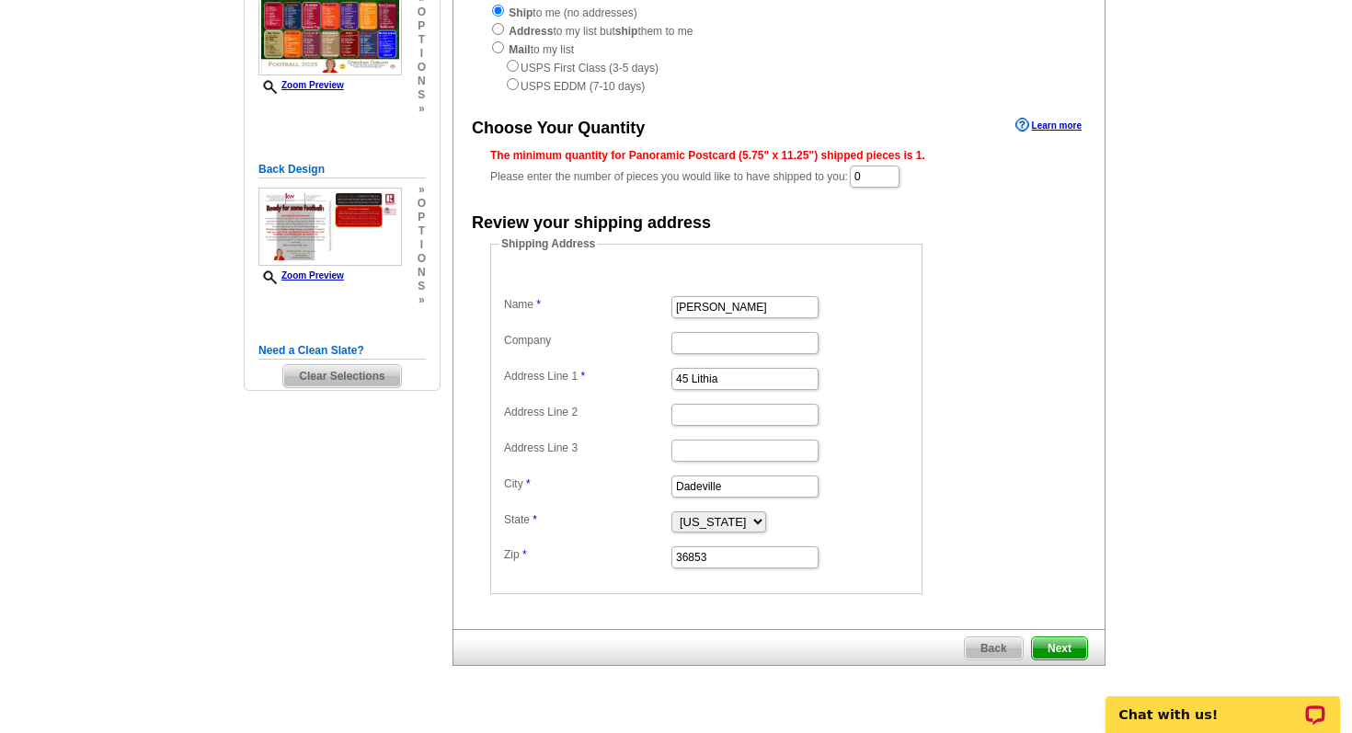
scroll to position [269, 0]
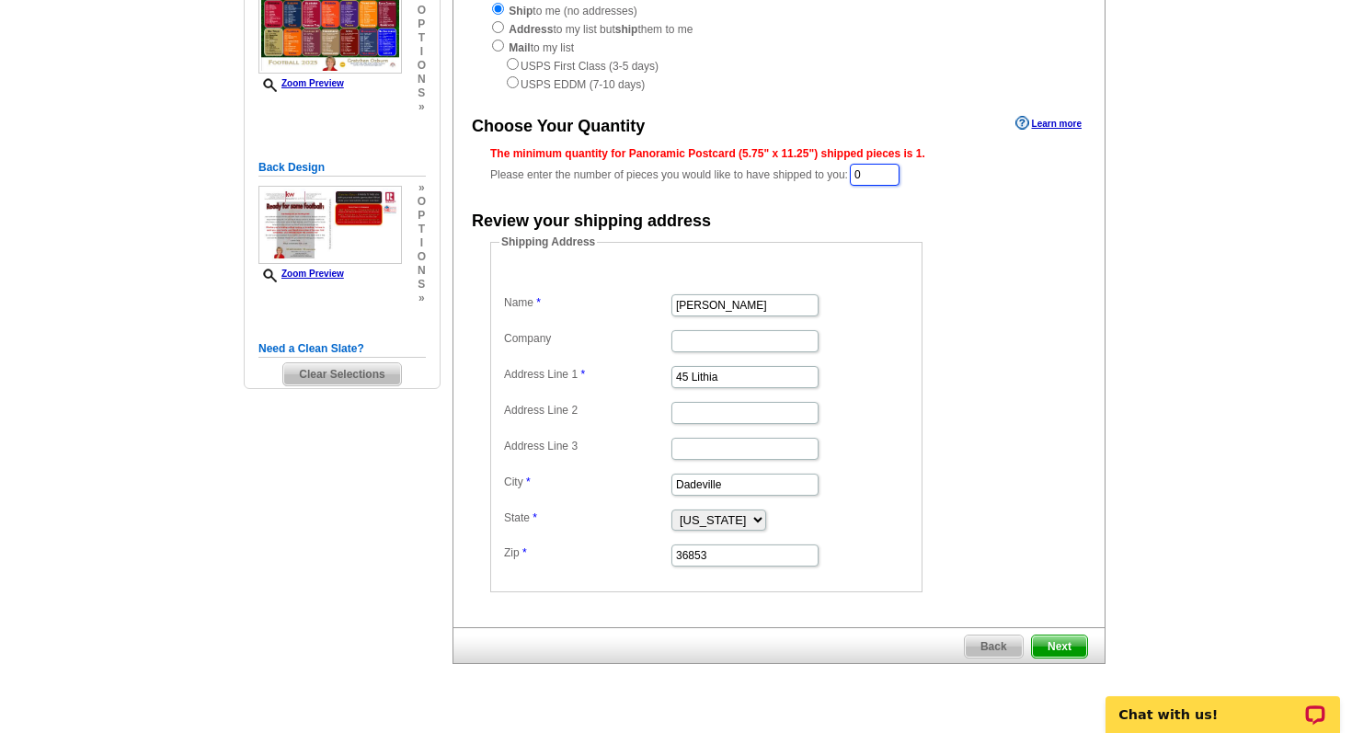
click at [877, 178] on input "0" at bounding box center [875, 175] width 50 height 22
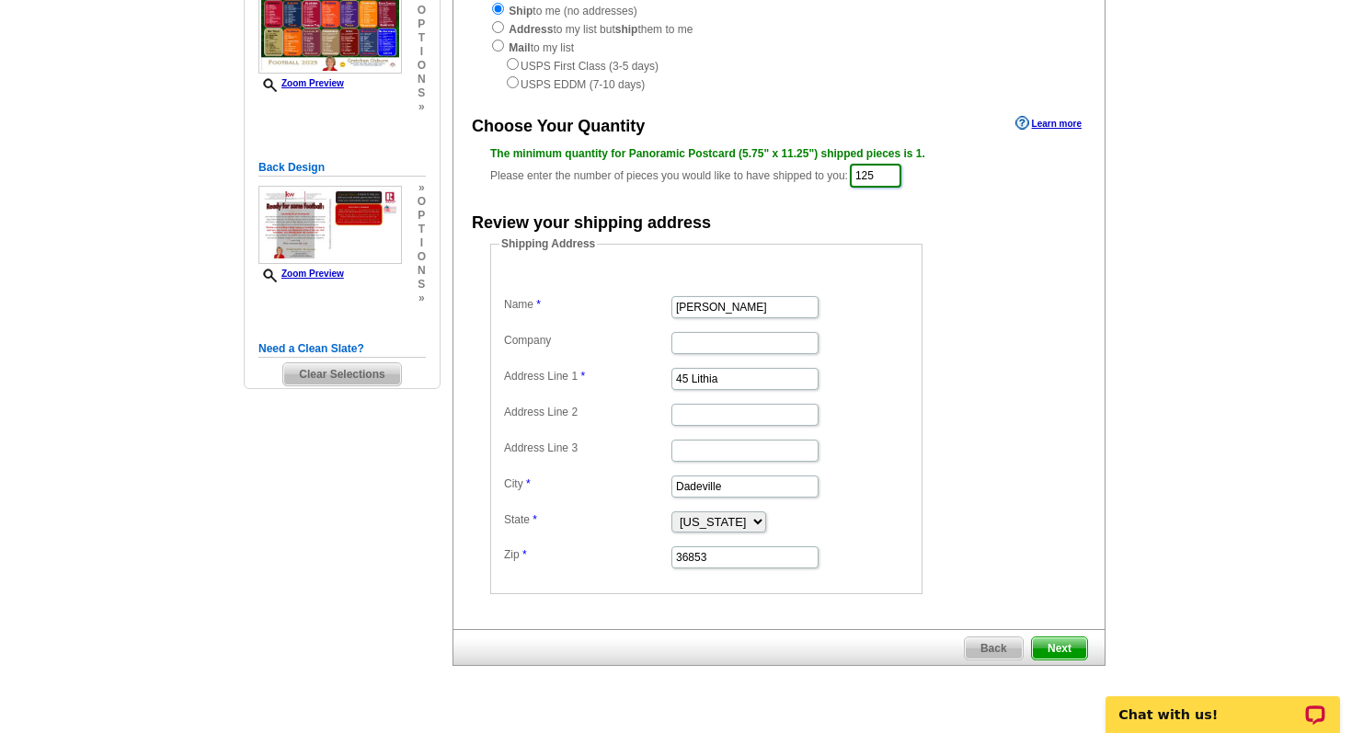
type input "125"
click at [1049, 658] on span "Next" at bounding box center [1059, 648] width 55 height 22
click at [1053, 652] on span "Next" at bounding box center [1059, 648] width 55 height 22
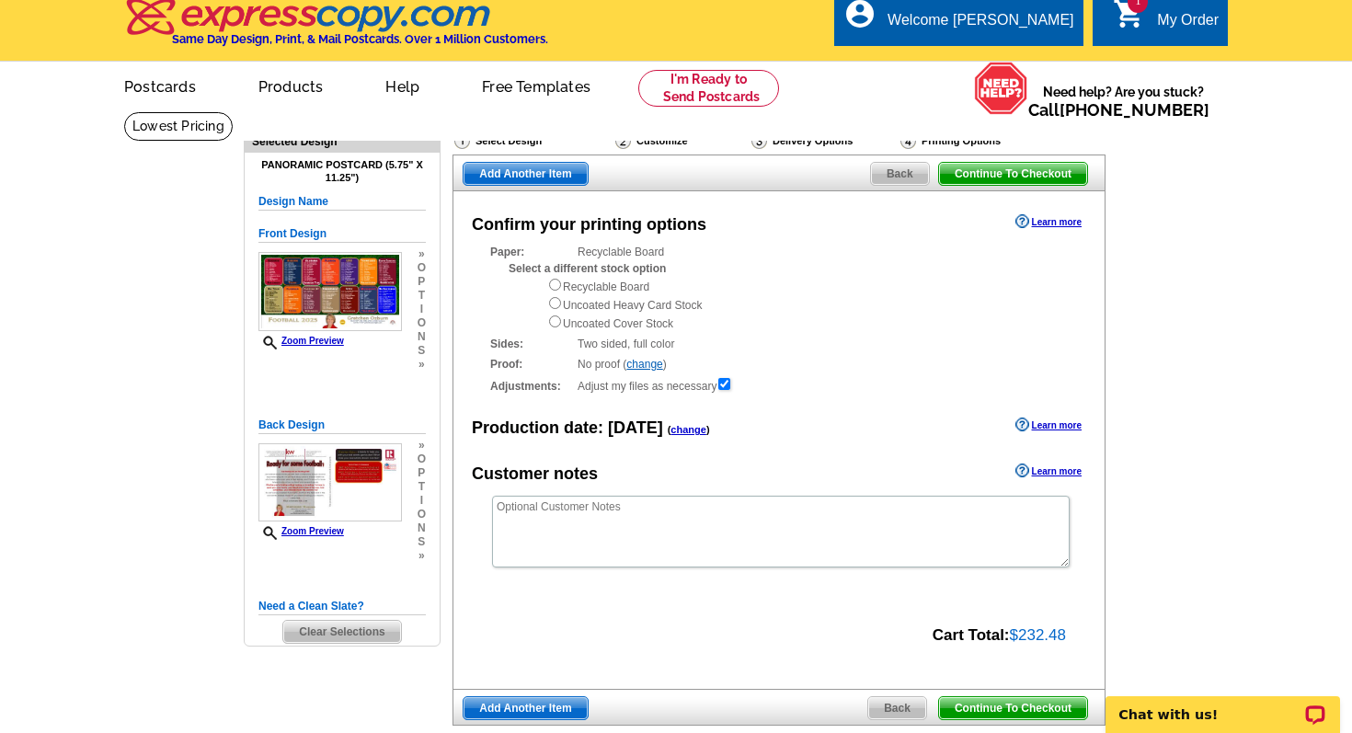
scroll to position [17, 0]
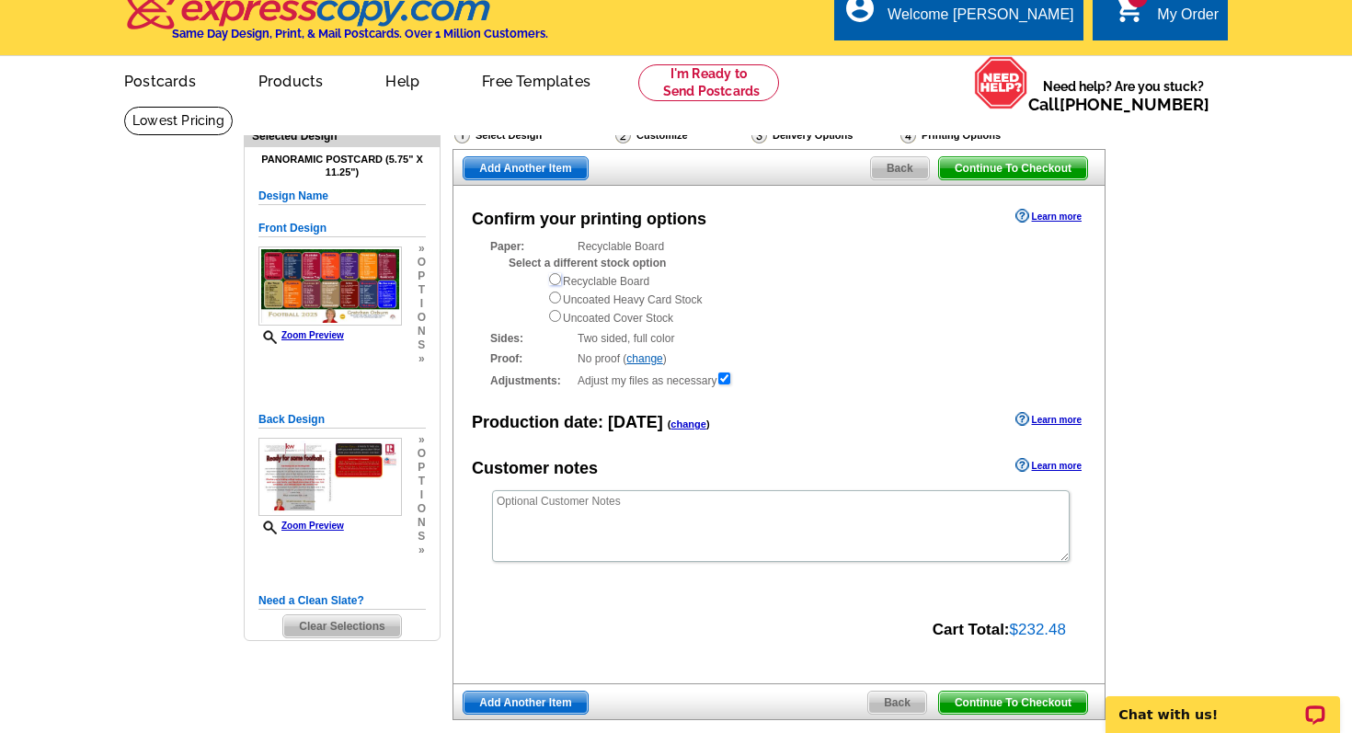
click at [554, 279] on input "radio" at bounding box center [555, 279] width 12 height 12
radio input "true"
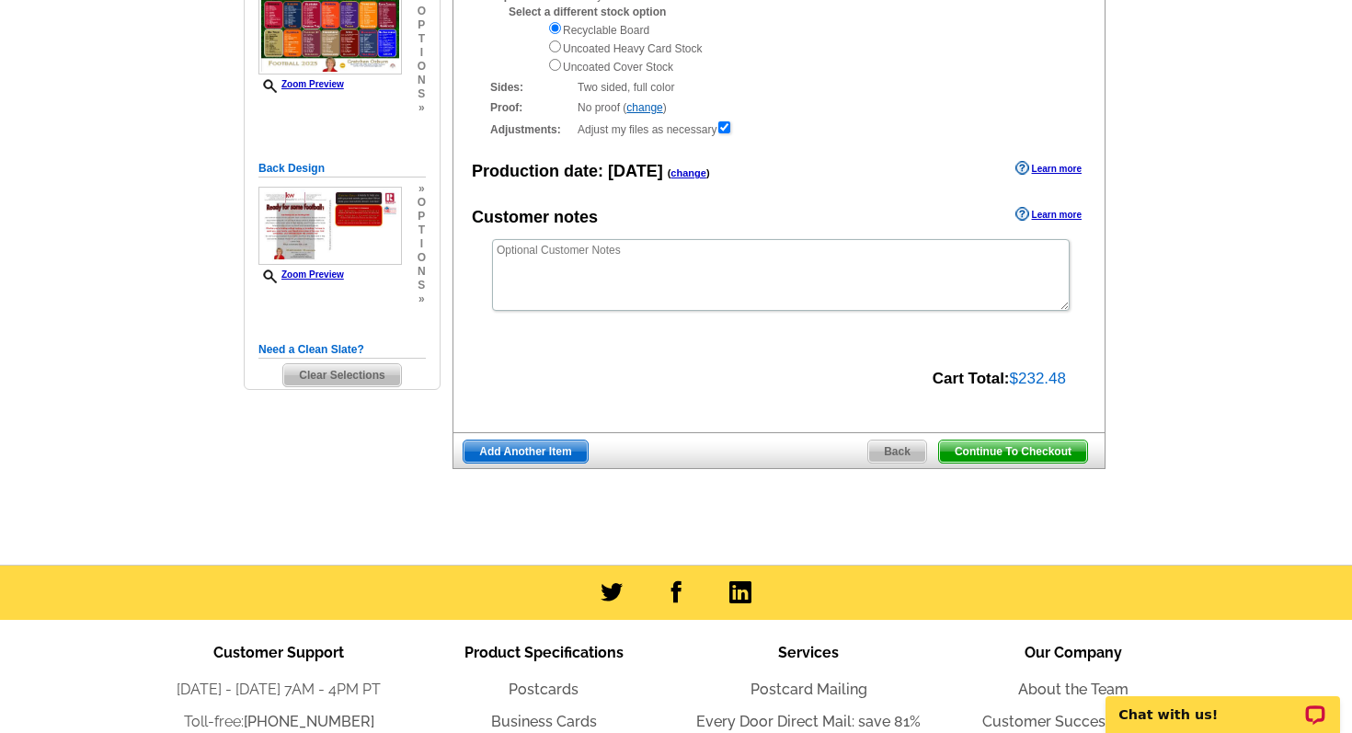
scroll to position [353, 0]
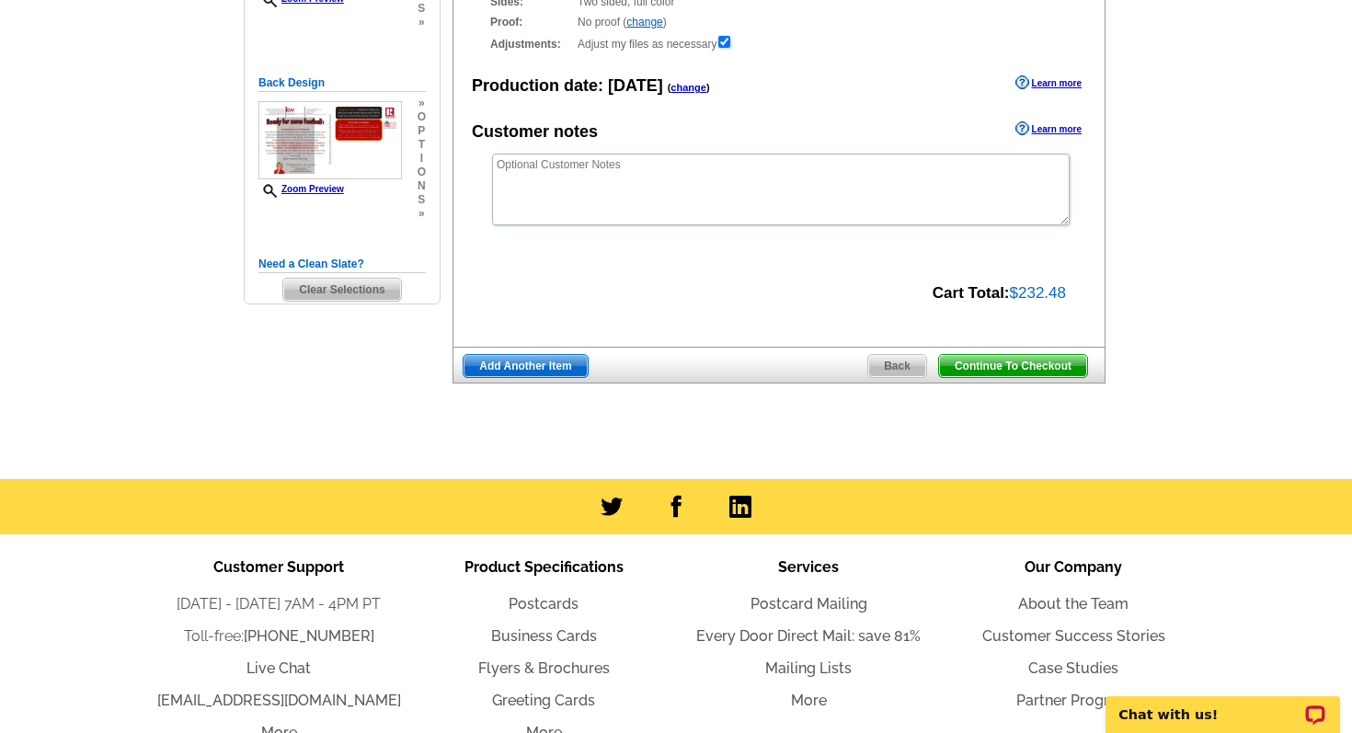
click at [958, 360] on span "Continue To Checkout" at bounding box center [1013, 366] width 148 height 22
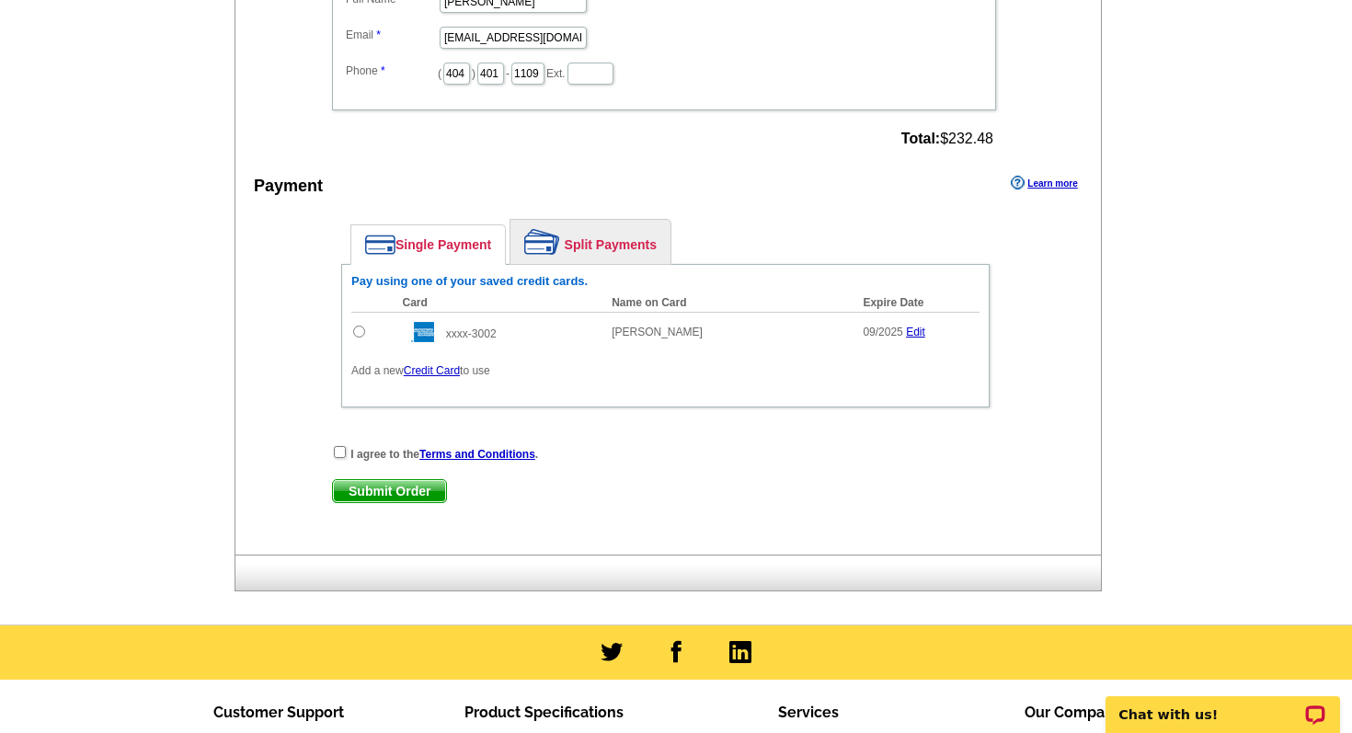
scroll to position [962, 0]
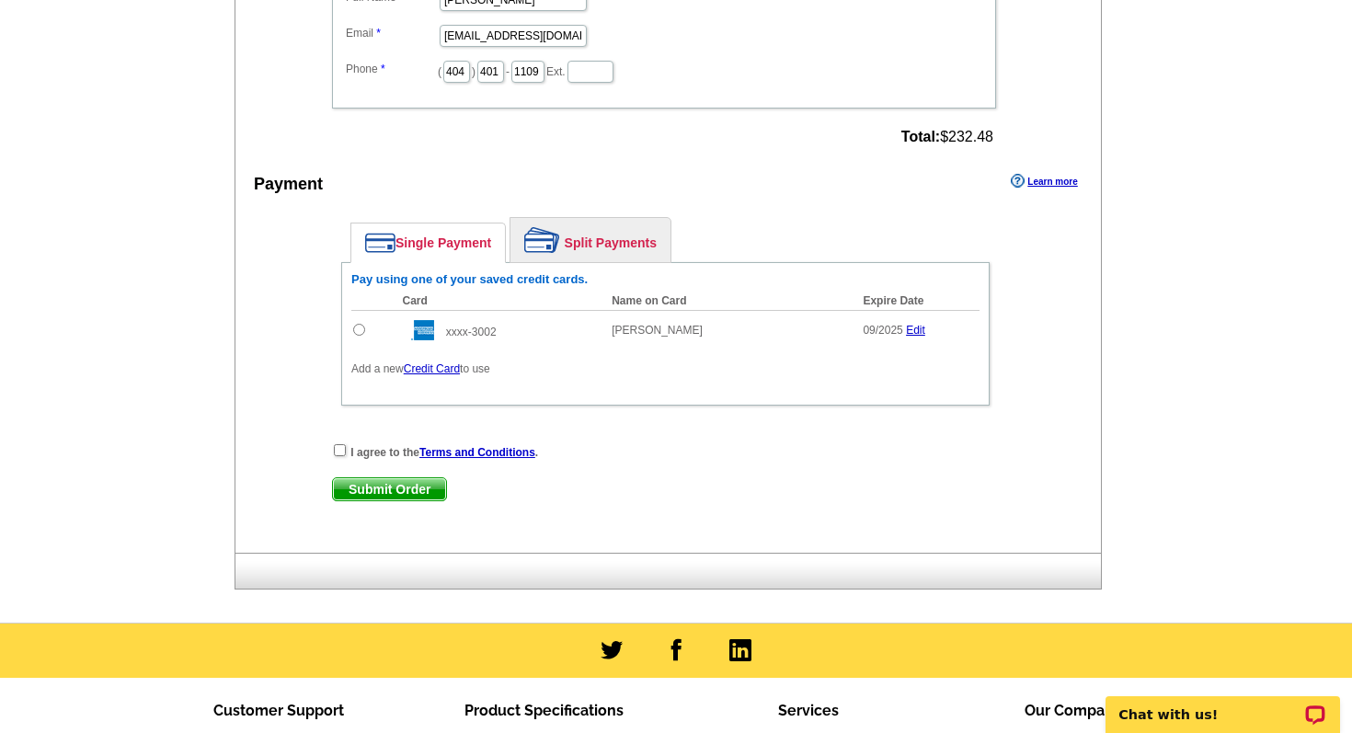
click at [355, 329] on input "radio" at bounding box center [359, 330] width 12 height 12
radio input "true"
click at [338, 455] on input "checkbox" at bounding box center [340, 450] width 12 height 12
checkbox input "true"
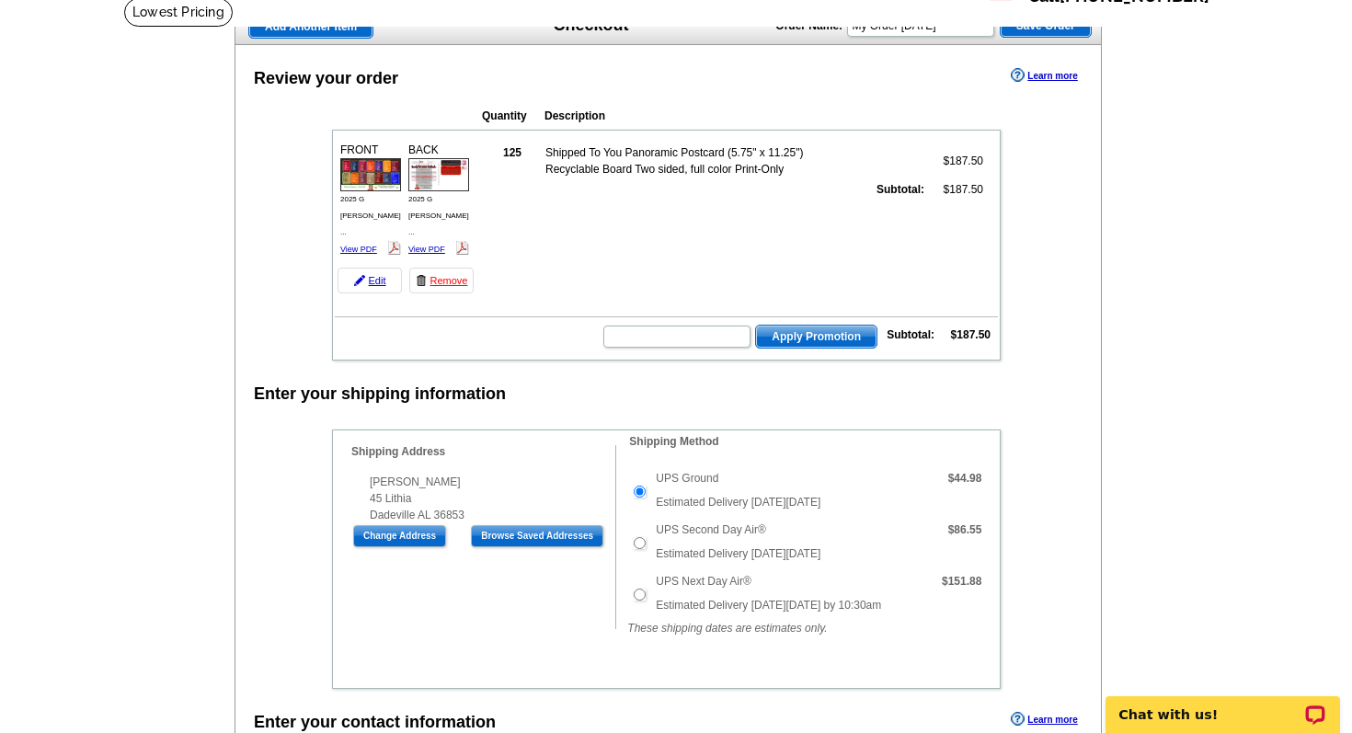
scroll to position [107, 0]
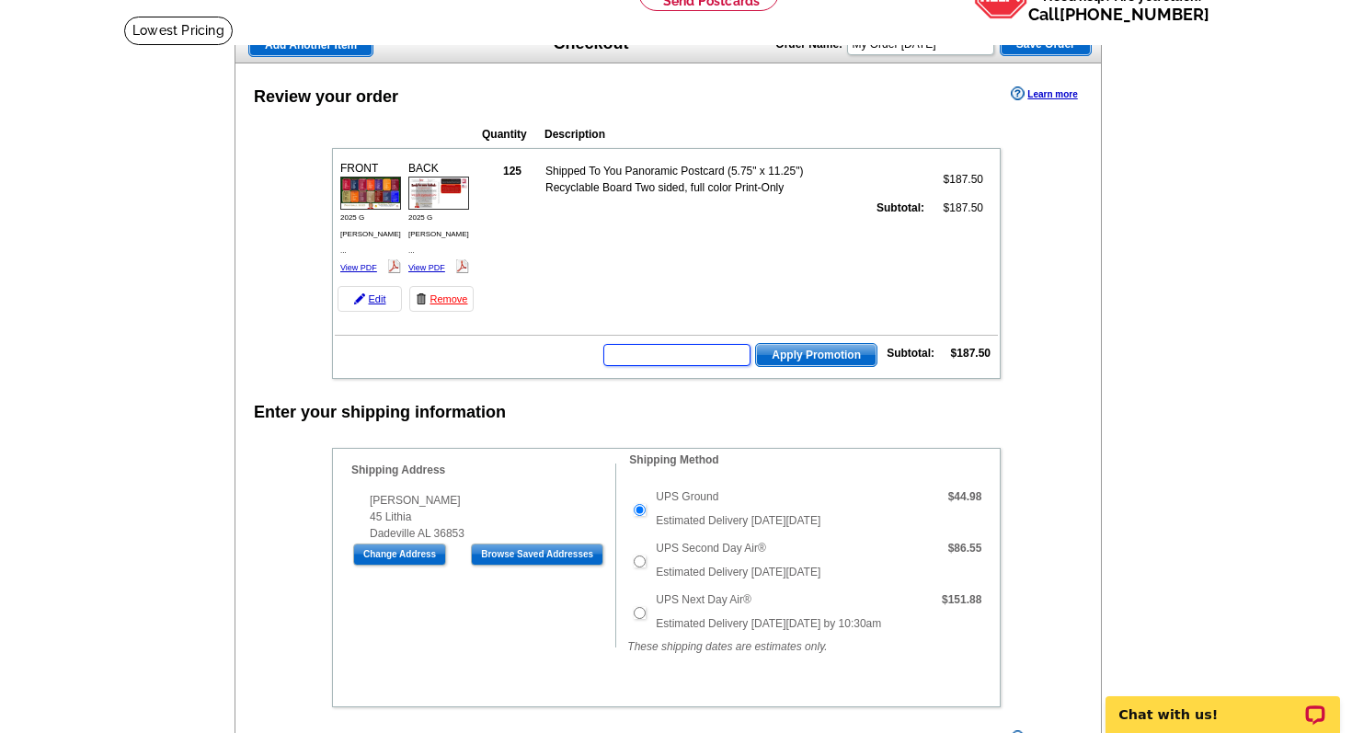
click at [649, 360] on input "text" at bounding box center [676, 355] width 147 height 22
type input "SMS60w"
click at [787, 363] on span "Apply Promotion" at bounding box center [816, 355] width 121 height 22
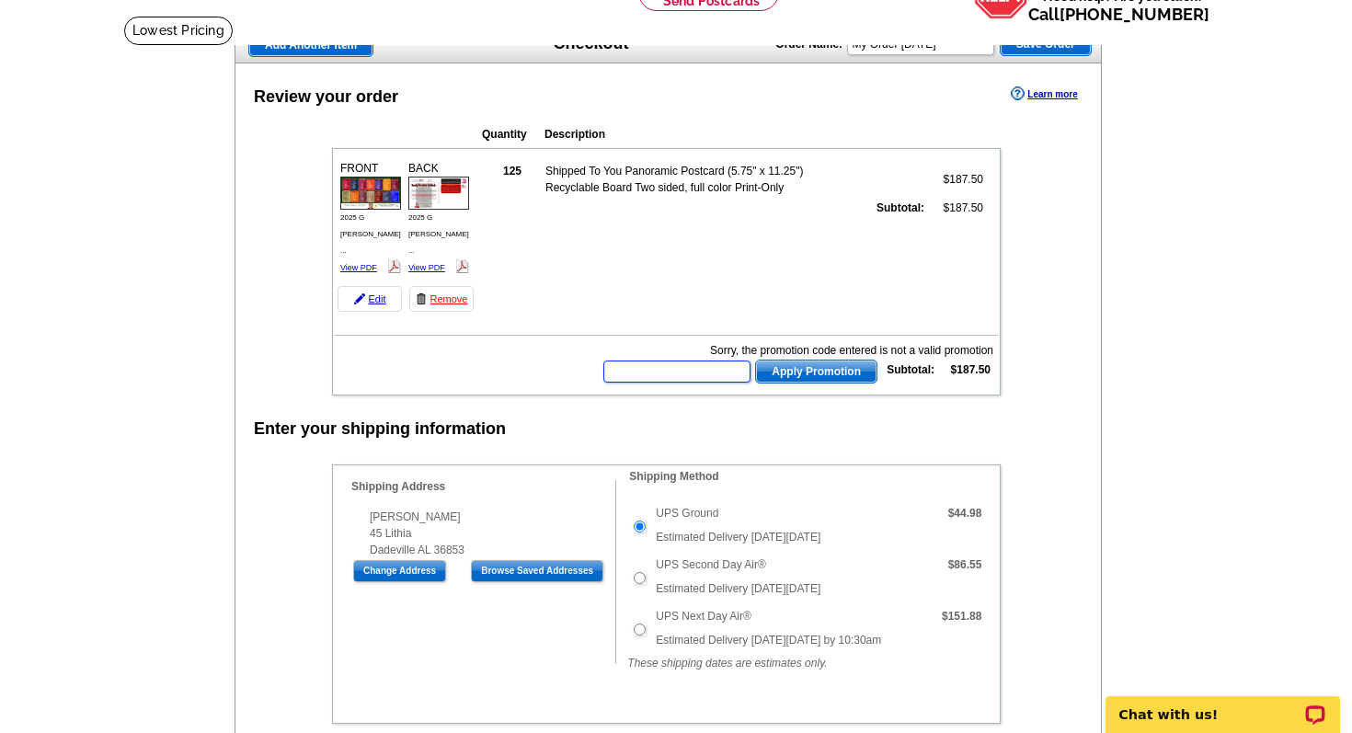
click at [652, 369] on input "text" at bounding box center [676, 372] width 147 height 22
type input "SMS40"
click at [798, 376] on span "Apply Promotion" at bounding box center [816, 372] width 121 height 22
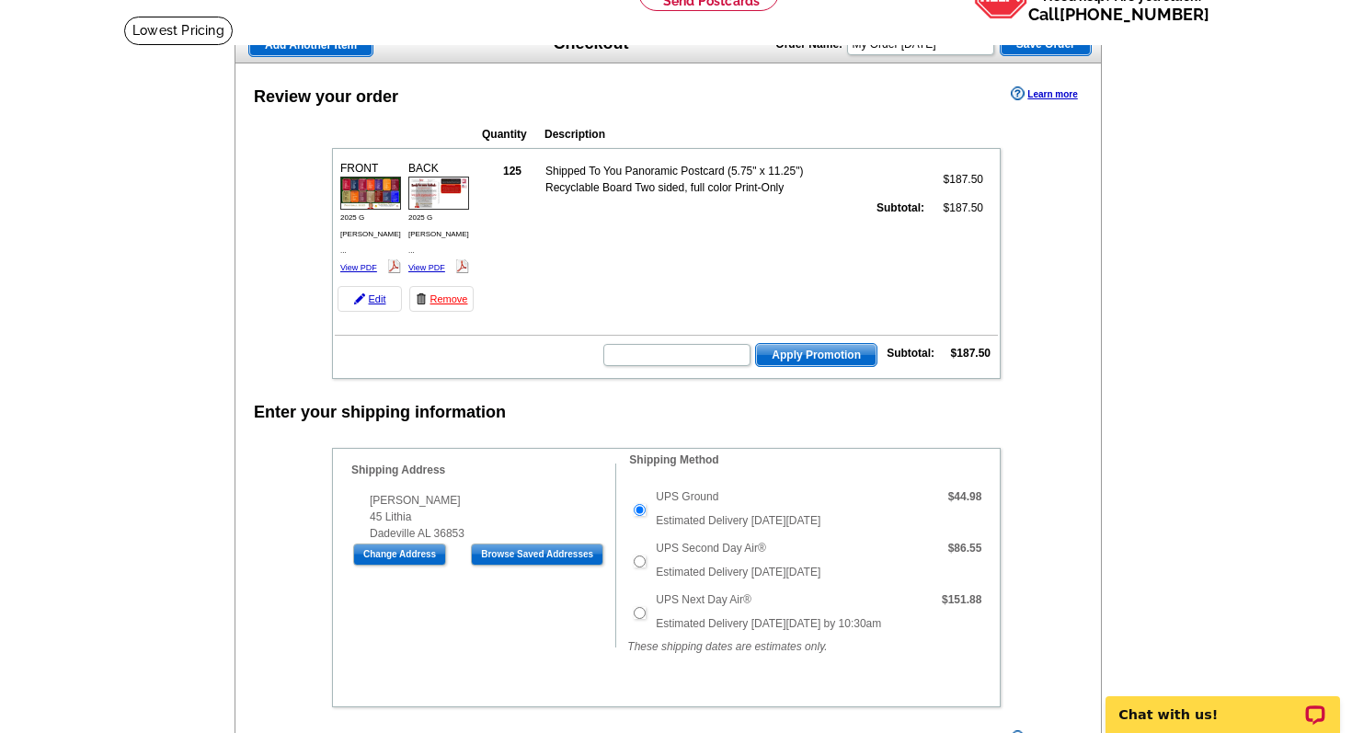
click at [711, 355] on input "text" at bounding box center [676, 355] width 147 height 22
type input "SMS40"
click at [827, 355] on span "Apply Promotion" at bounding box center [816, 355] width 121 height 22
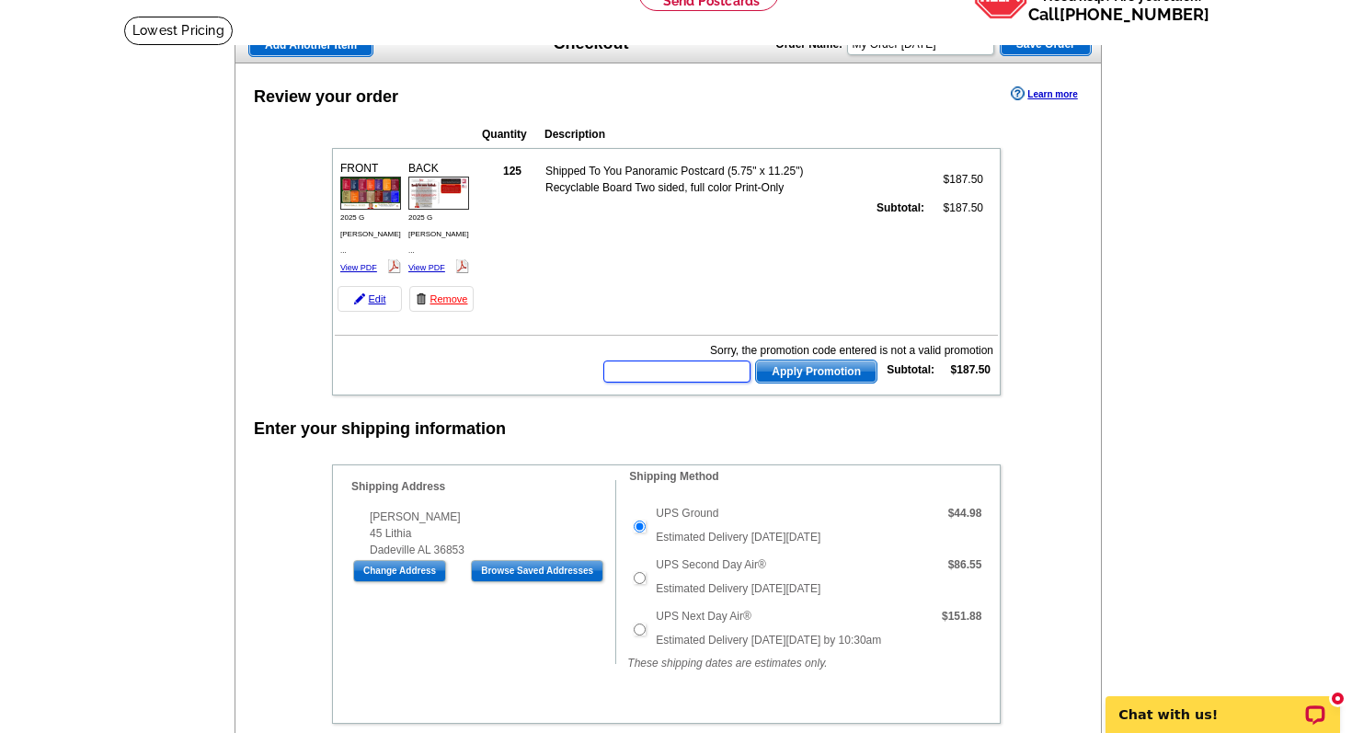
click at [695, 369] on input "text" at bounding box center [676, 372] width 147 height 22
type input "Hurry40"
click at [799, 373] on span "Apply Promotion" at bounding box center [816, 372] width 121 height 22
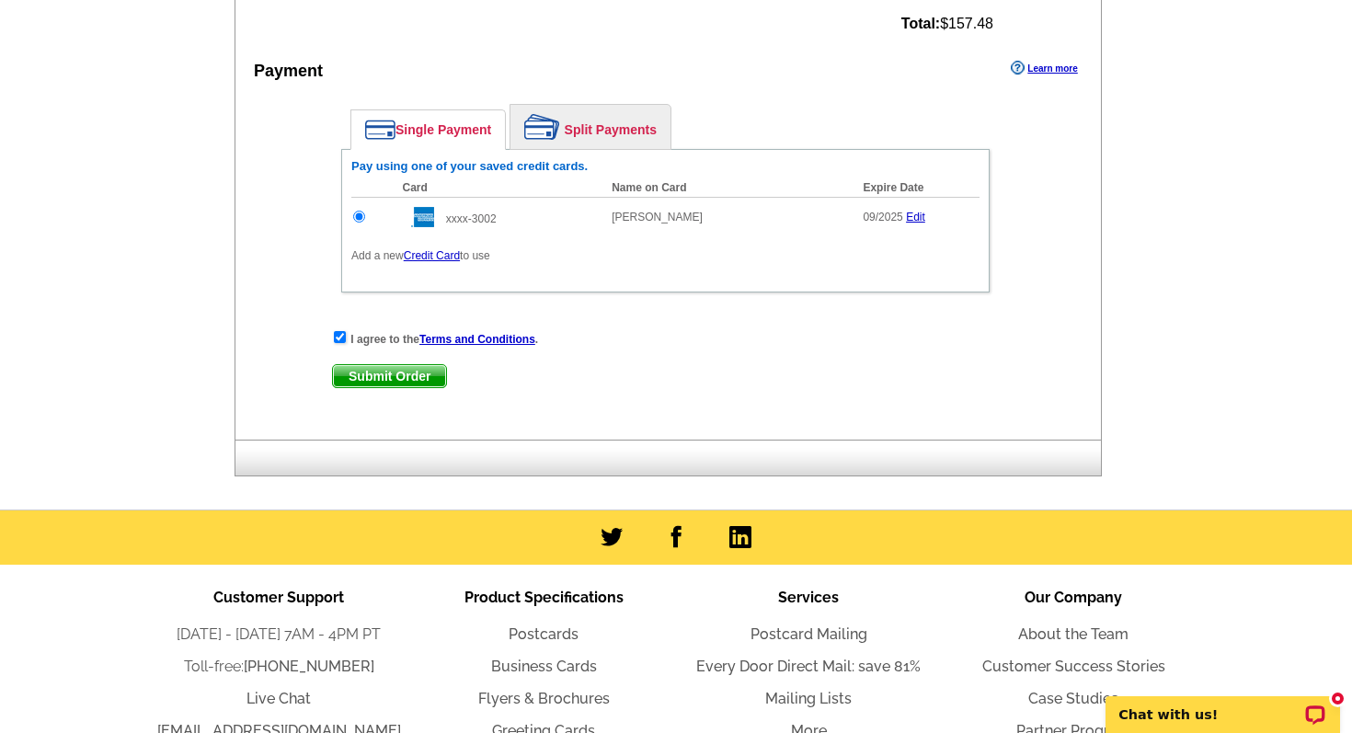
scroll to position [1159, 0]
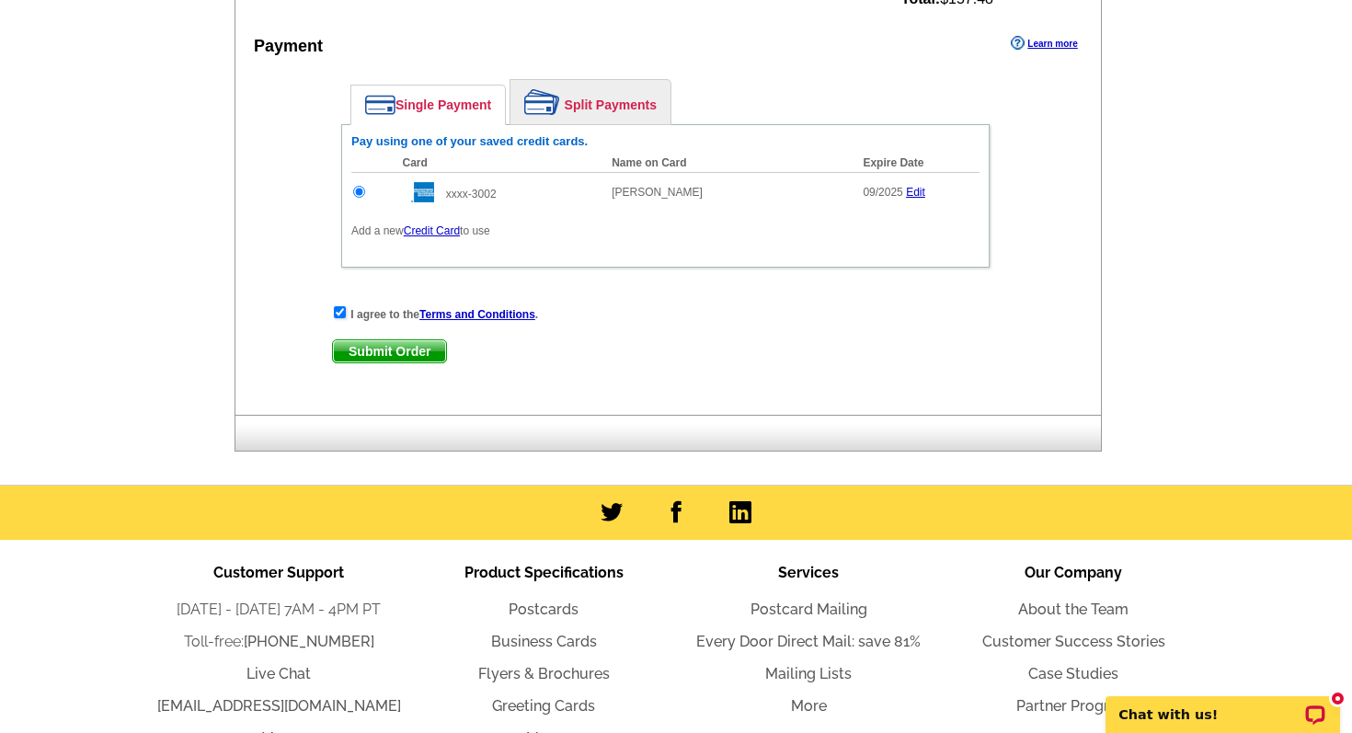
click at [380, 351] on span "Submit Order" at bounding box center [389, 351] width 113 height 22
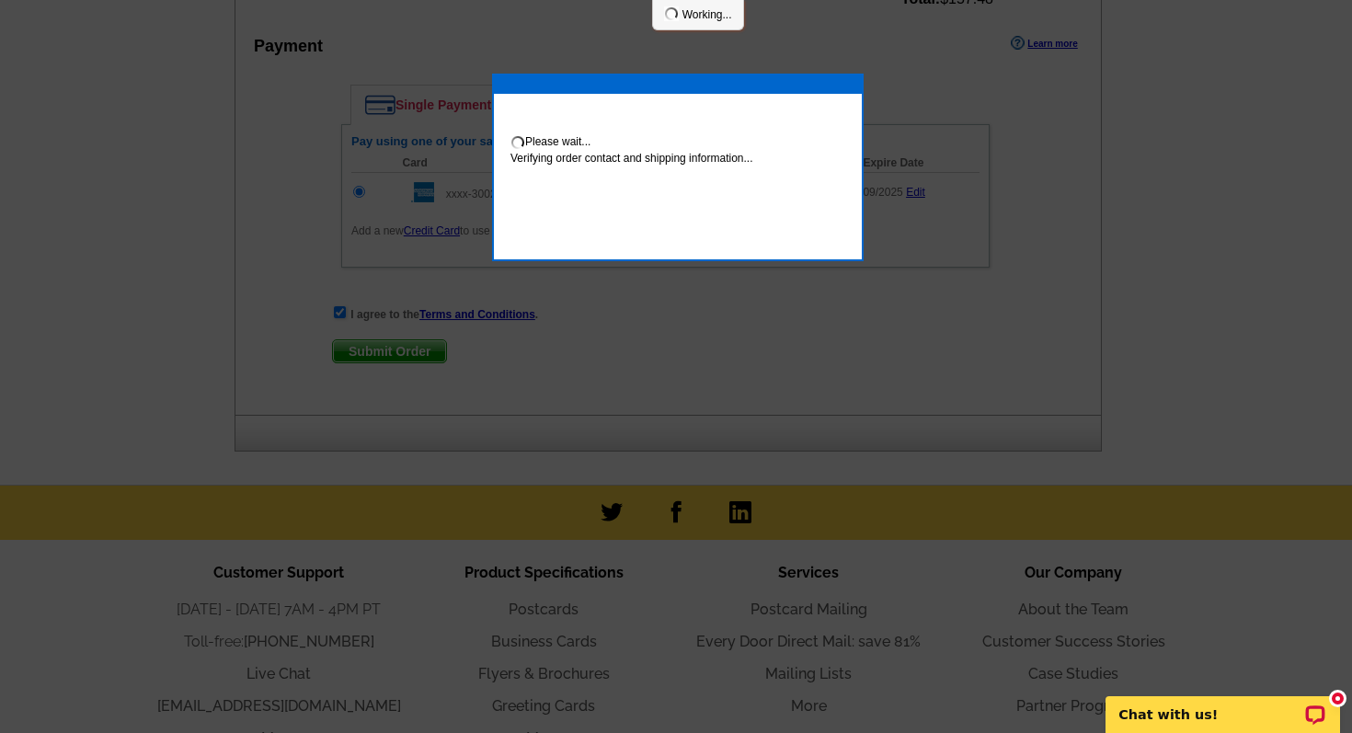
scroll to position [1252, 0]
